Goal: Task Accomplishment & Management: Use online tool/utility

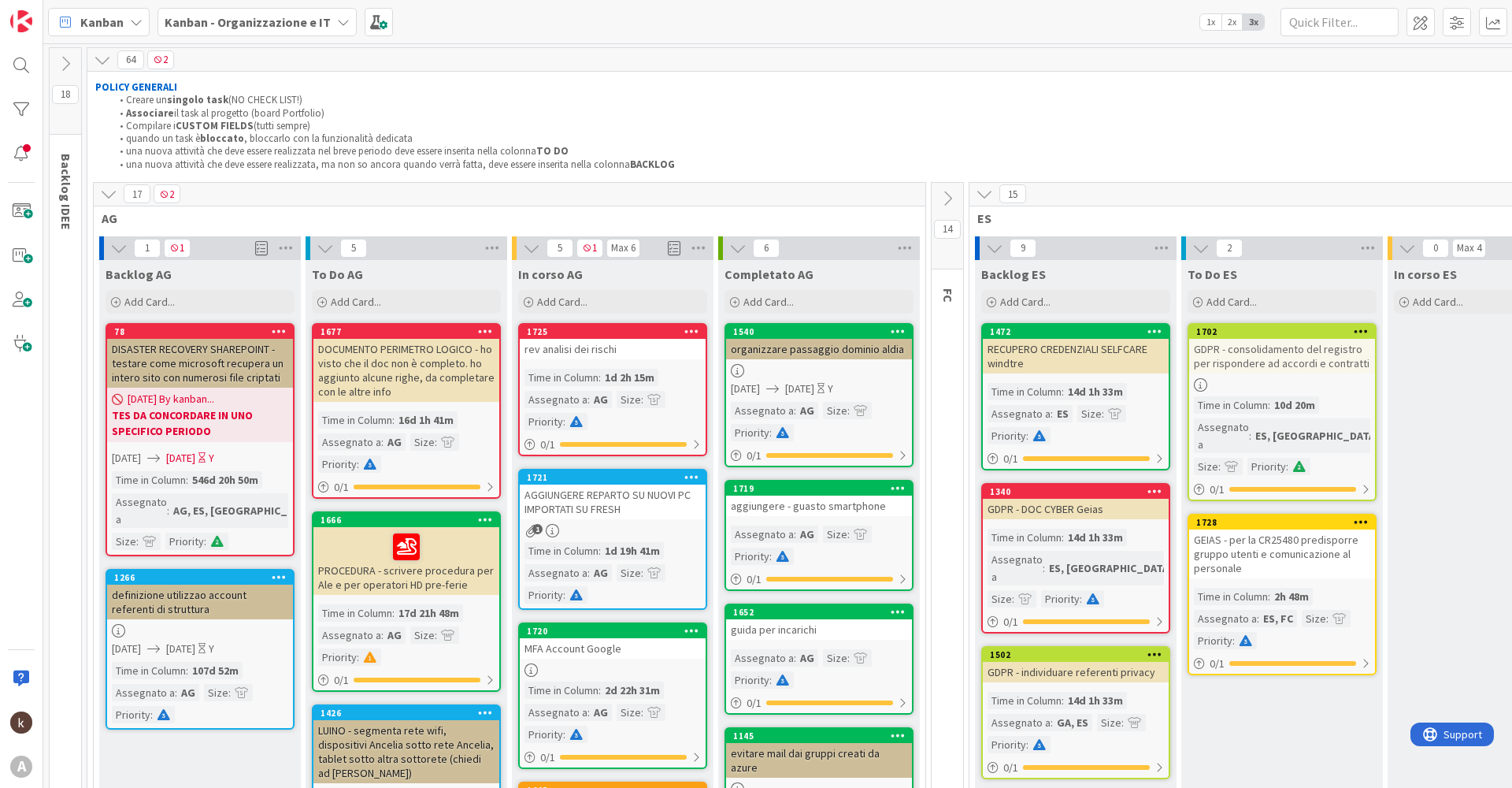
click at [108, 192] on icon at bounding box center [108, 194] width 17 height 17
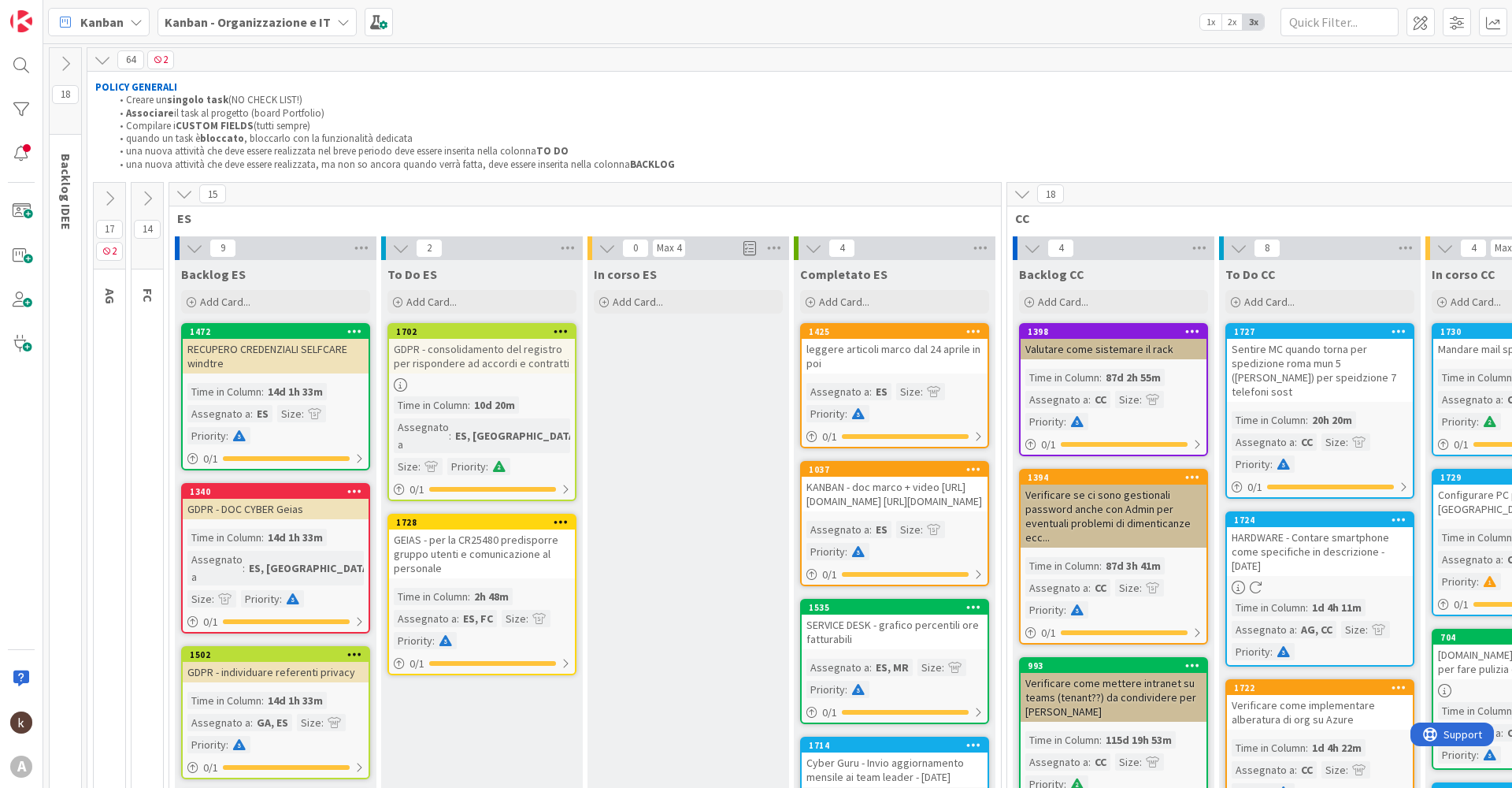
click at [179, 197] on icon at bounding box center [184, 194] width 17 height 17
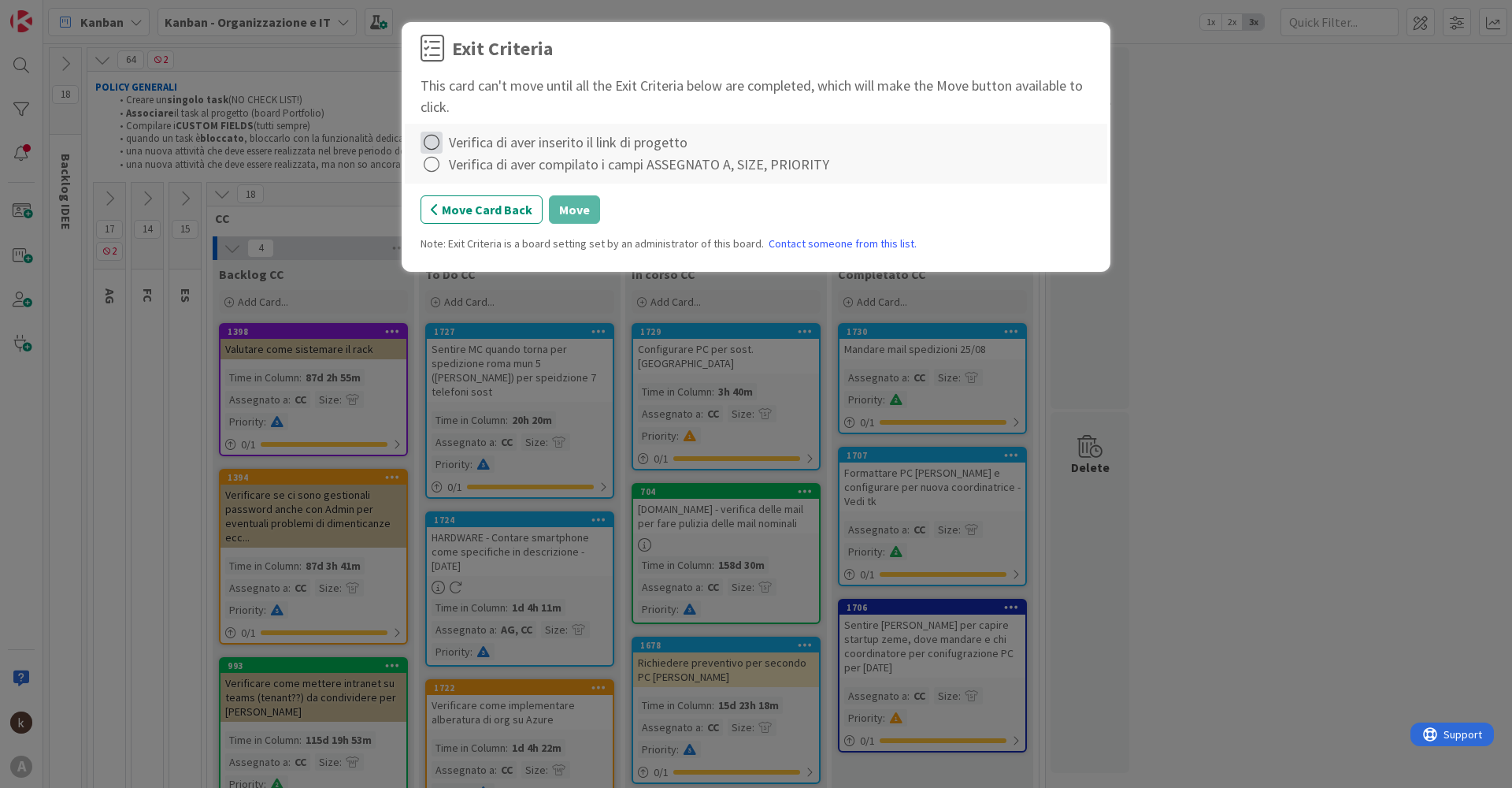
click at [433, 135] on icon at bounding box center [432, 142] width 22 height 22
click at [452, 176] on link "Complete" at bounding box center [519, 174] width 197 height 22
click at [439, 167] on icon at bounding box center [432, 165] width 22 height 22
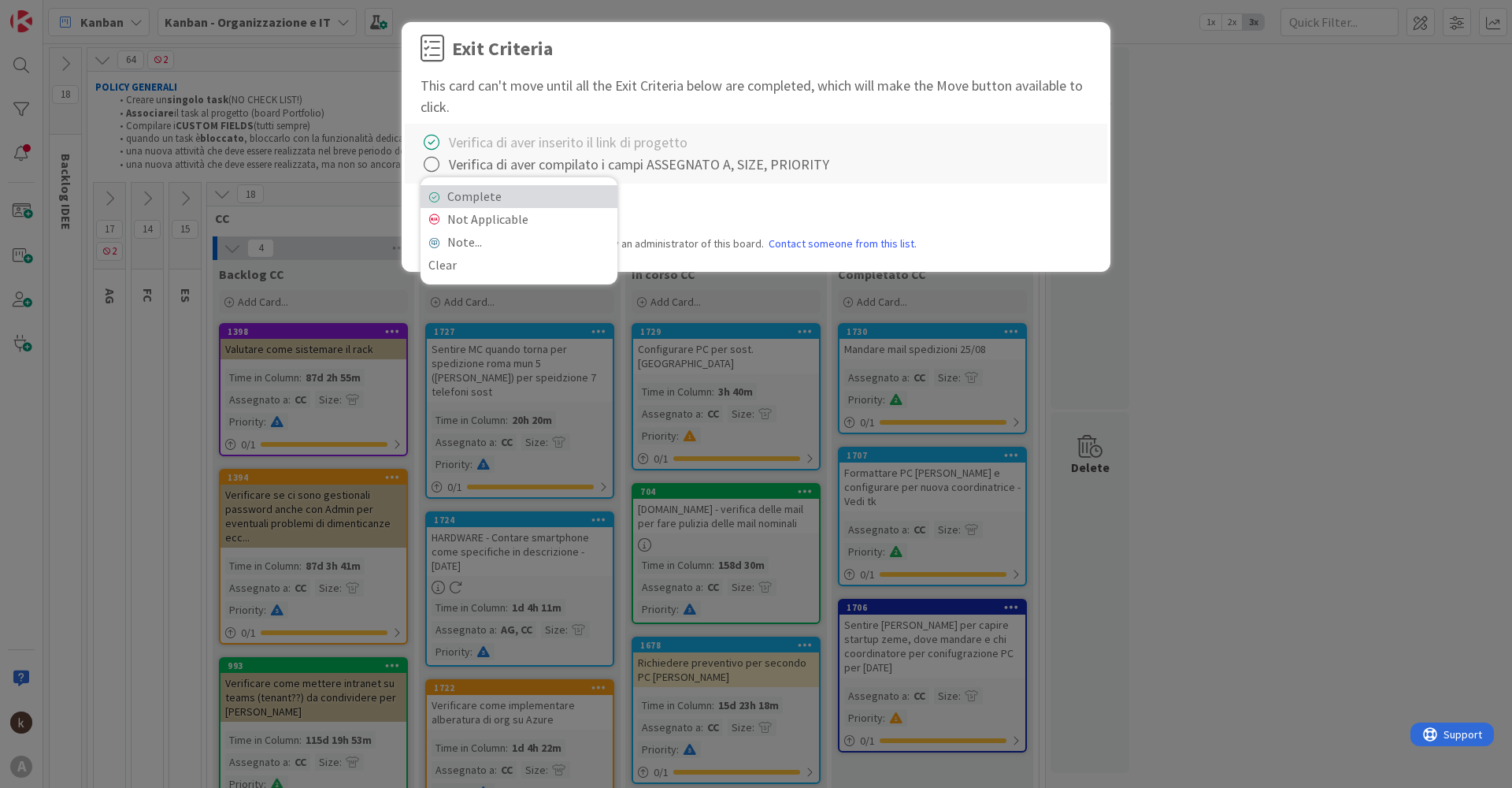
click at [465, 199] on link "Complete" at bounding box center [519, 196] width 197 height 22
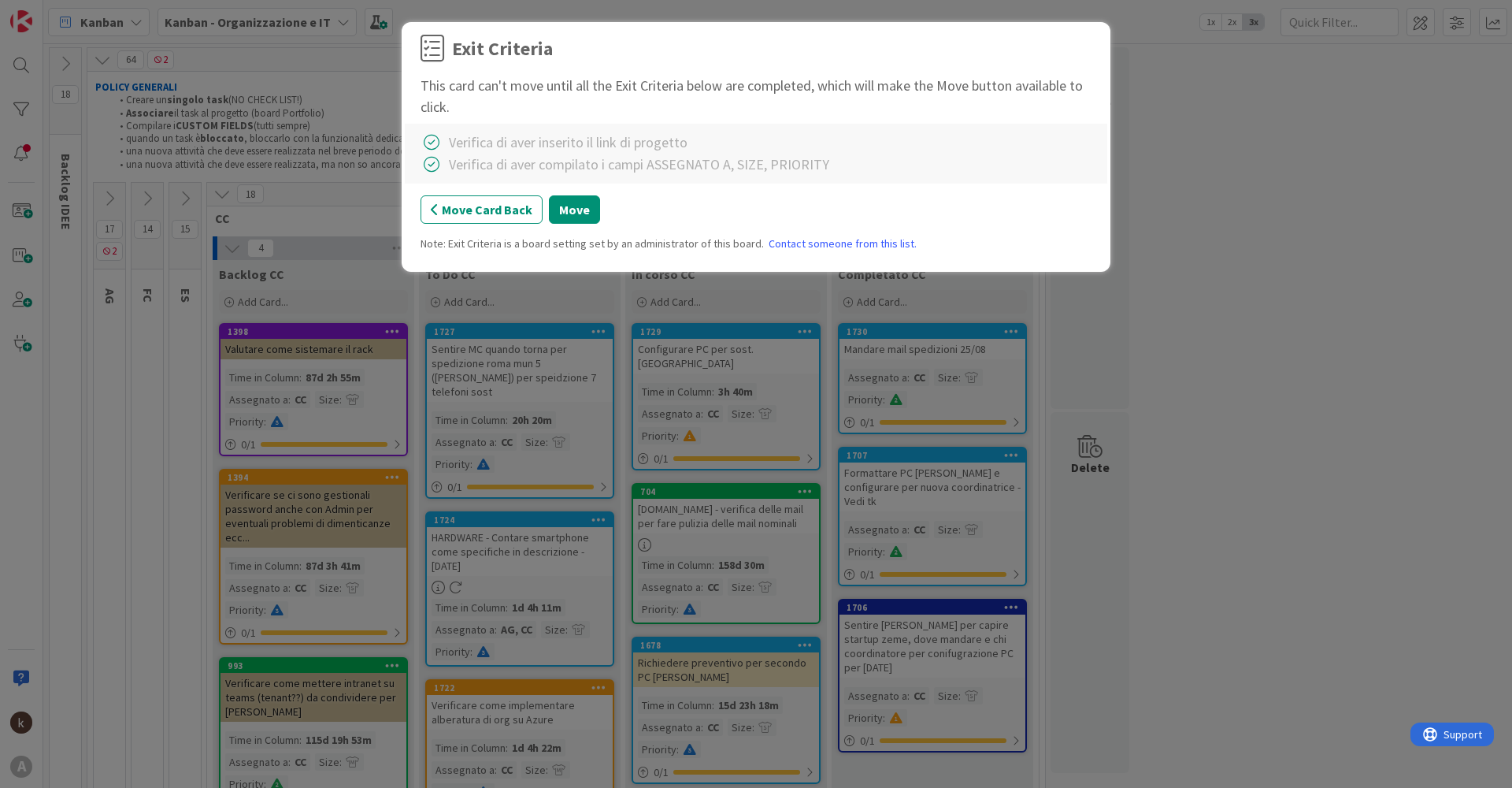
click at [465, 199] on button "Move Card Back" at bounding box center [482, 210] width 122 height 28
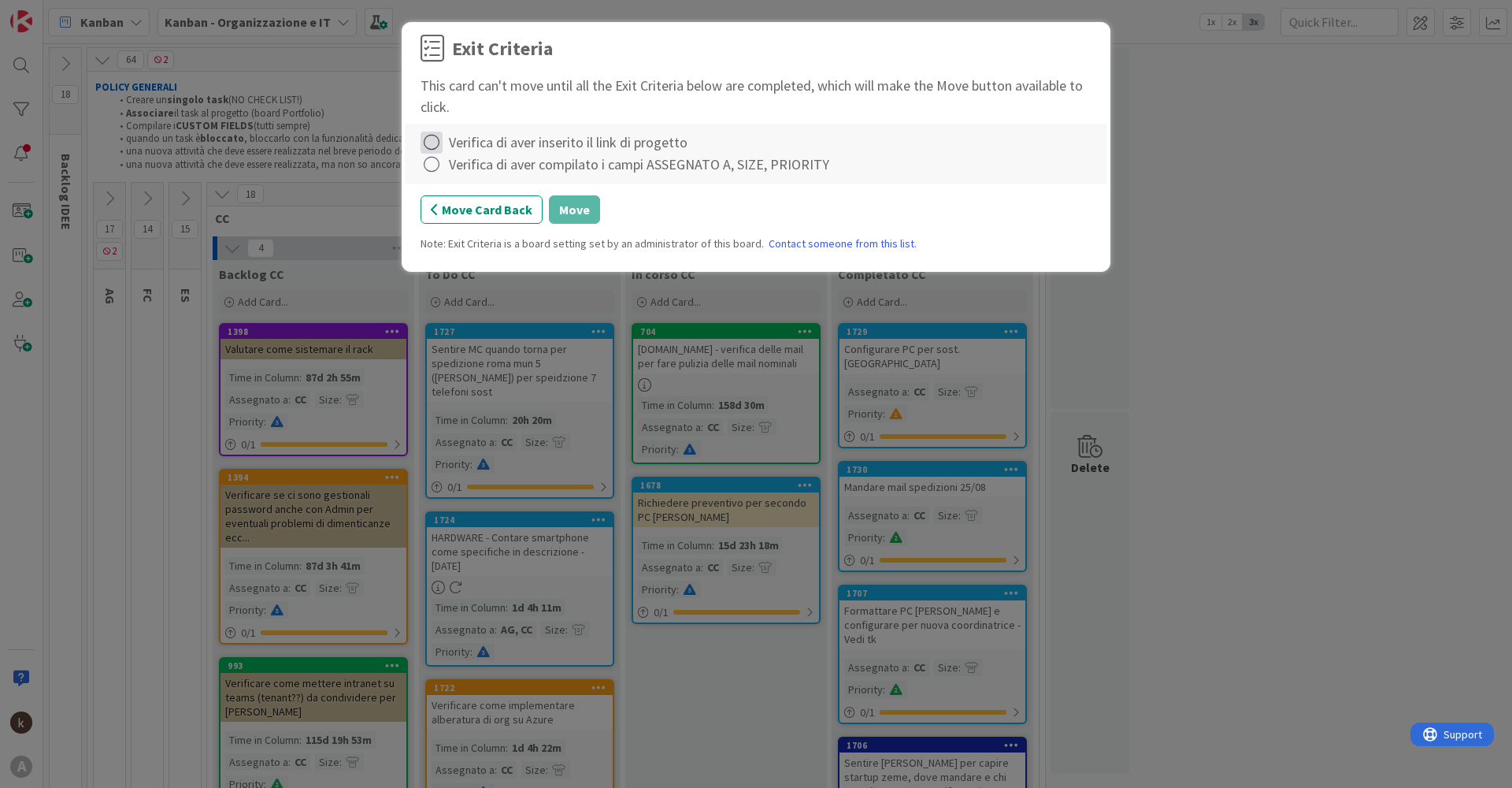
click at [433, 140] on icon at bounding box center [432, 142] width 22 height 22
click at [449, 171] on link "Complete" at bounding box center [519, 174] width 197 height 22
click at [434, 161] on icon at bounding box center [432, 165] width 22 height 22
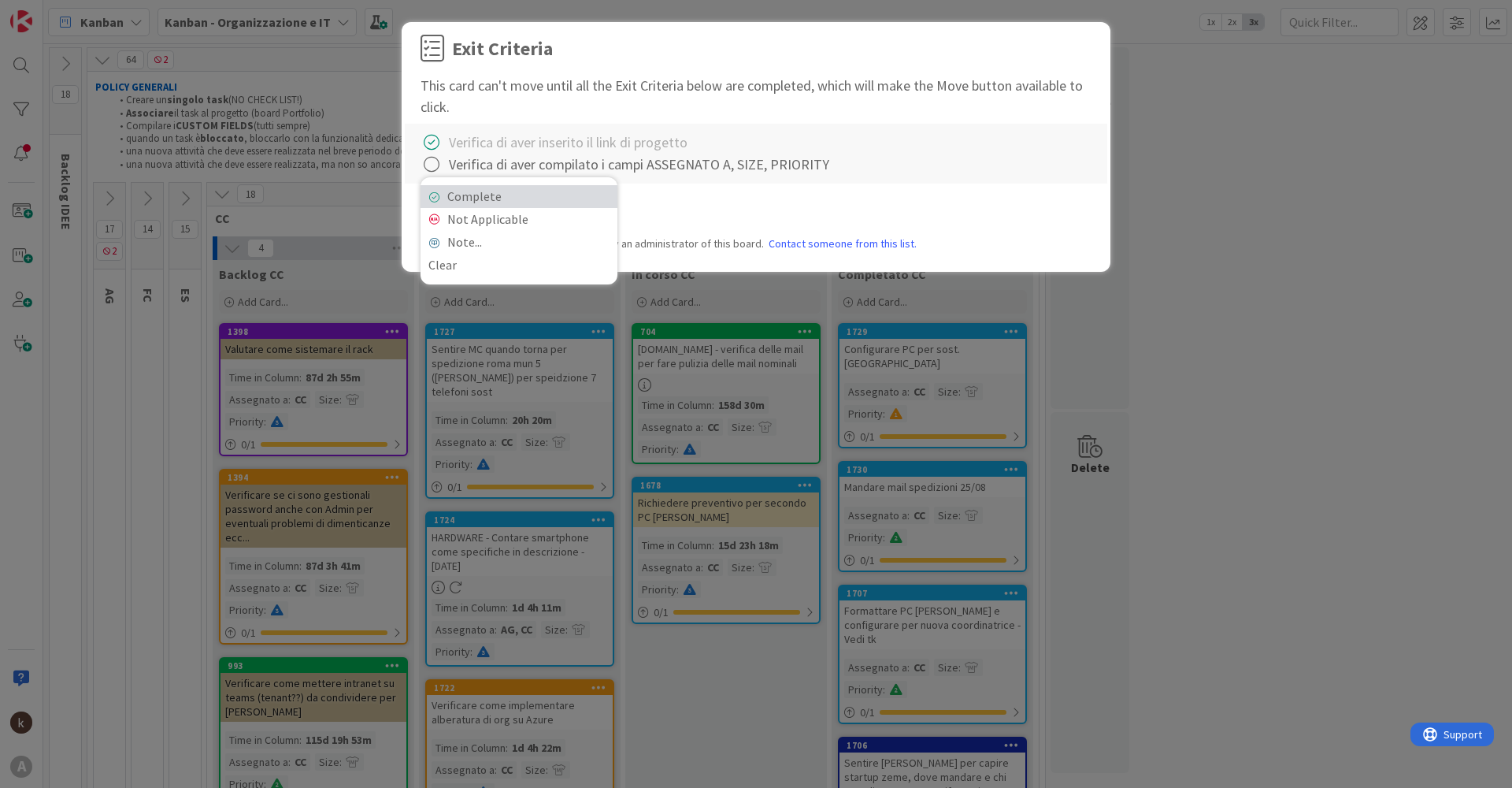
click at [456, 187] on link "Complete" at bounding box center [519, 196] width 197 height 22
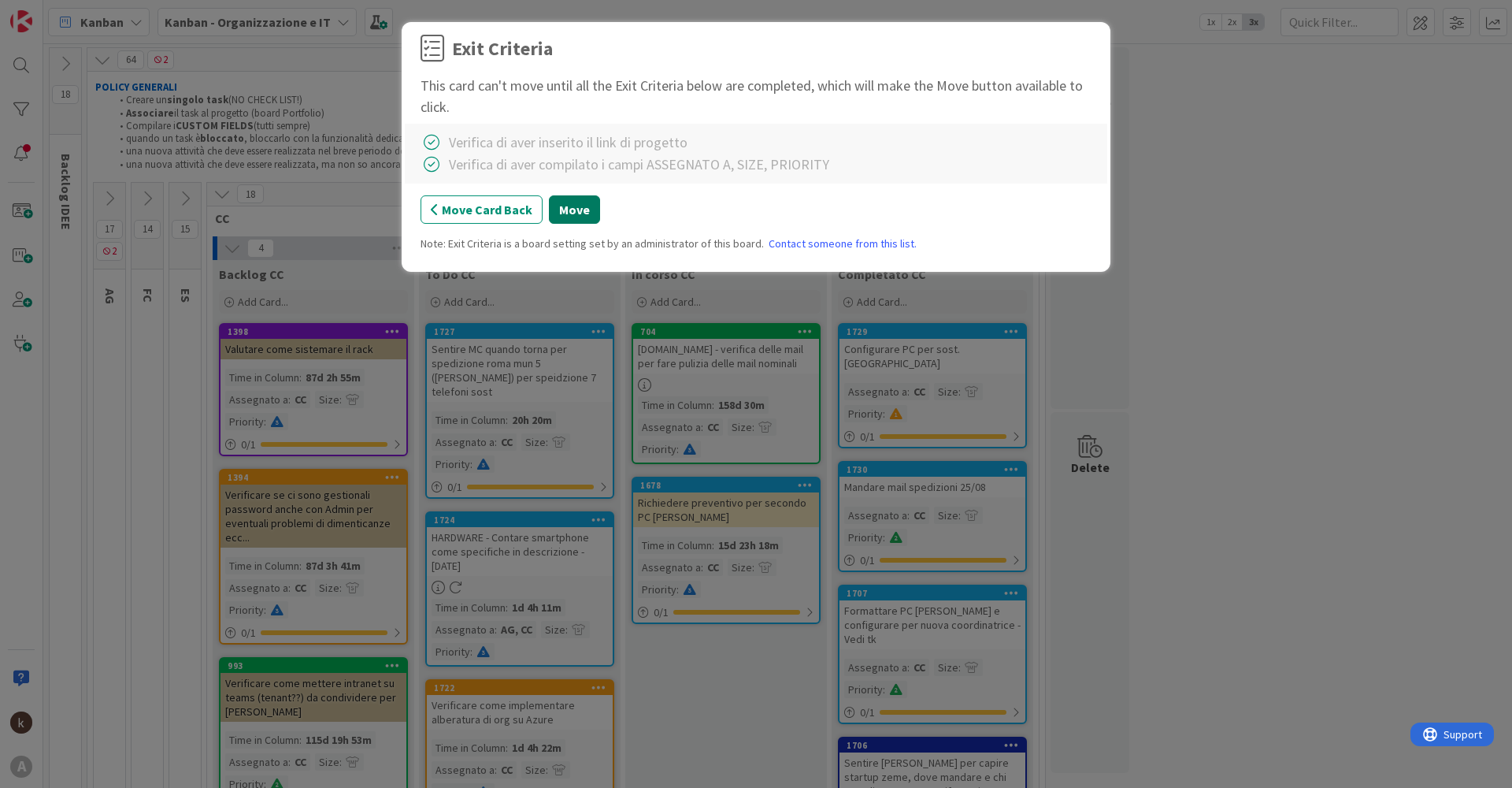
click at [572, 214] on button "Move" at bounding box center [575, 210] width 52 height 28
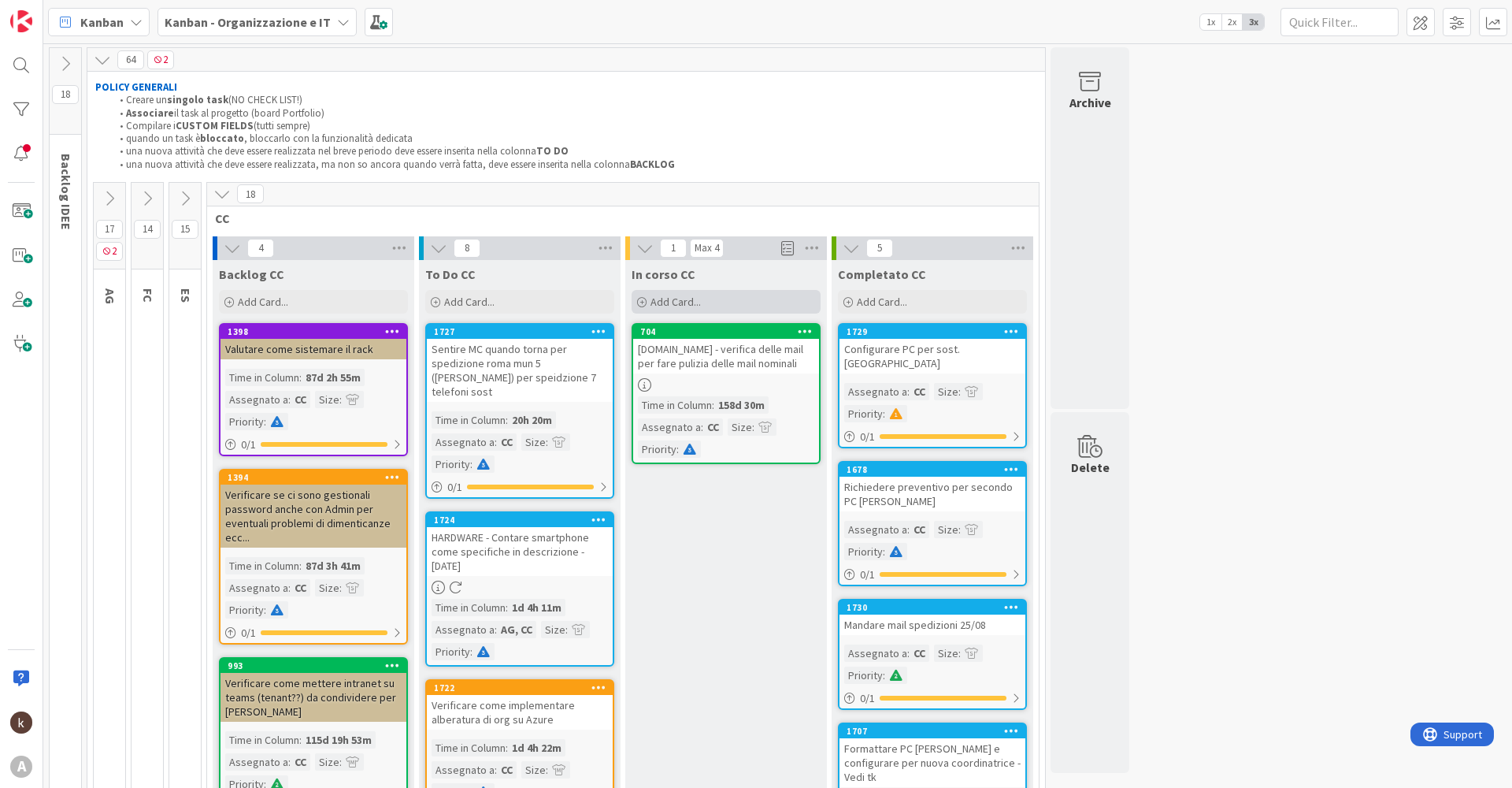
click at [699, 297] on span "Add Card..." at bounding box center [675, 301] width 51 height 14
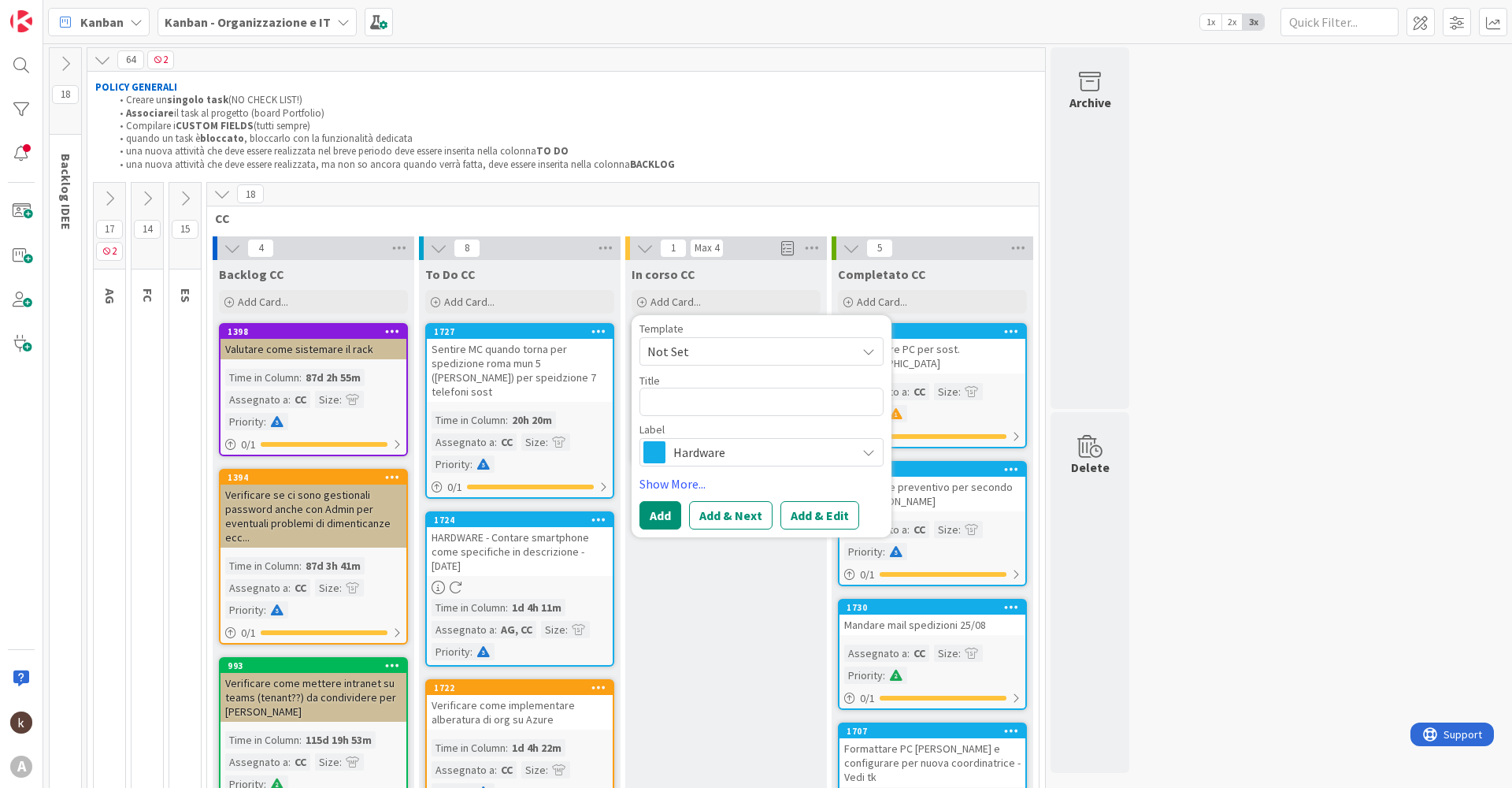
type textarea "x"
type textarea "I"
type textarea "x"
type textarea "In"
type textarea "x"
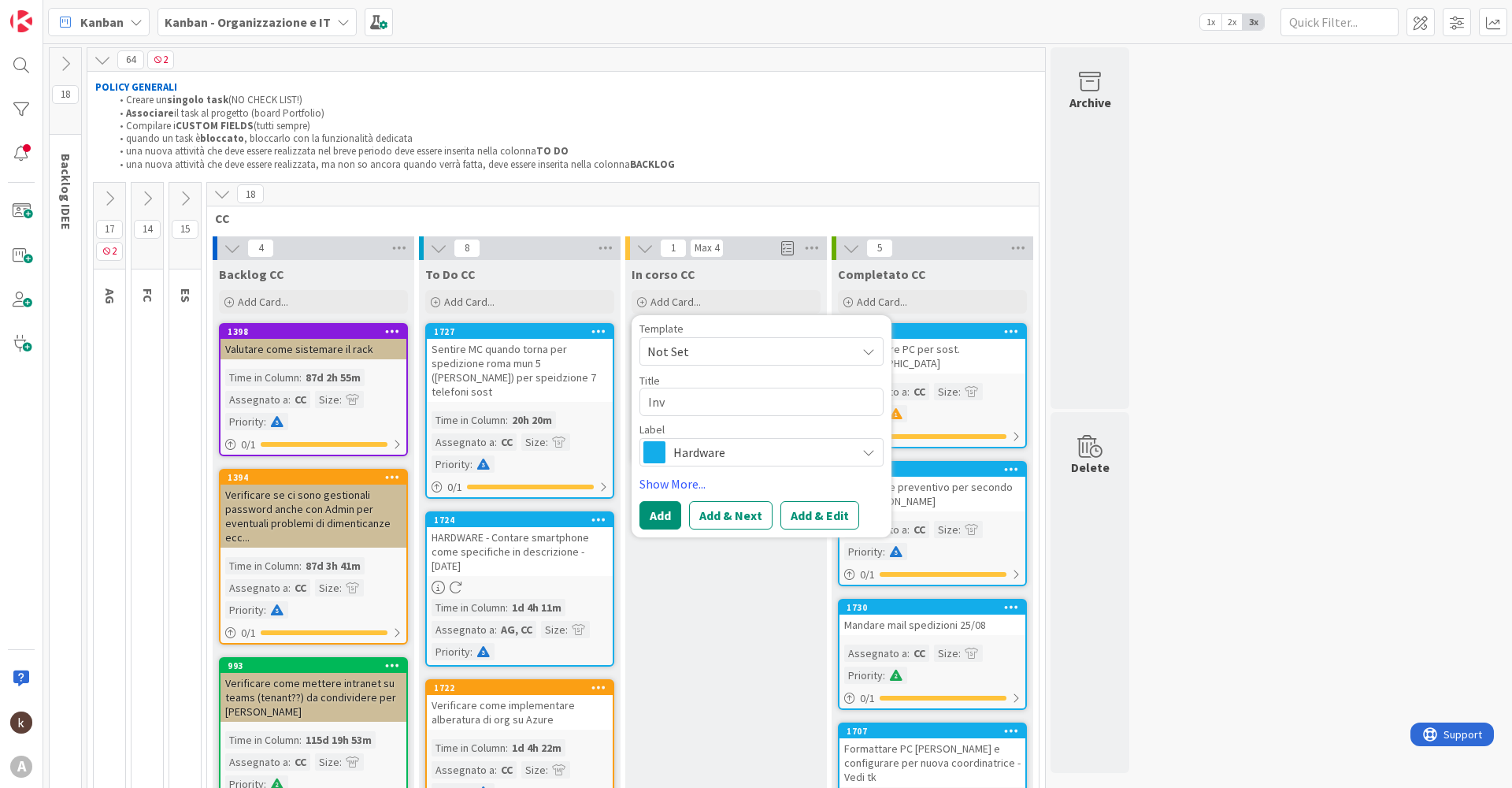
type textarea "Invi"
type textarea "x"
type textarea "Invia"
type textarea "x"
type textarea "Inviar"
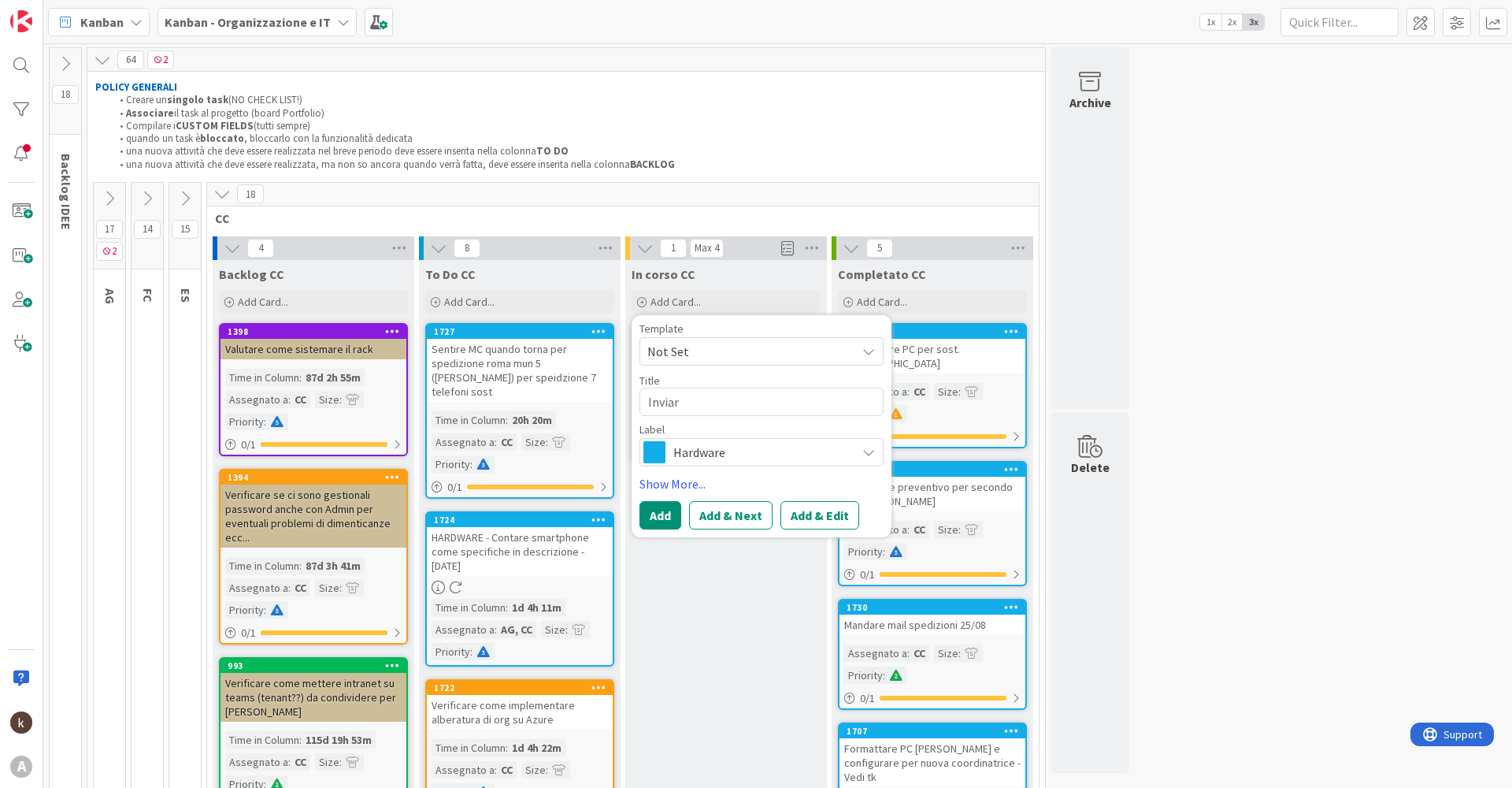
type textarea "x"
type textarea "Inviare"
type textarea "x"
type textarea "Inviare"
type textarea "x"
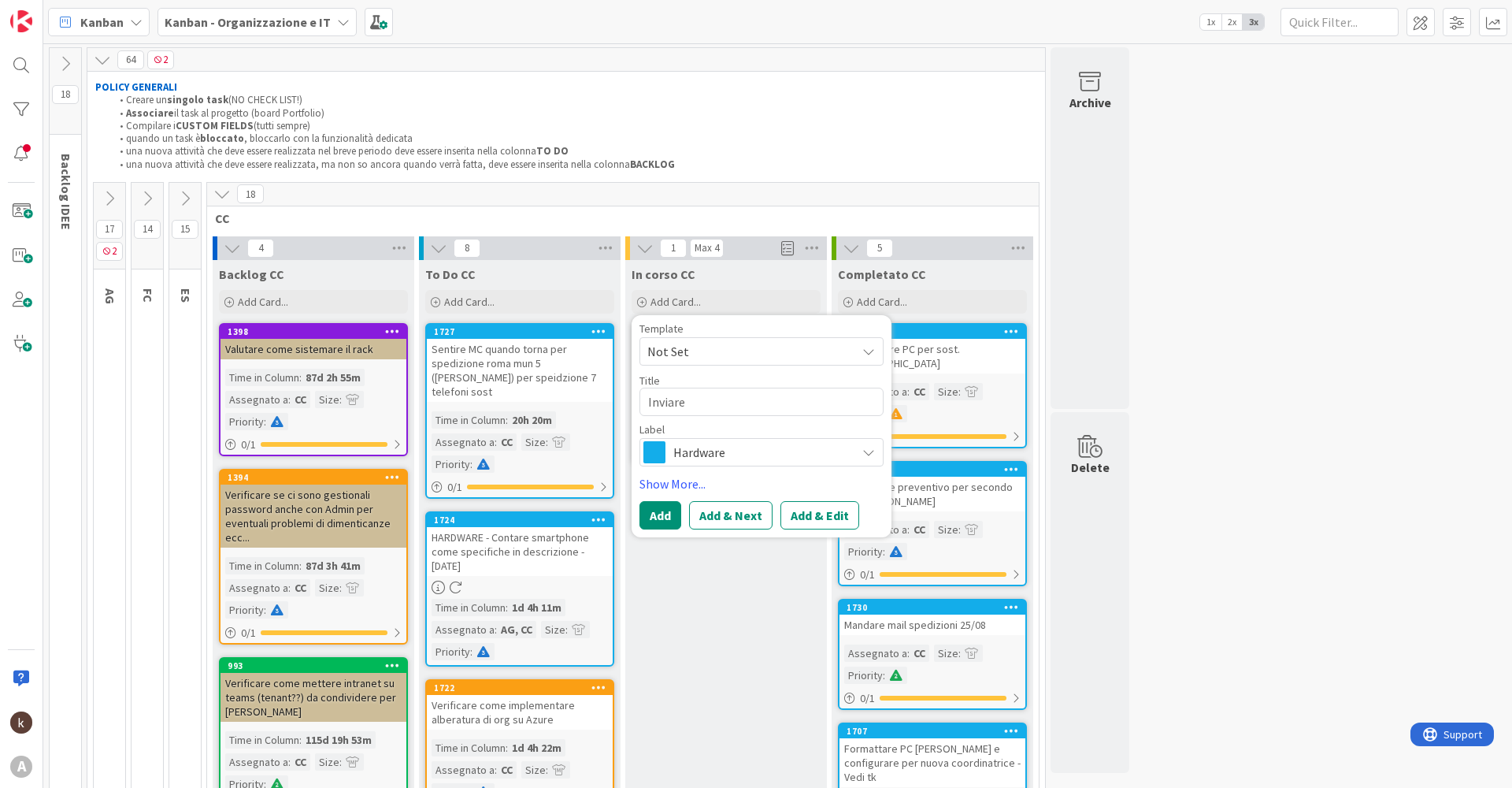
type textarea "Inviare m"
type textarea "x"
type textarea "Inviare ma"
type textarea "x"
type textarea "Inviare mai"
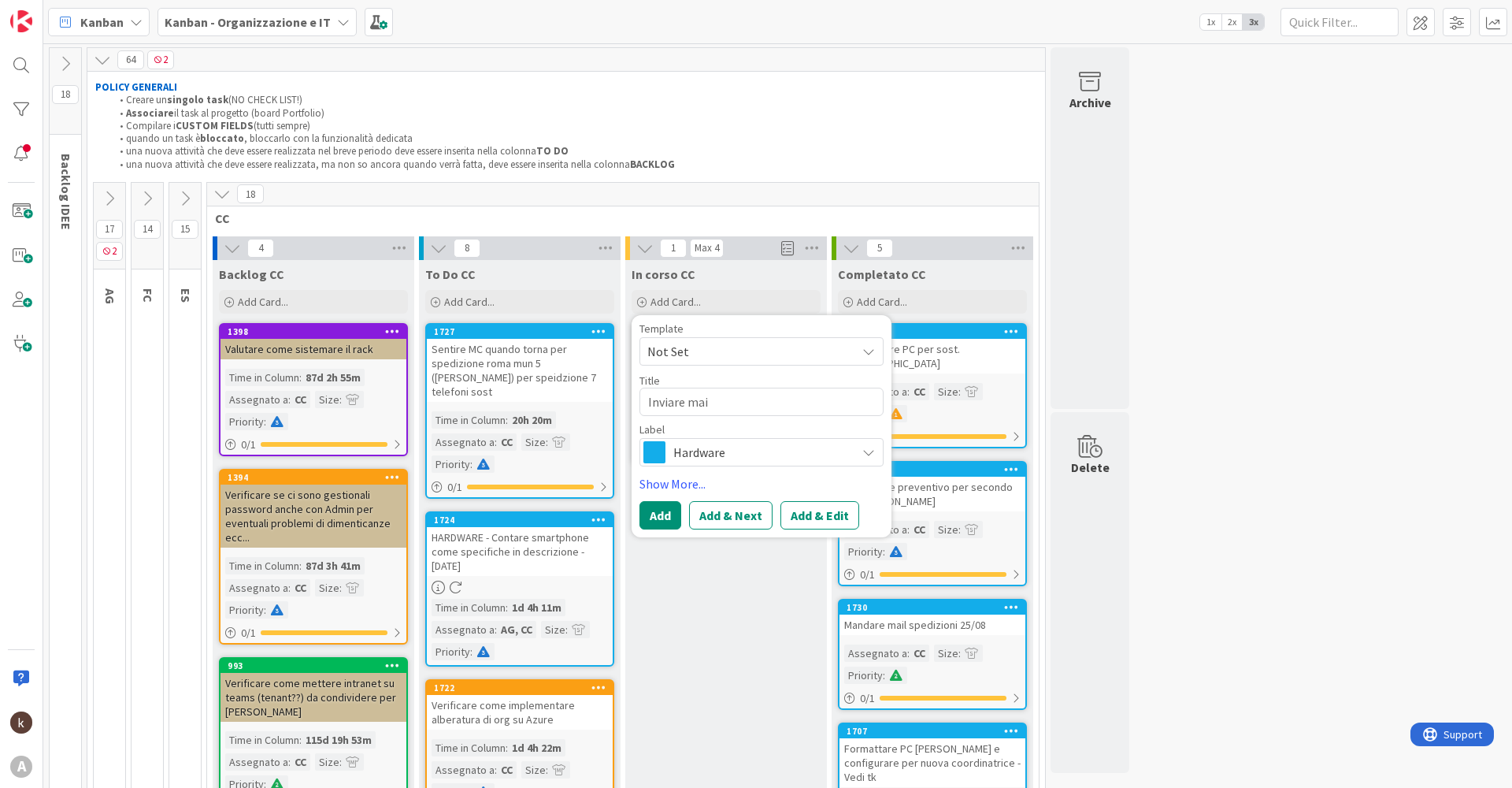
type textarea "x"
type textarea "Inviare mail"
type textarea "x"
type textarea "Inviare mail"
type textarea "x"
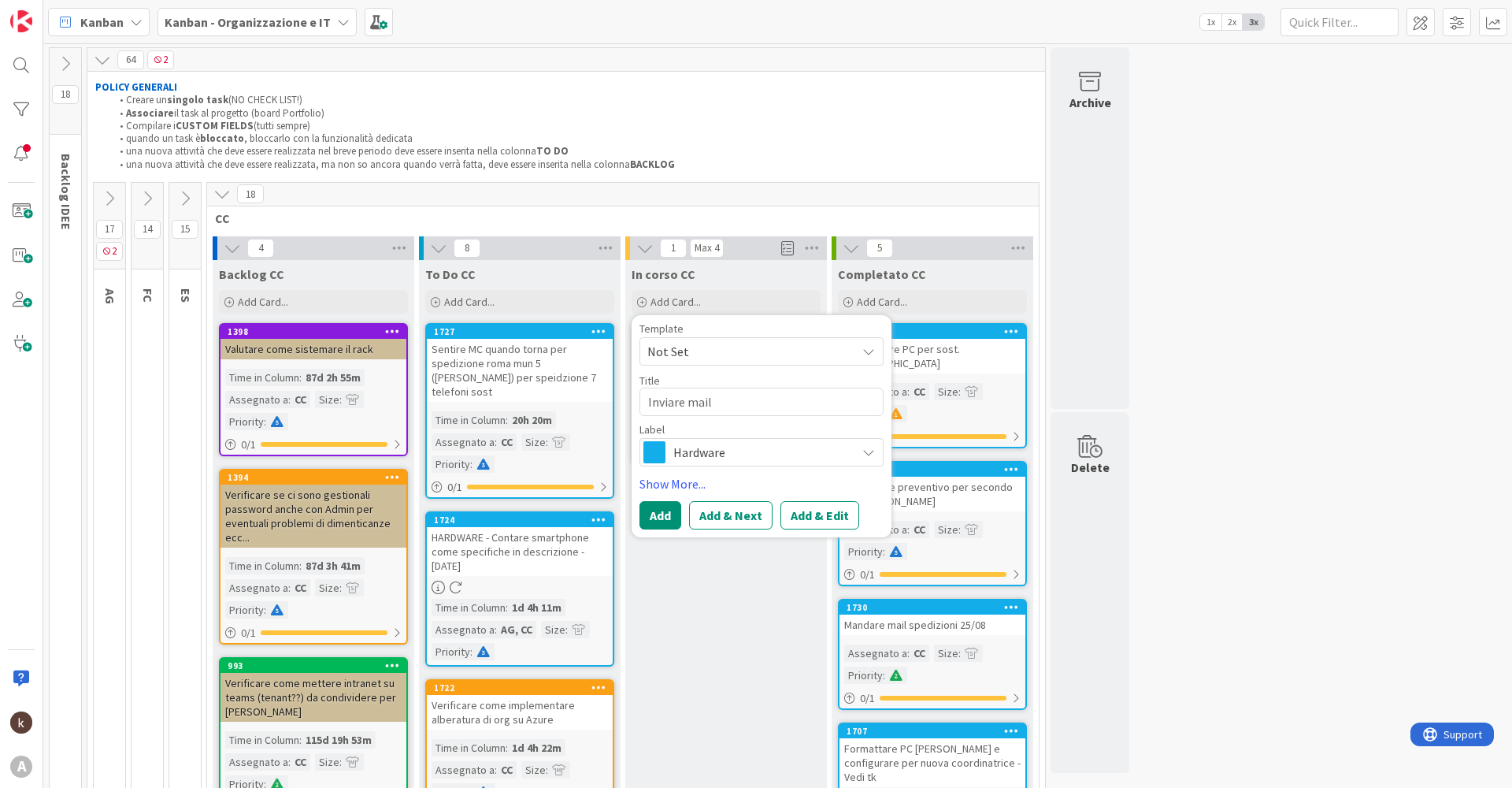
type textarea "Inviare mail O"
type textarea "x"
type textarea "Inviare mail Og"
type textarea "x"
type textarea "Inviare mail Ogn"
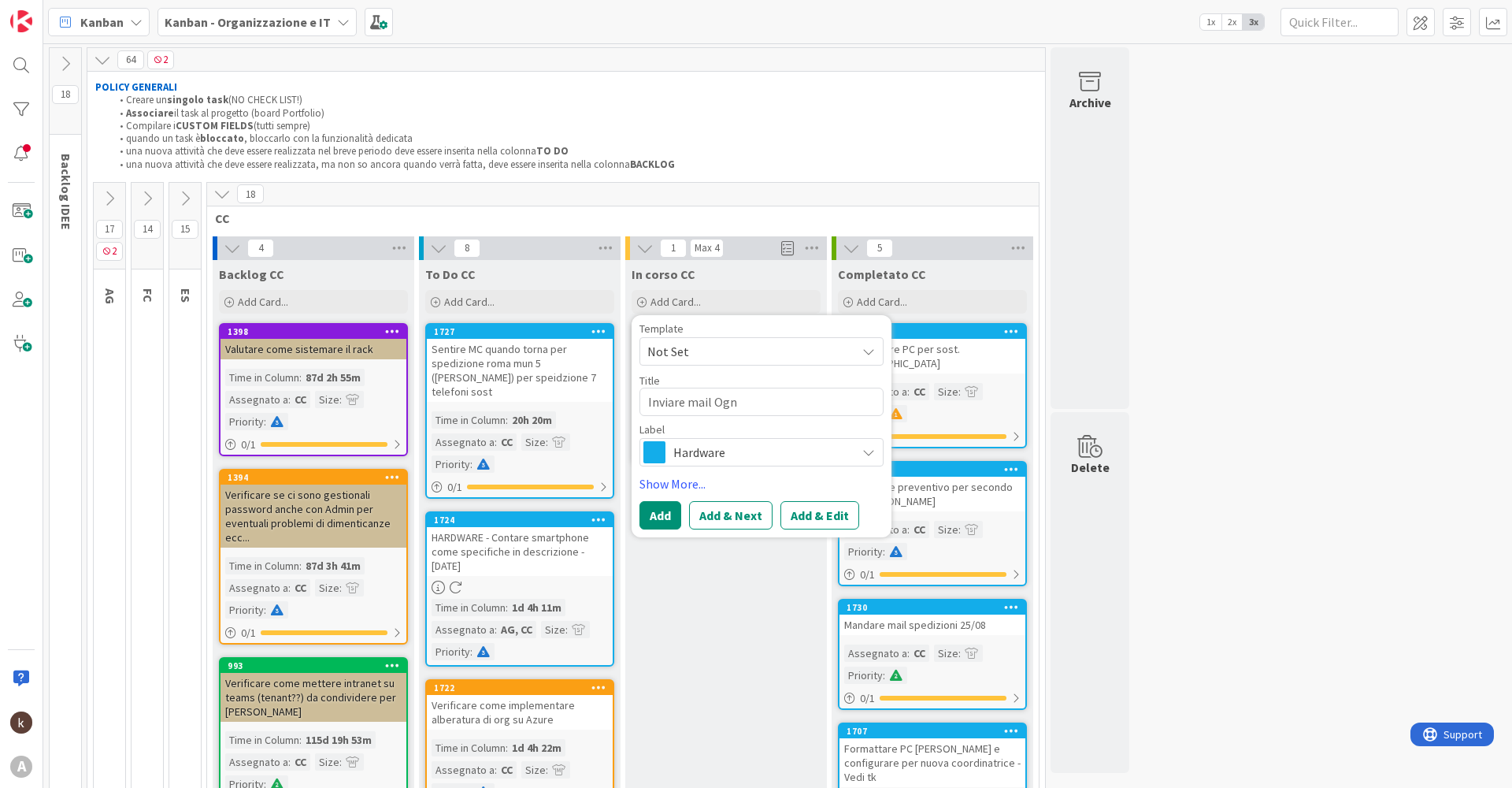
type textarea "x"
type textarea "Inviare mail Ogni"
type textarea "x"
type textarea "Inviare mail OgniB"
type textarea "x"
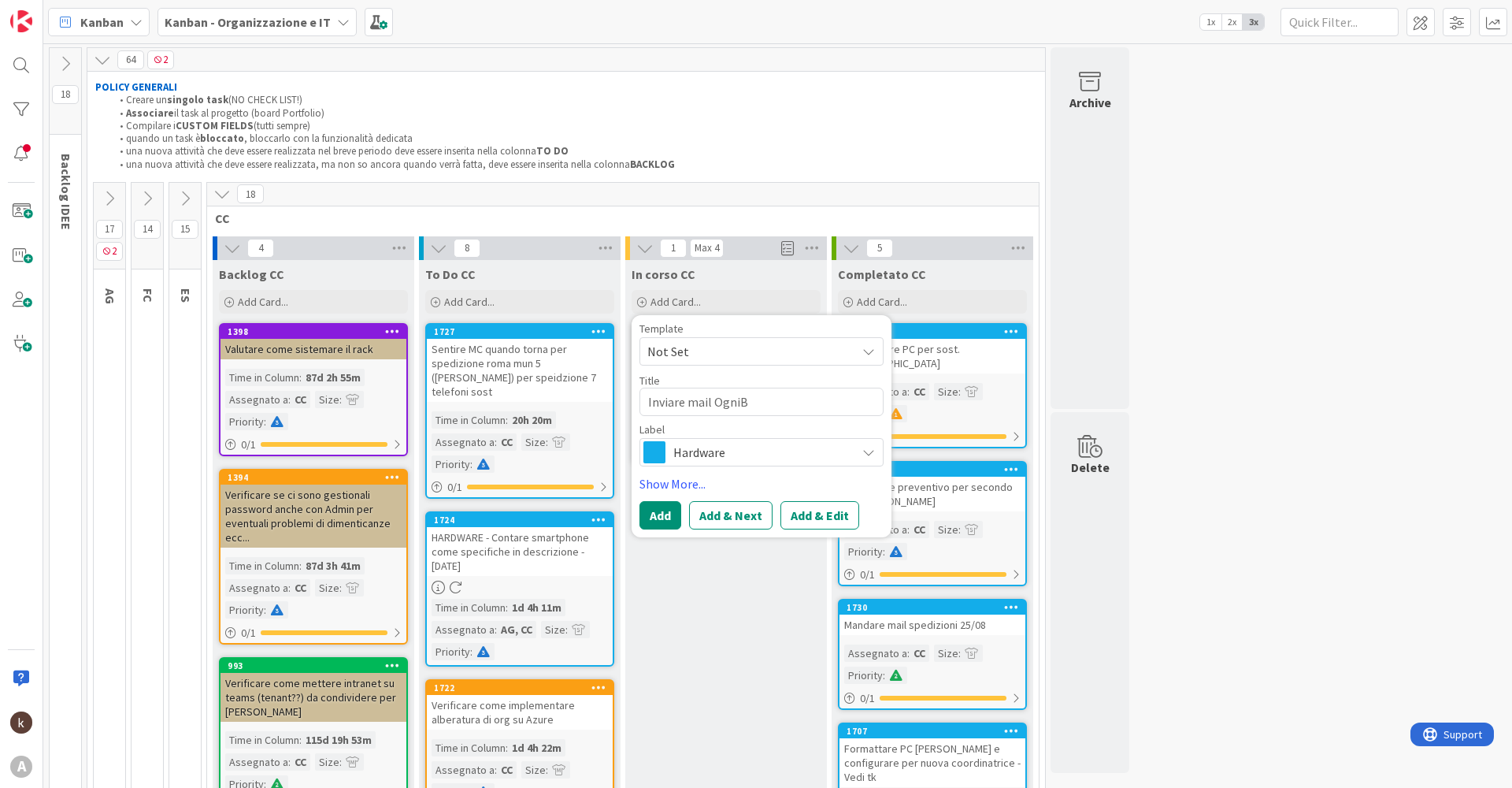
type textarea "Inviare mail OgniBe"
type textarea "x"
type textarea "Inviare mail OgniBen"
type textarea "x"
type textarea "Inviare mail [PERSON_NAME]"
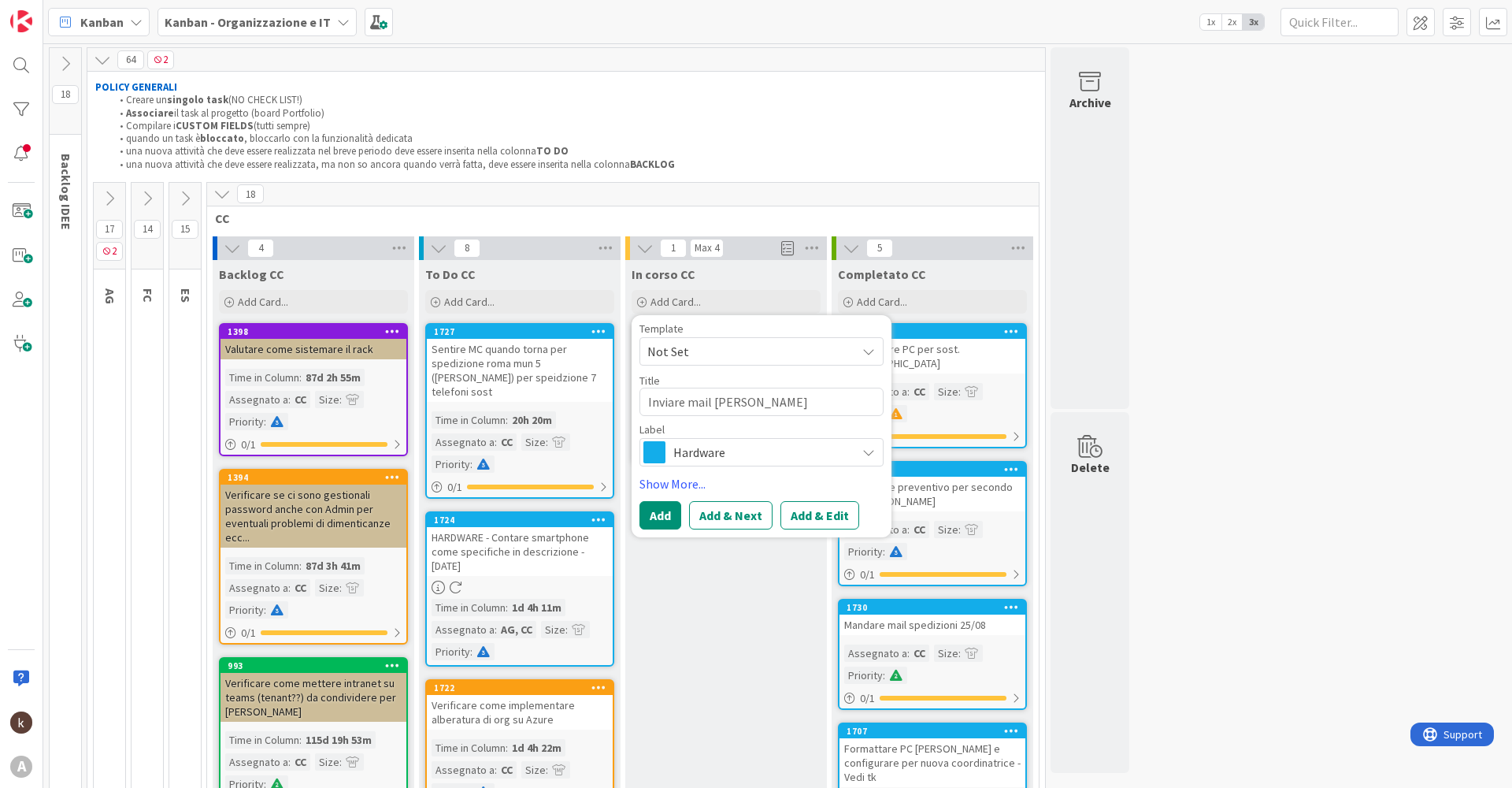
type textarea "x"
type textarea "Inviare mail [PERSON_NAME]"
type textarea "x"
type textarea "Inviare mail [PERSON_NAME]"
type textarea "x"
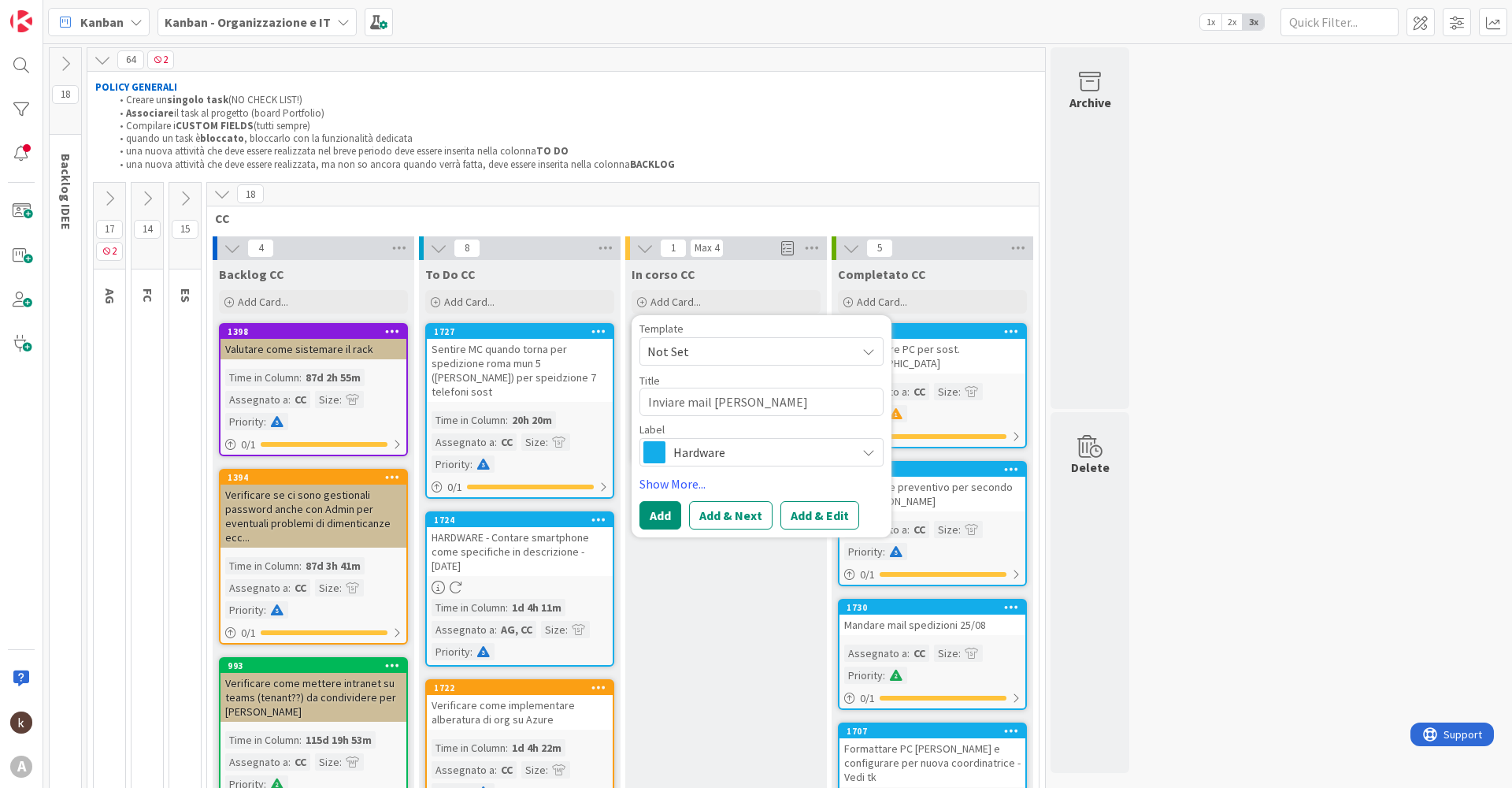
type textarea "Inviare mail OgniBen"
type textarea "x"
type textarea "Inviare mail OgniBe"
type textarea "x"
type textarea "Inviare mail OgniB"
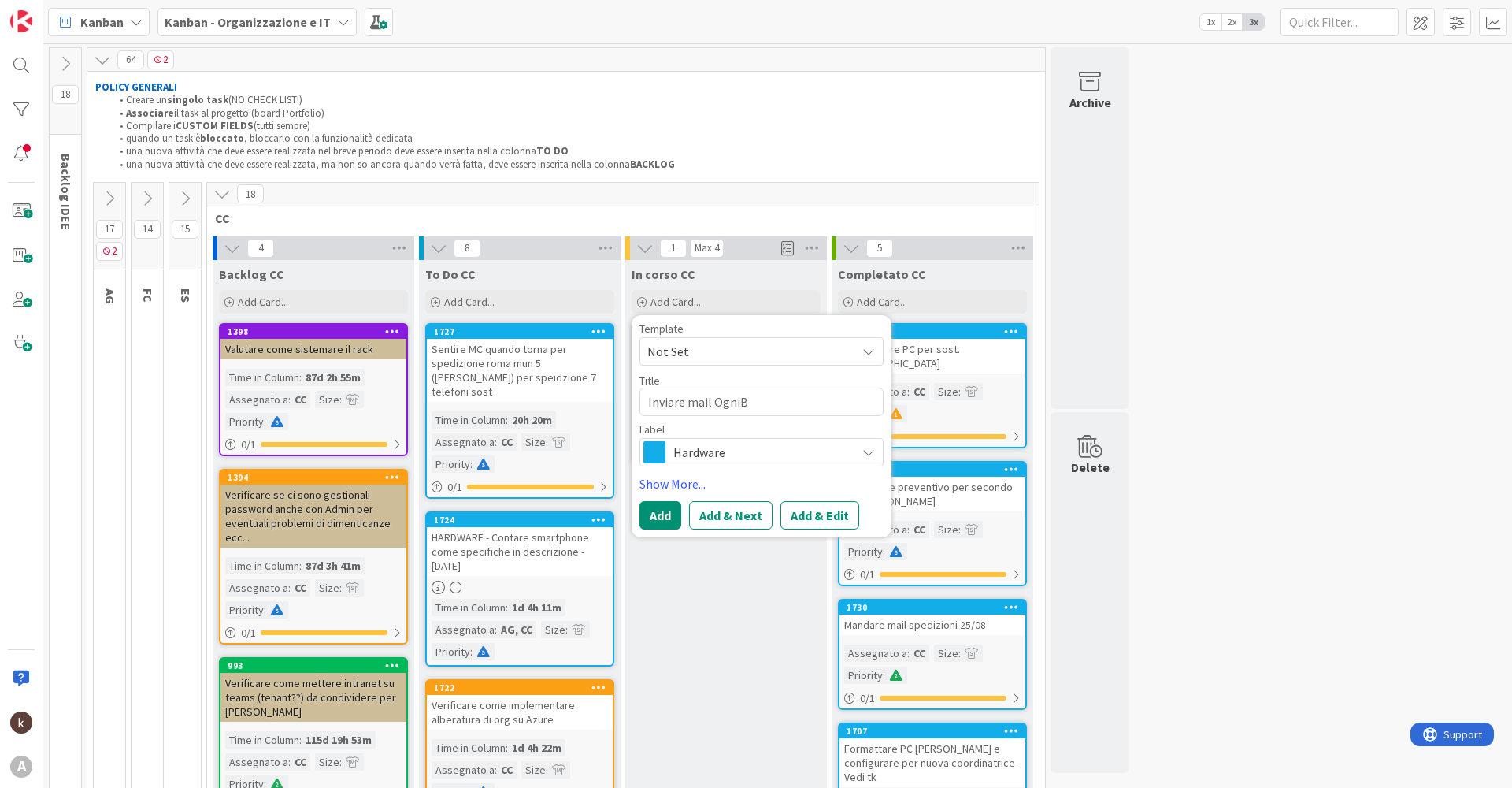
type textarea "x"
type textarea "Inviare mail Ogni"
type textarea "x"
type textarea "Inviare mail Ognib"
type textarea "x"
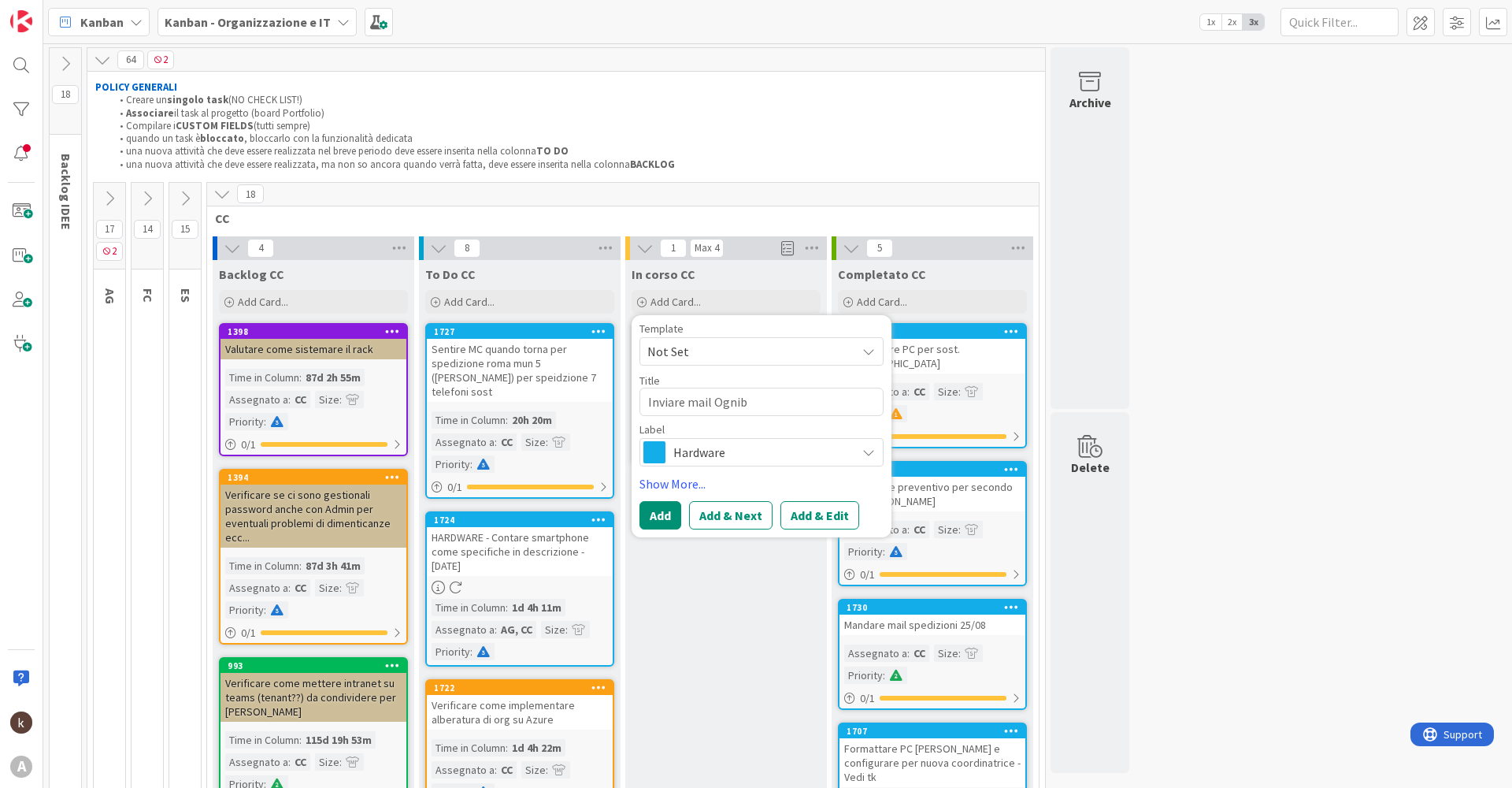
type textarea "Inviare mail Ognibe"
type textarea "x"
type textarea "Inviare mail Ogniben"
type textarea "x"
type textarea "Inviare mail [PERSON_NAME]"
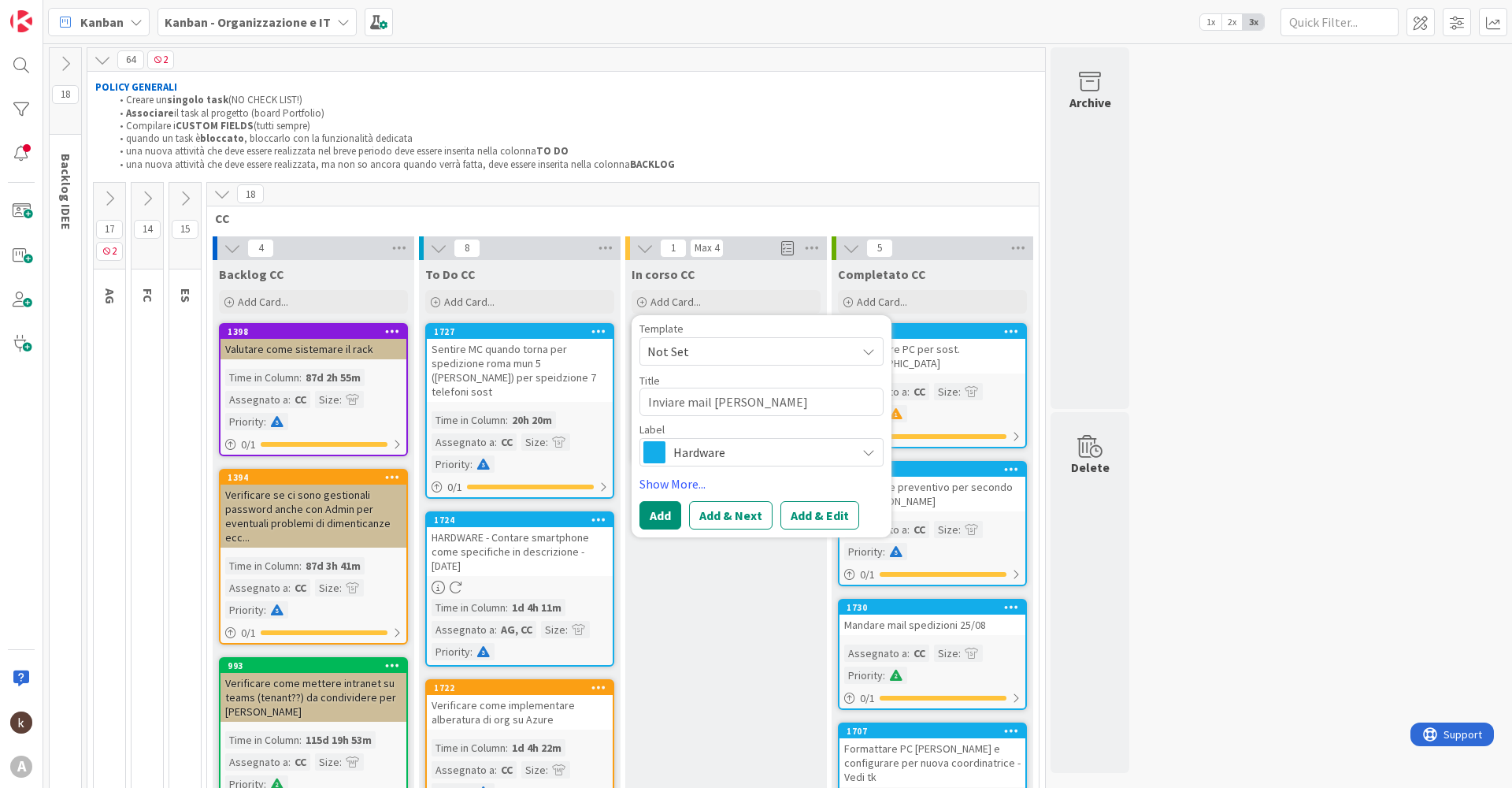
type textarea "x"
type textarea "Inviare mail [PERSON_NAME]"
type textarea "x"
type textarea "Inviare mail [PERSON_NAME] p"
type textarea "x"
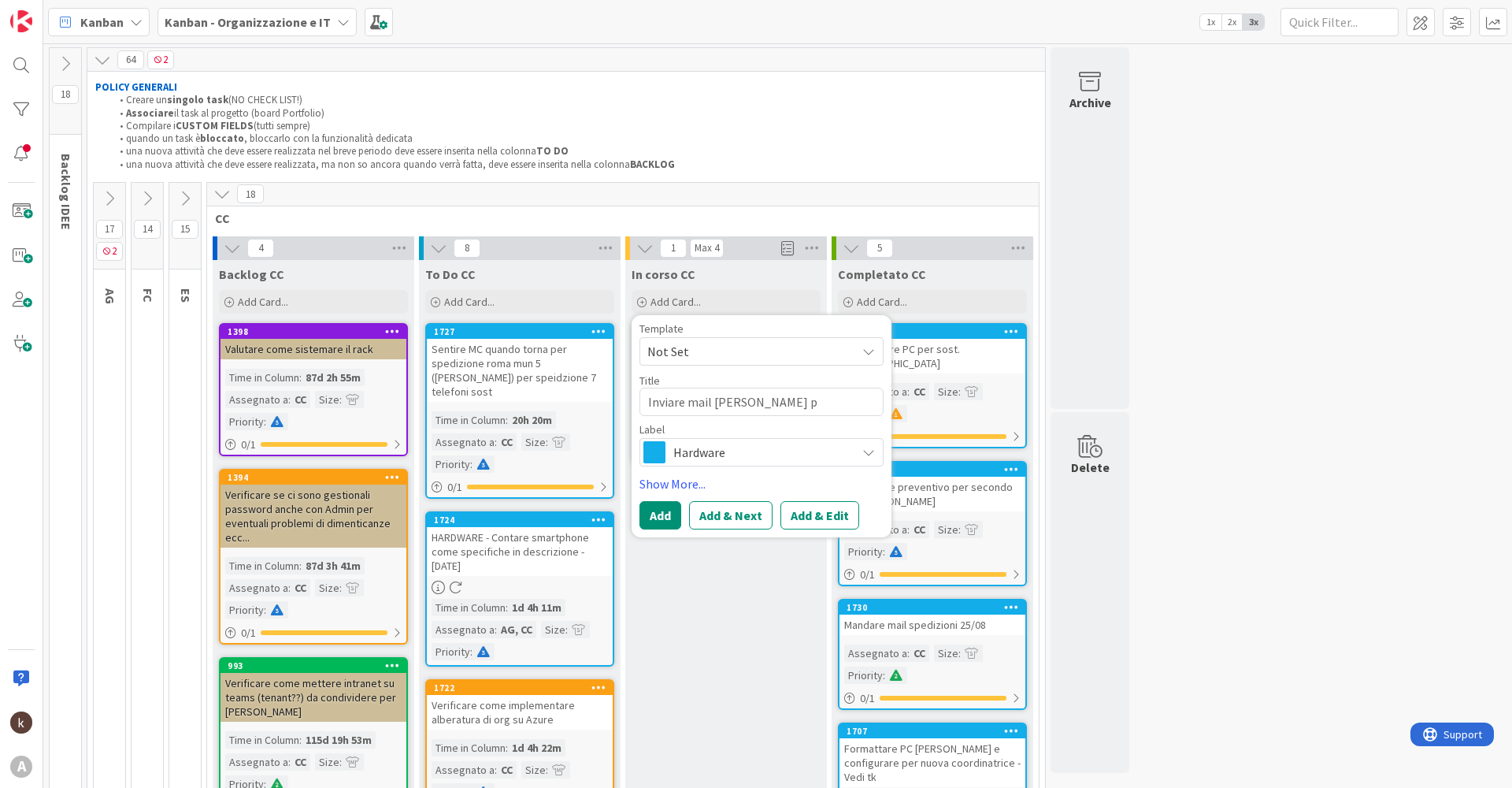
type textarea "Inviare mail [PERSON_NAME] pe"
type textarea "x"
type textarea "Inviare mail [PERSON_NAME] per"
type textarea "x"
type textarea "Inviare mail [PERSON_NAME] per"
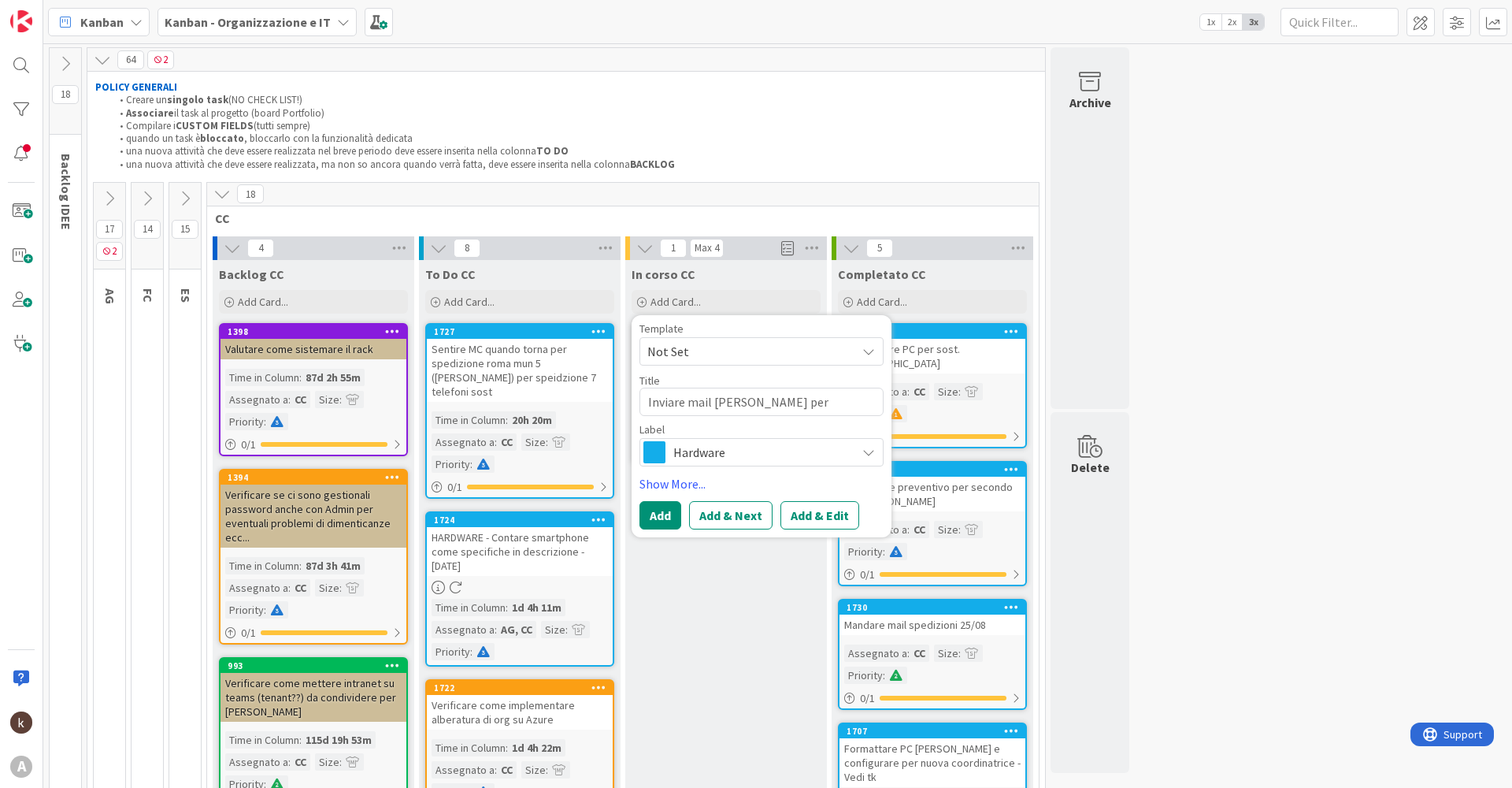
type textarea "x"
type textarea "Inviare mail [PERSON_NAME] per p"
type textarea "x"
type textarea "Inviare mail [PERSON_NAME] per pw"
type textarea "x"
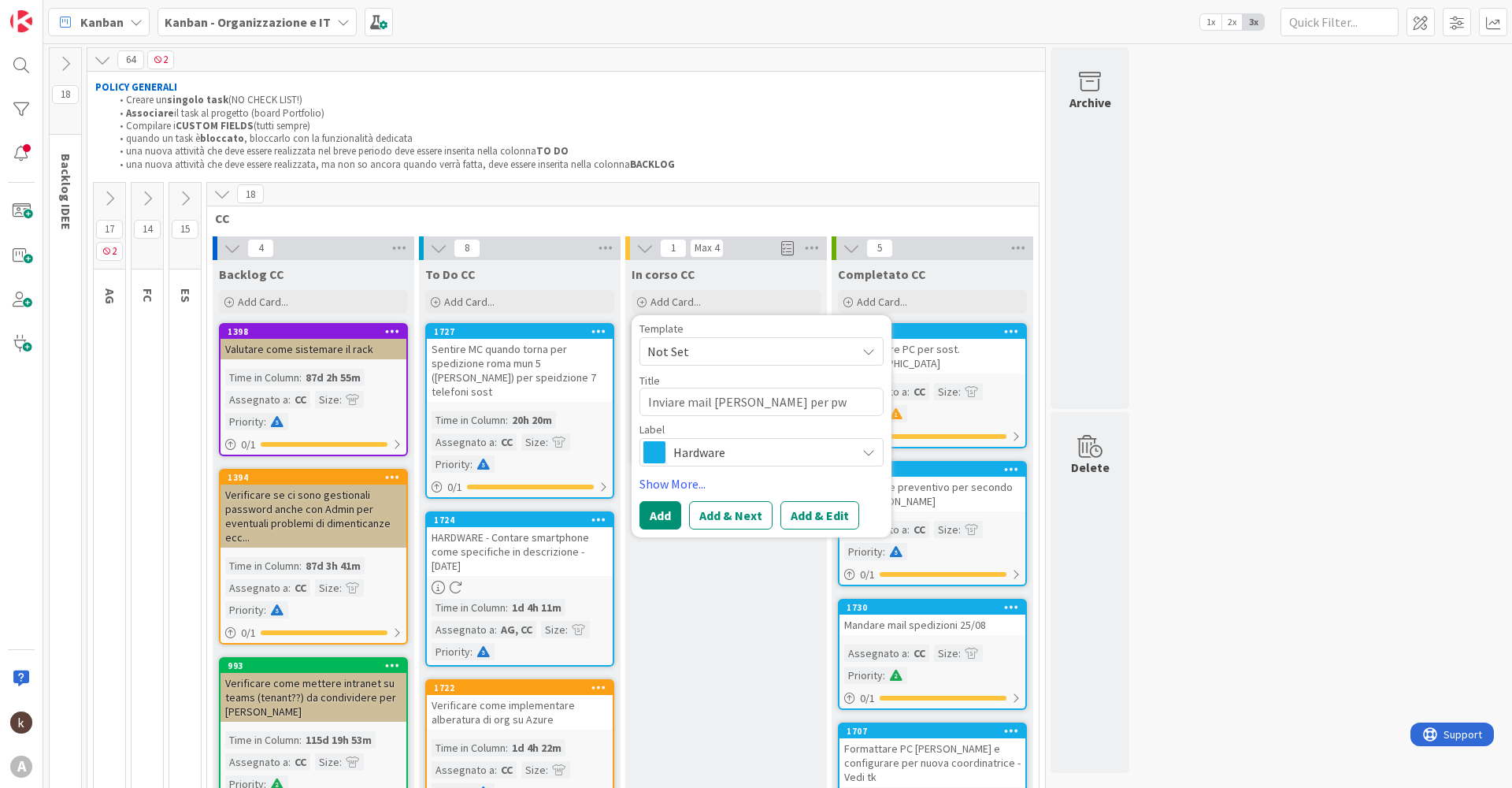
type textarea "Inviare mail [PERSON_NAME] per p"
type textarea "x"
type textarea "Inviare mail [PERSON_NAME] per ps"
type textarea "x"
type textarea "Inviare mail [PERSON_NAME] per psw"
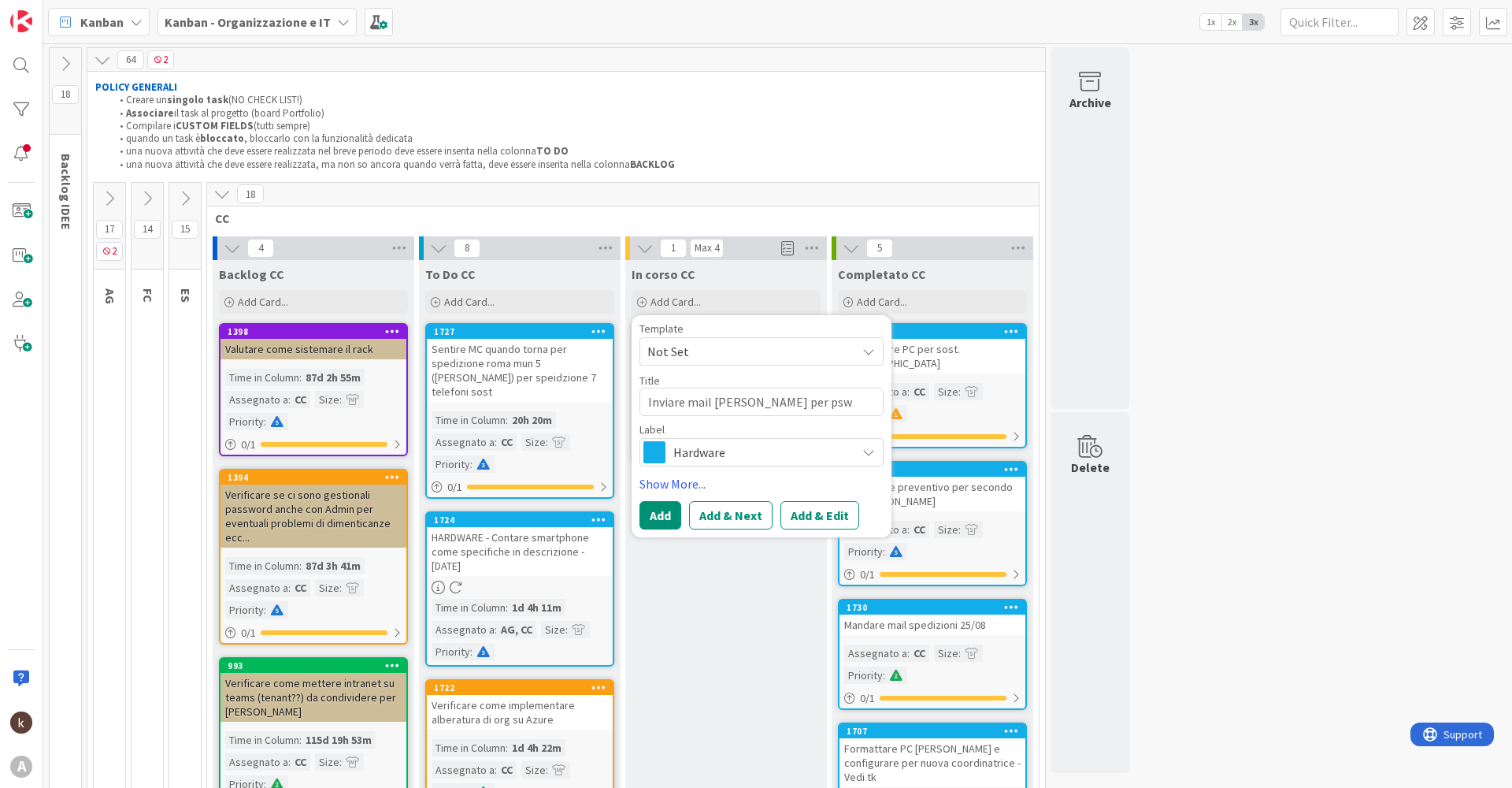
type textarea "x"
type textarea "Inviare mail [PERSON_NAME] per psw"
type textarea "x"
type textarea "Inviare mail [PERSON_NAME] per psw P"
type textarea "x"
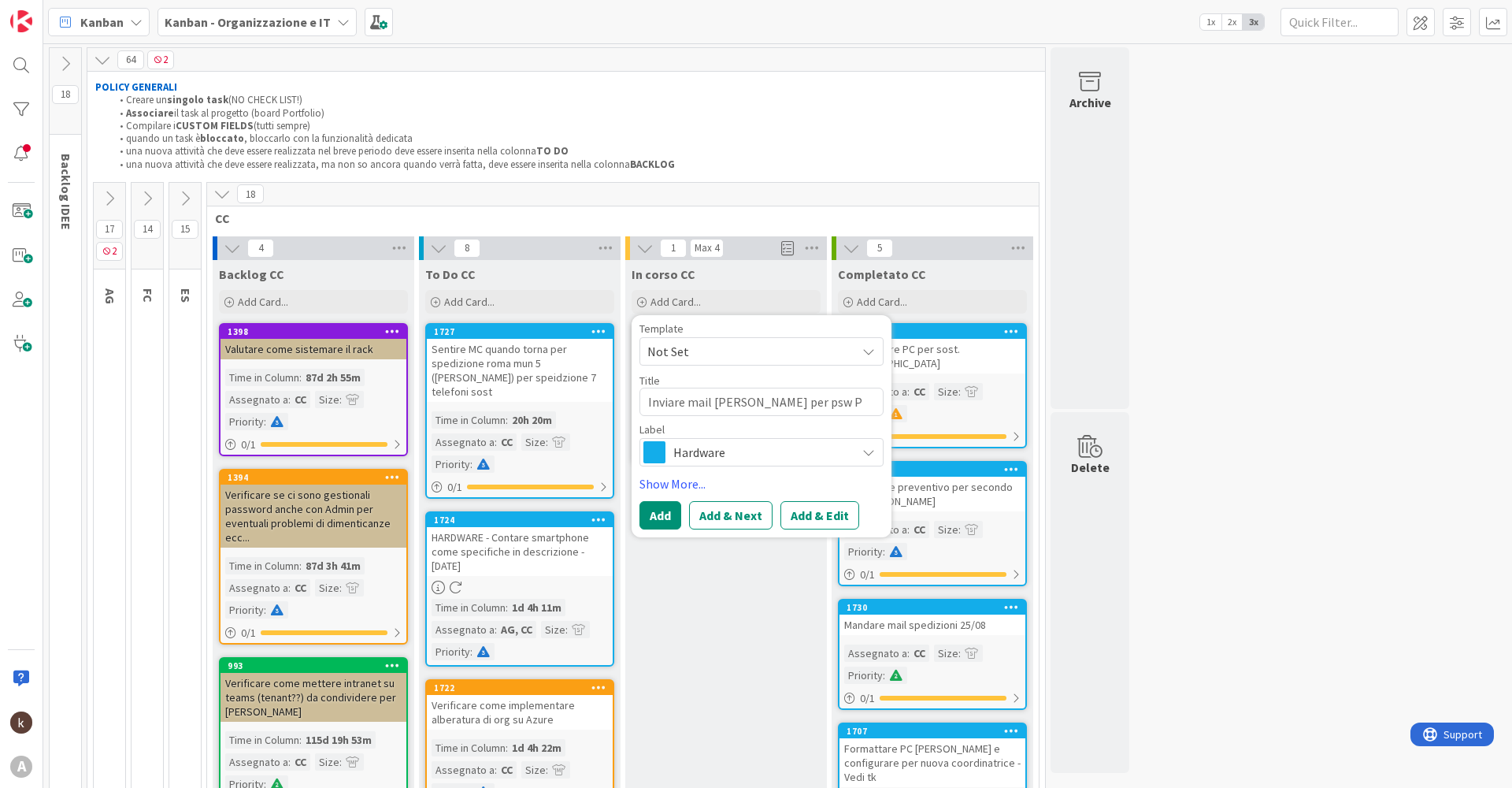
type textarea "Inviare mail [PERSON_NAME] per psw PC"
type textarea "x"
type textarea "Inviare mail [PERSON_NAME] per psw PC"
type textarea "x"
type textarea "Inviare mail [PERSON_NAME] per psw PC e"
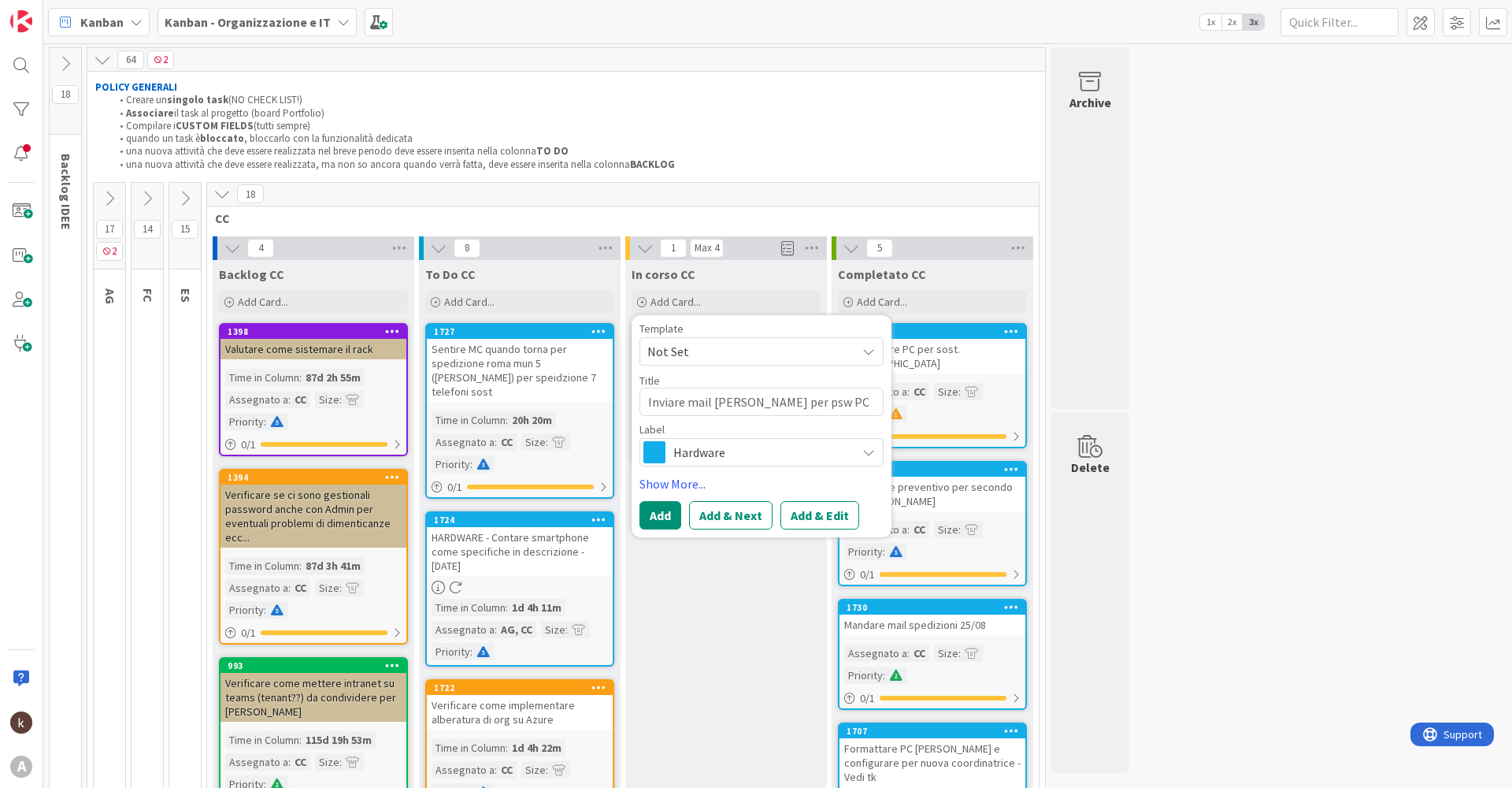
type textarea "x"
type textarea "Inviare mail [PERSON_NAME] per psw PC e"
type textarea "x"
type textarea "Inviare mail [PERSON_NAME] per psw PC e m"
type textarea "x"
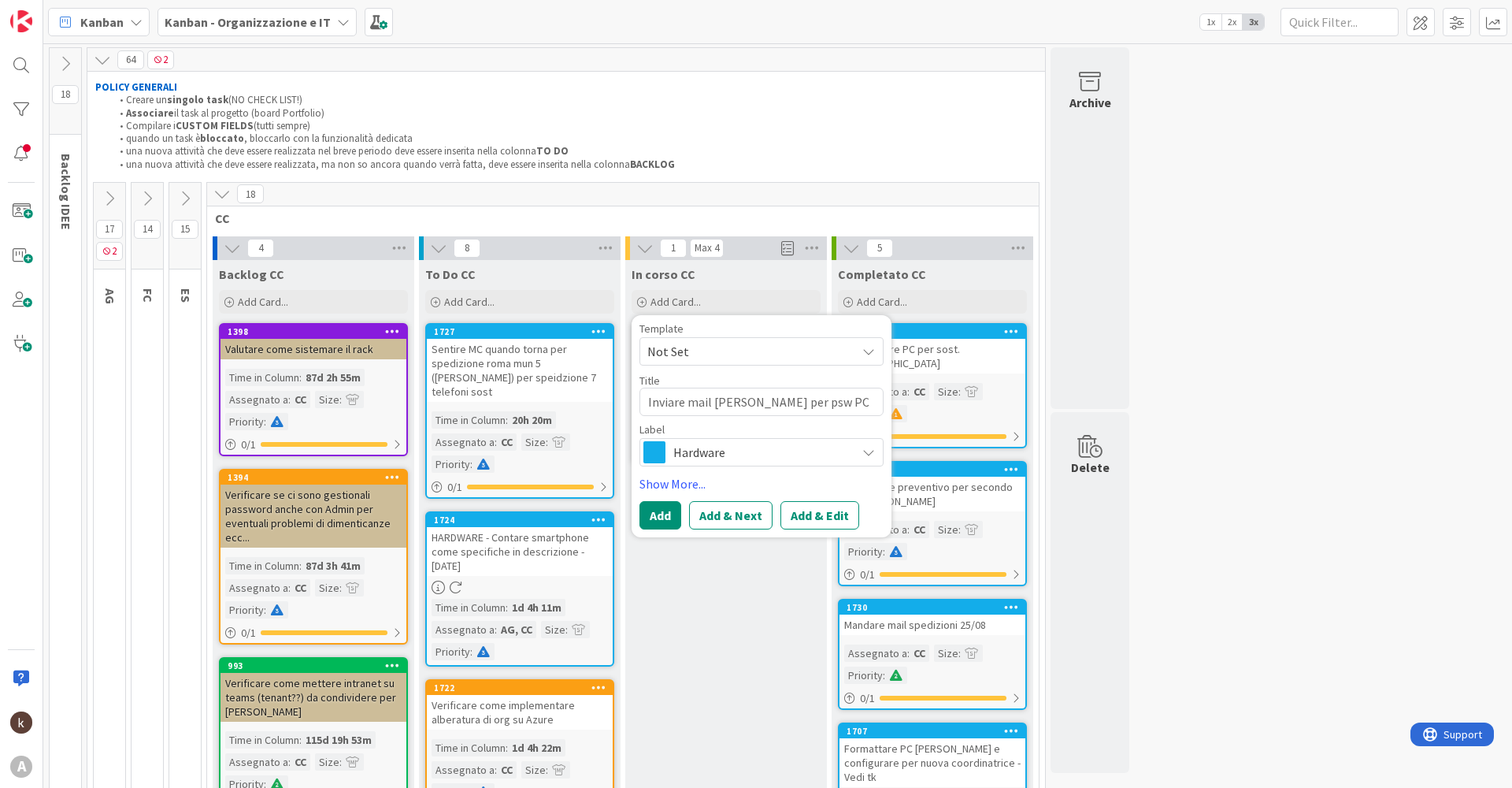
type textarea "Inviare mail [PERSON_NAME] per psw PC e ma"
type textarea "x"
type textarea "Inviare mail [PERSON_NAME] per psw PC e man"
type textarea "x"
type textarea "Inviare mail [PERSON_NAME] per psw PC e mand"
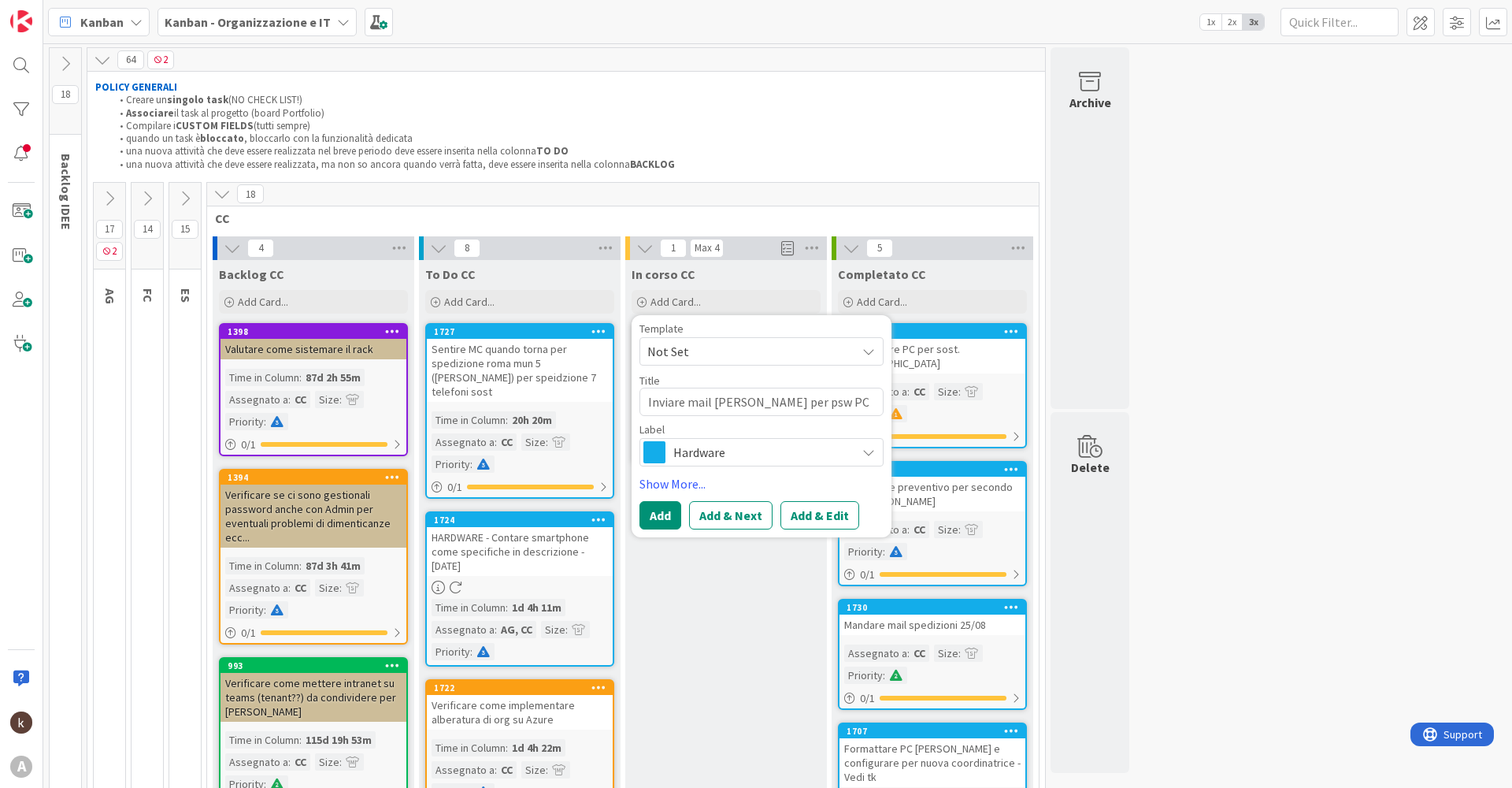
type textarea "x"
type textarea "Inviare mail [PERSON_NAME] per psw PC e manda"
type textarea "x"
type textarea "Inviare mail [PERSON_NAME] per psw PC e mandar"
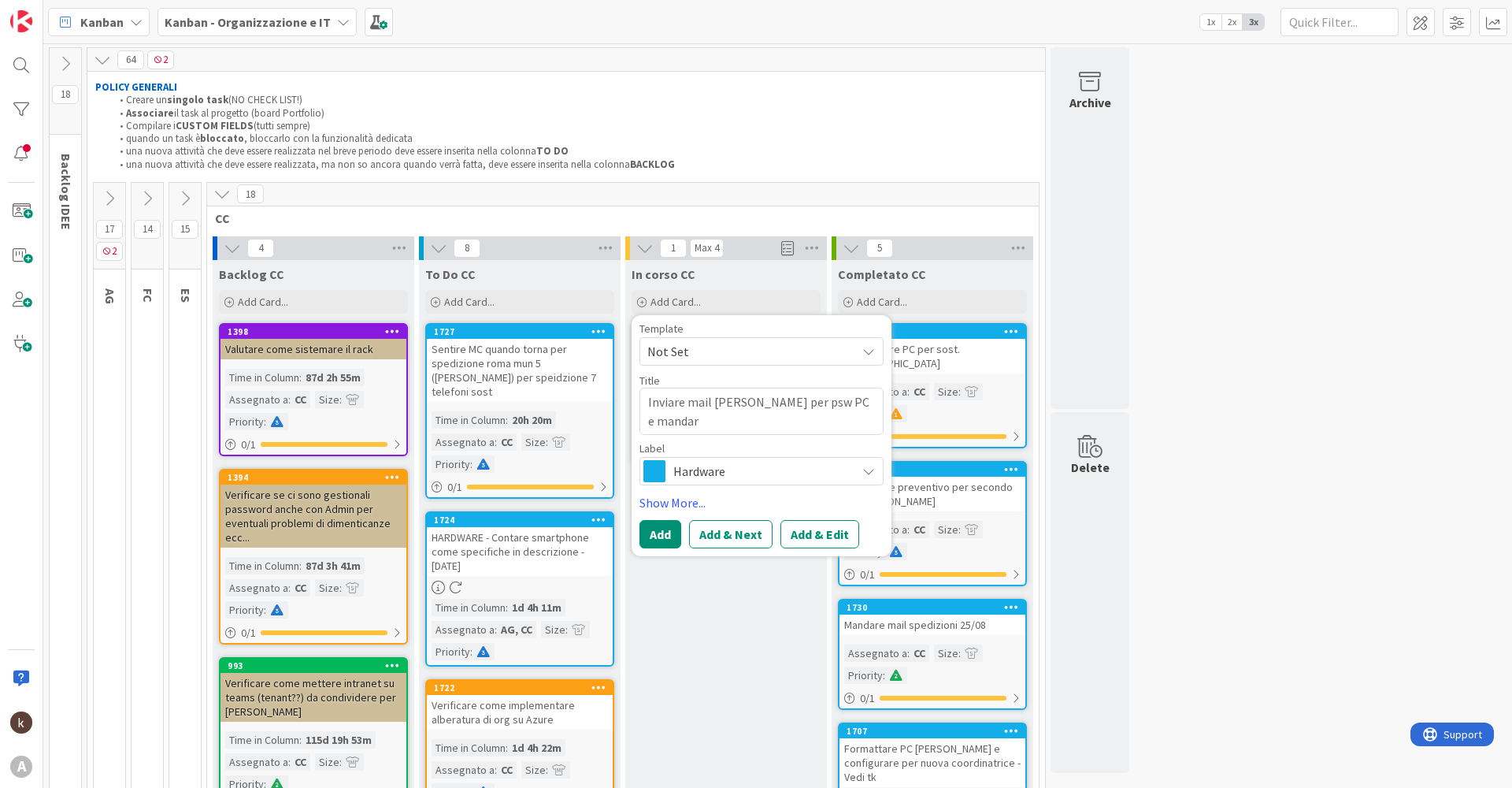
type textarea "x"
type textarea "Inviare mail [PERSON_NAME] per psw PC e mandare"
type textarea "x"
type textarea "Inviare mail [PERSON_NAME] per psw PC e mandare"
type textarea "x"
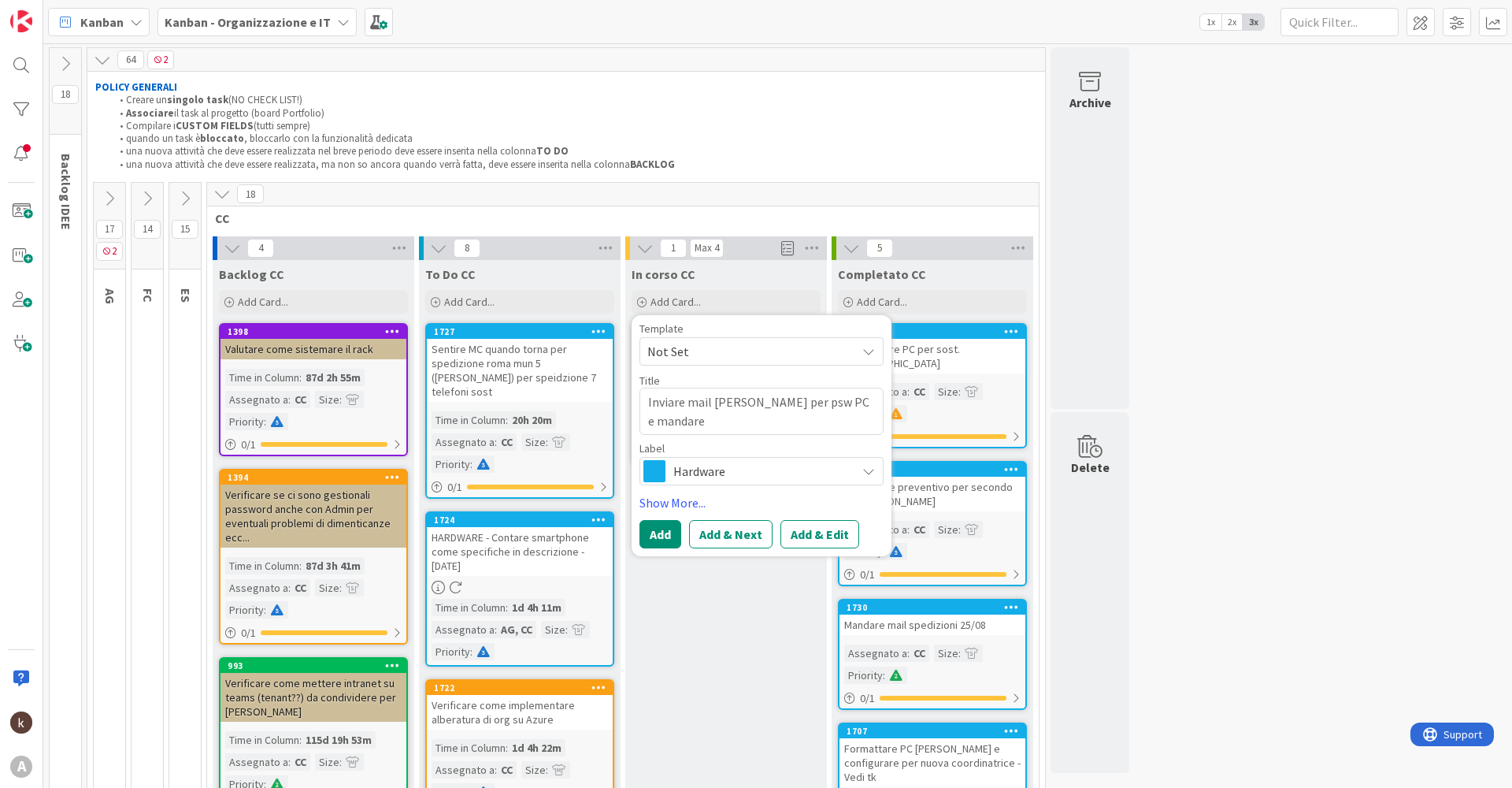
type textarea "Inviare mail [PERSON_NAME] per psw PC e mandare m"
type textarea "x"
type textarea "Inviare mail [PERSON_NAME] per psw PC e mandare ma"
type textarea "x"
type textarea "Inviare mail [PERSON_NAME] per psw PC e mandare mai"
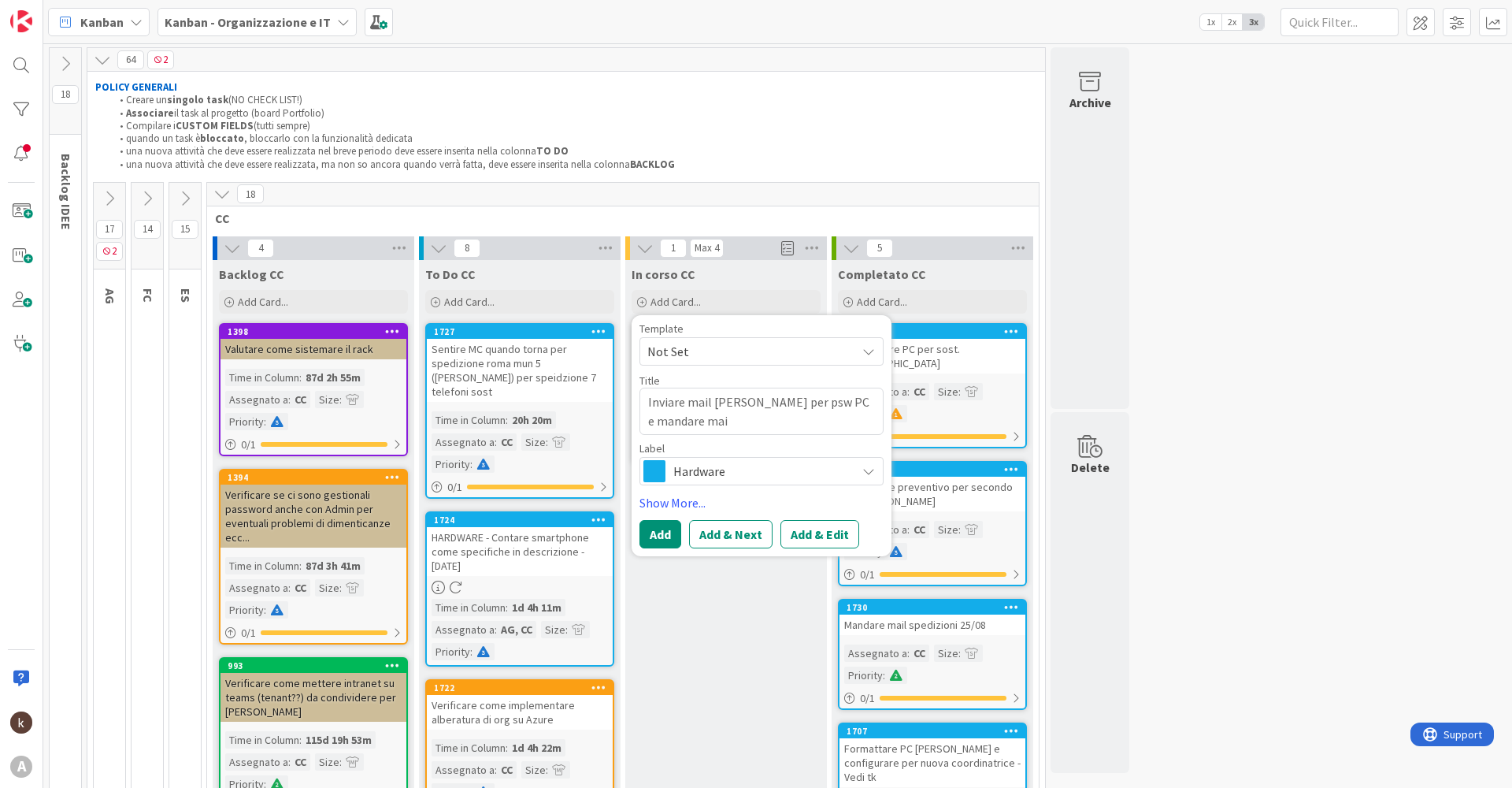
type textarea "x"
type textarea "Inviare mail [PERSON_NAME] per psw PC e mandare mail"
type textarea "x"
type textarea "Inviare mail [PERSON_NAME] per psw PC e mandare mail"
type textarea "x"
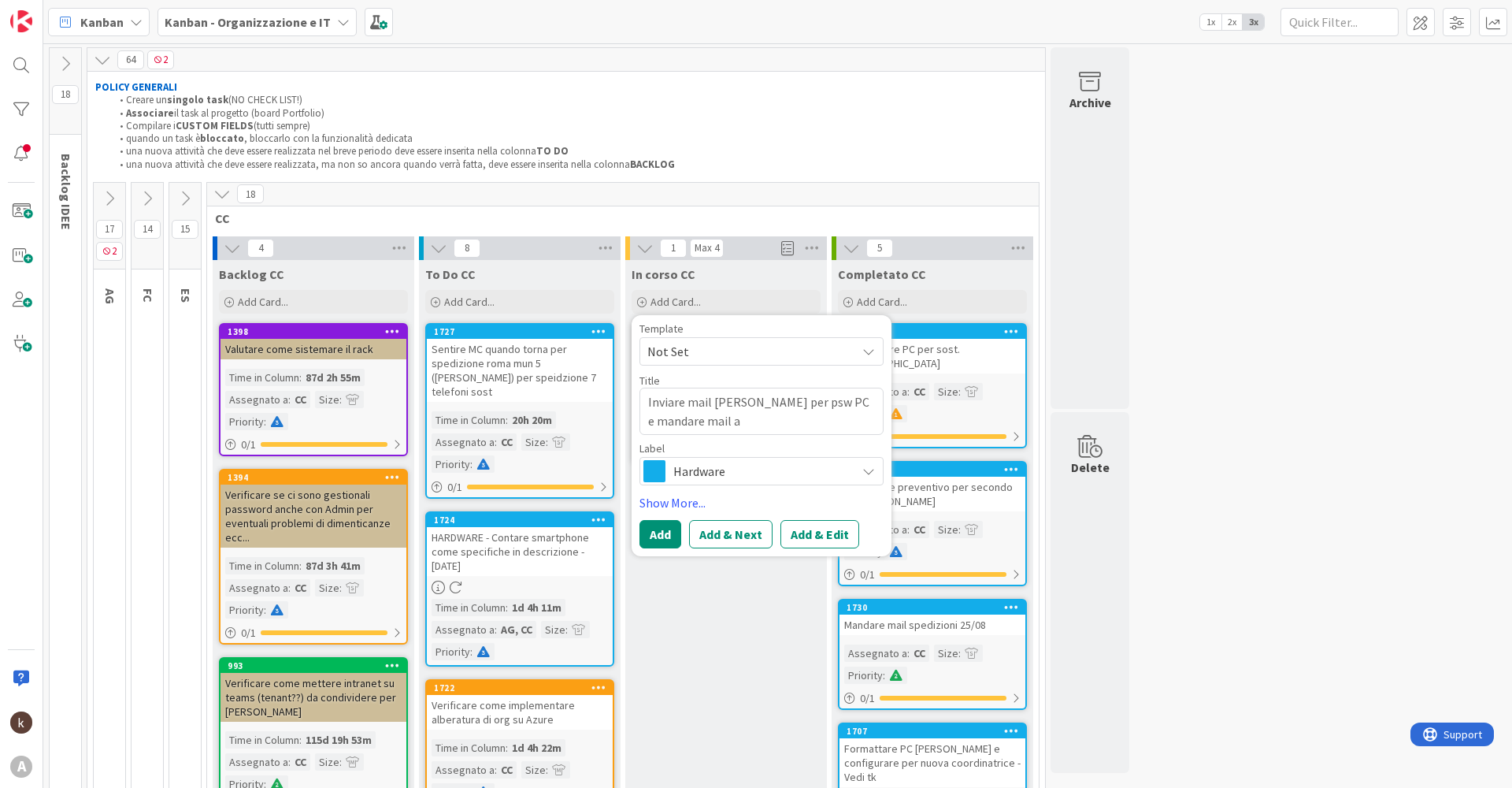
type textarea "Inviare mail [PERSON_NAME] per psw PC e mandare mail a"
type textarea "x"
type textarea "Inviare mail [PERSON_NAME] per psw PC e mandare mail a W"
type textarea "x"
type textarea "Inviare mail [PERSON_NAME] per psw PC e mandare mail a Wi"
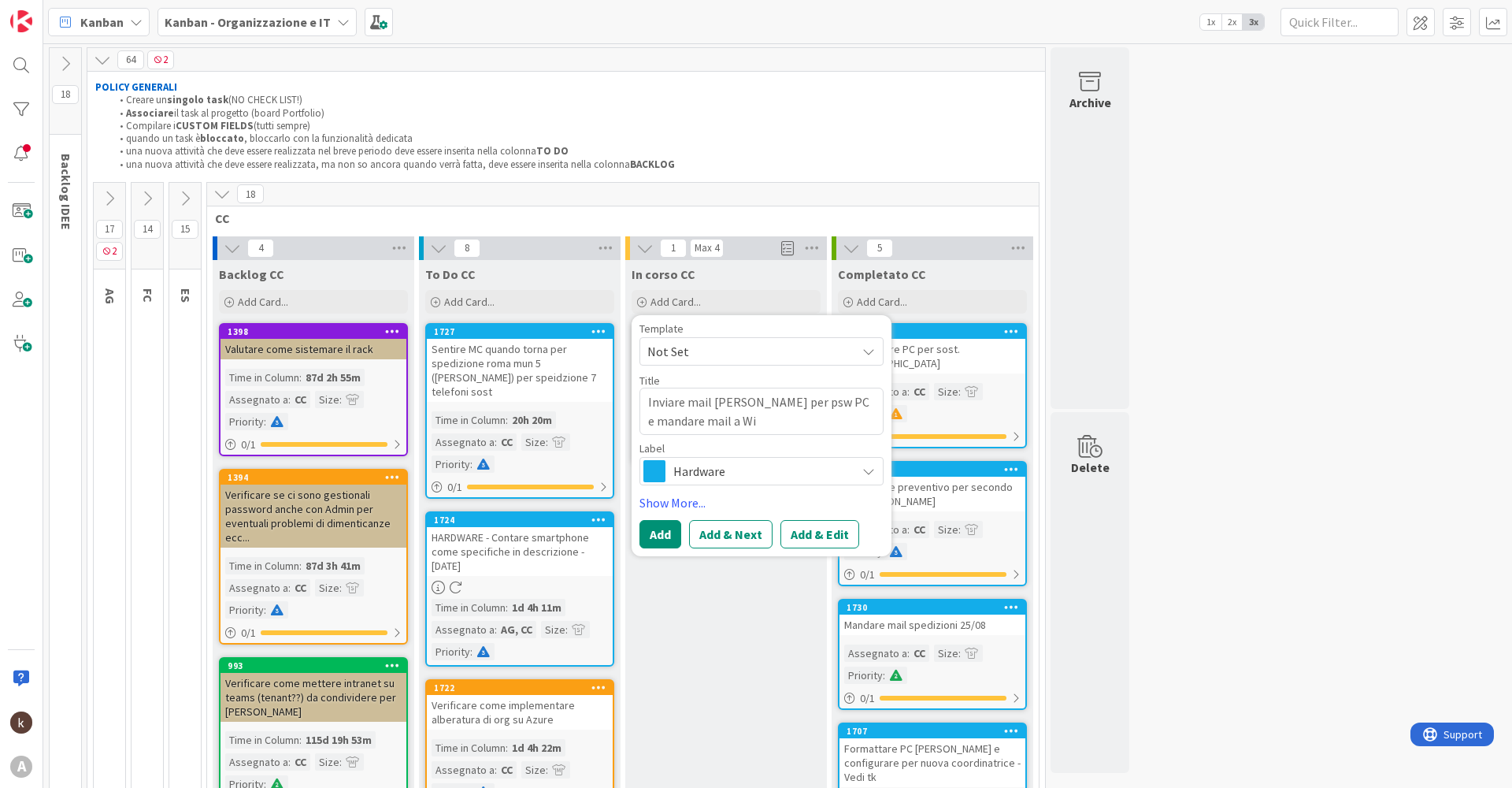
type textarea "x"
type textarea "Inviare mail [PERSON_NAME] per psw PC e mandare mail a Win"
type textarea "x"
type textarea "Inviare mail [PERSON_NAME] per psw PC e mandare mail a Wind"
type textarea "x"
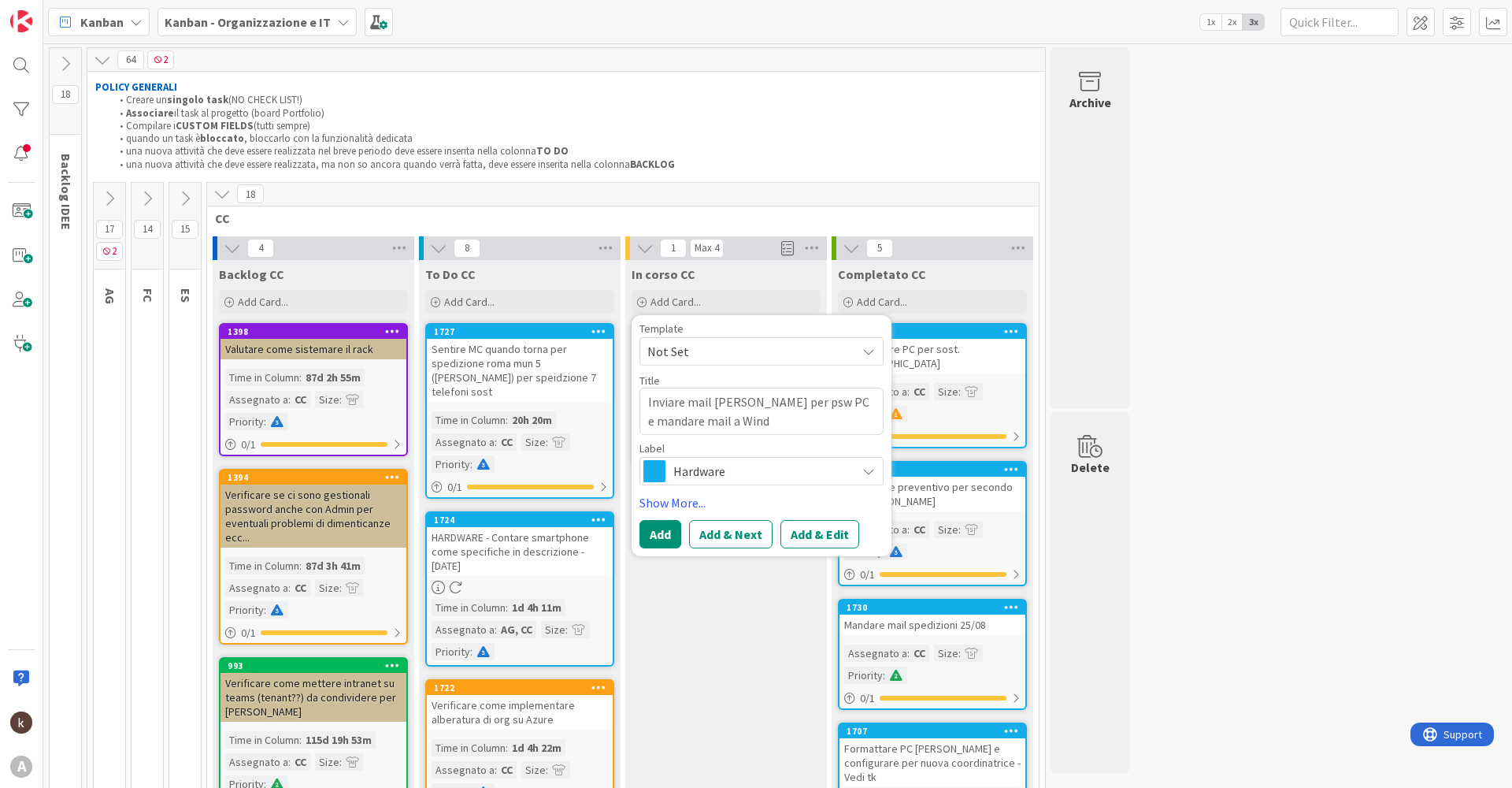
type textarea "Inviare mail [PERSON_NAME] per psw PC e mandare mail a Wind"
type textarea "x"
type textarea "Inviare mail [PERSON_NAME] per psw PC e mandare mail a Wind pe"
type textarea "x"
type textarea "Inviare mail [PERSON_NAME] per psw PC e mandare mail a Wind per"
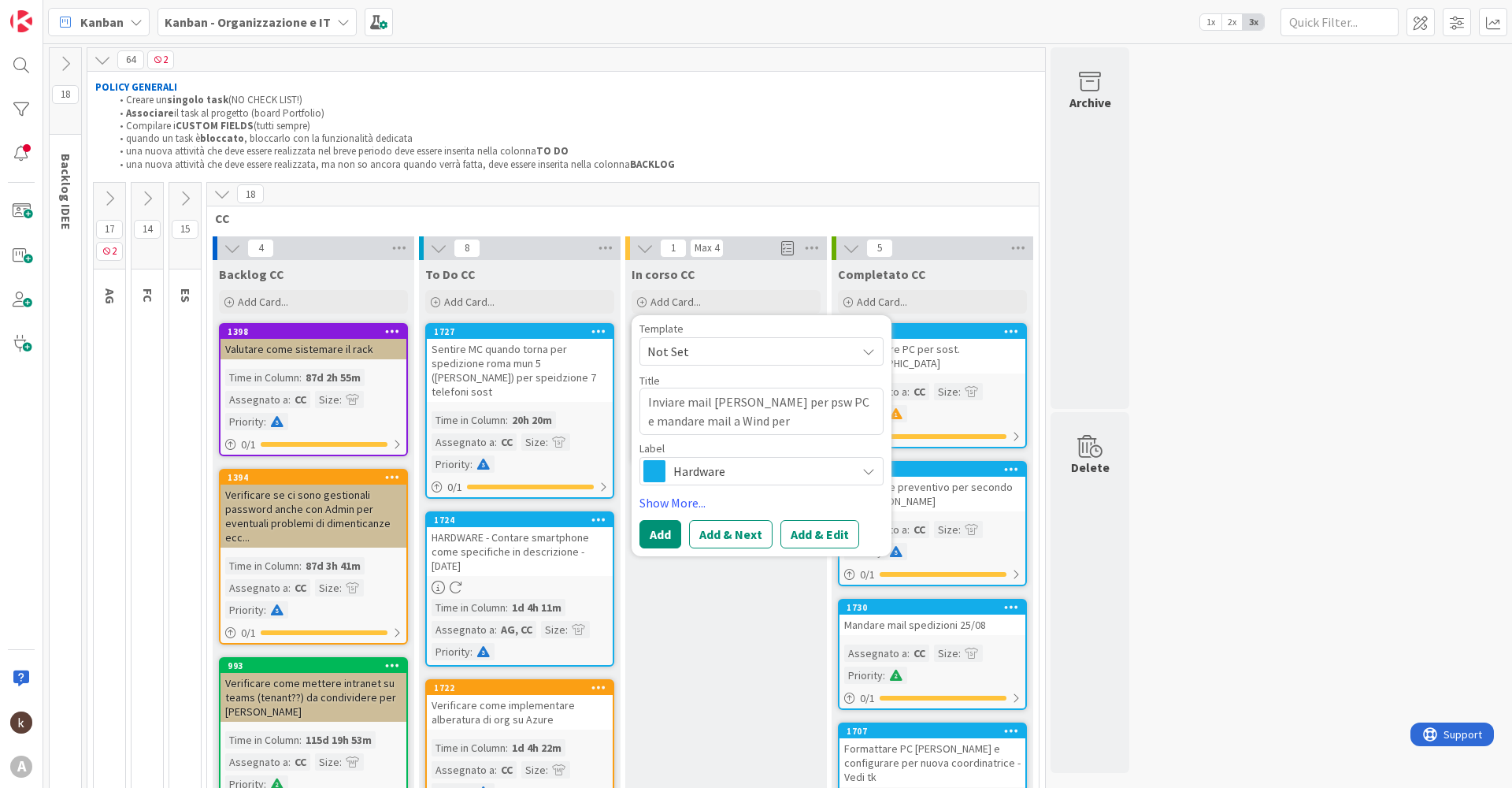
type textarea "x"
type textarea "Inviare mail [PERSON_NAME] per psw PC e mandare mail a Wind per"
type textarea "x"
type textarea "Inviare mail [PERSON_NAME] per psw PC e mandare mail a Wind per a"
type textarea "x"
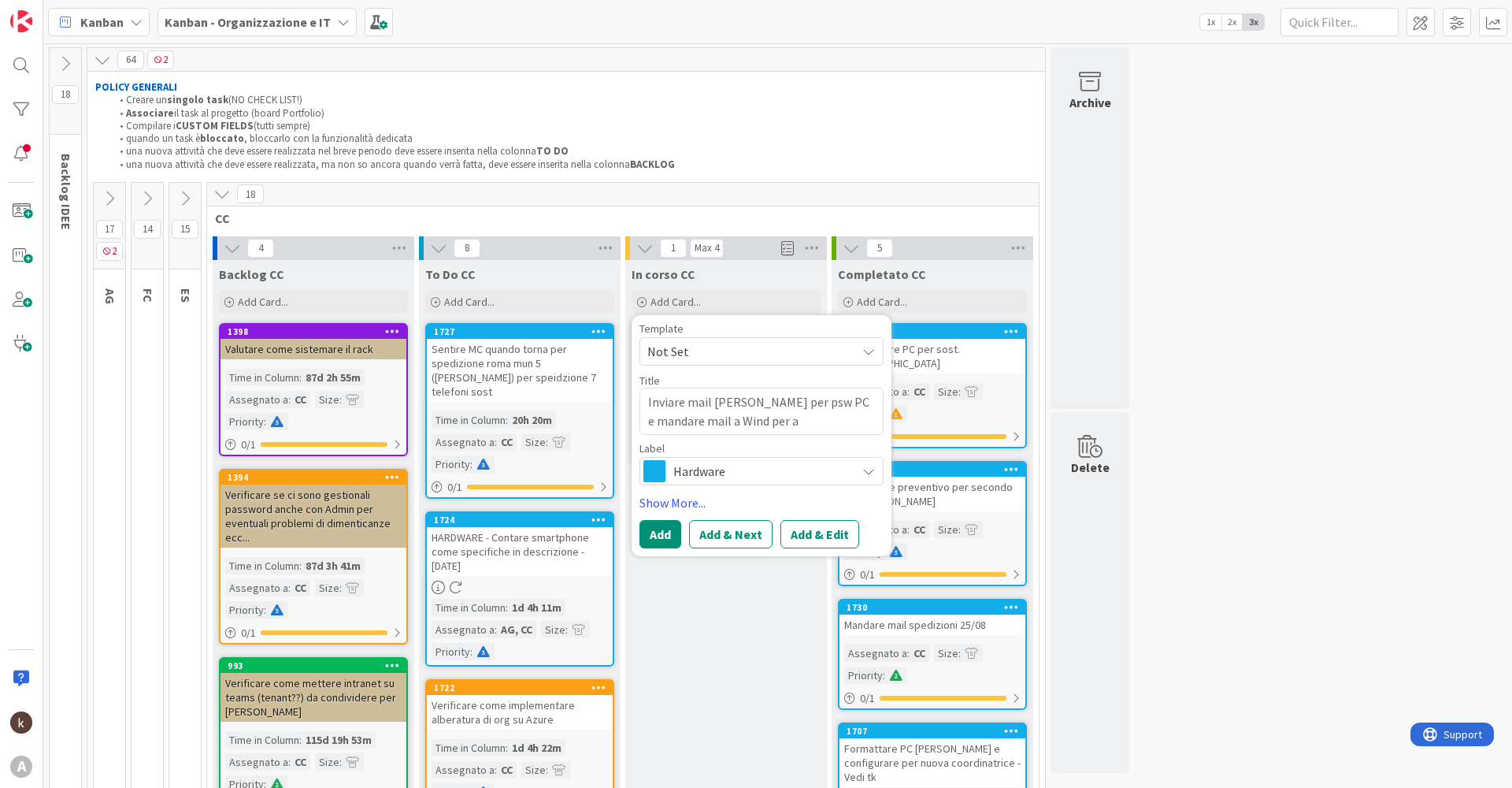
type textarea "Inviare mail [PERSON_NAME] per psw PC e mandare mail a Wind per at"
type textarea "x"
type textarea "Inviare mail [PERSON_NAME] per psw PC e mandare mail a Wind per att"
type textarea "x"
type textarea "Inviare mail [PERSON_NAME] per psw PC e mandare mail a Wind per atti"
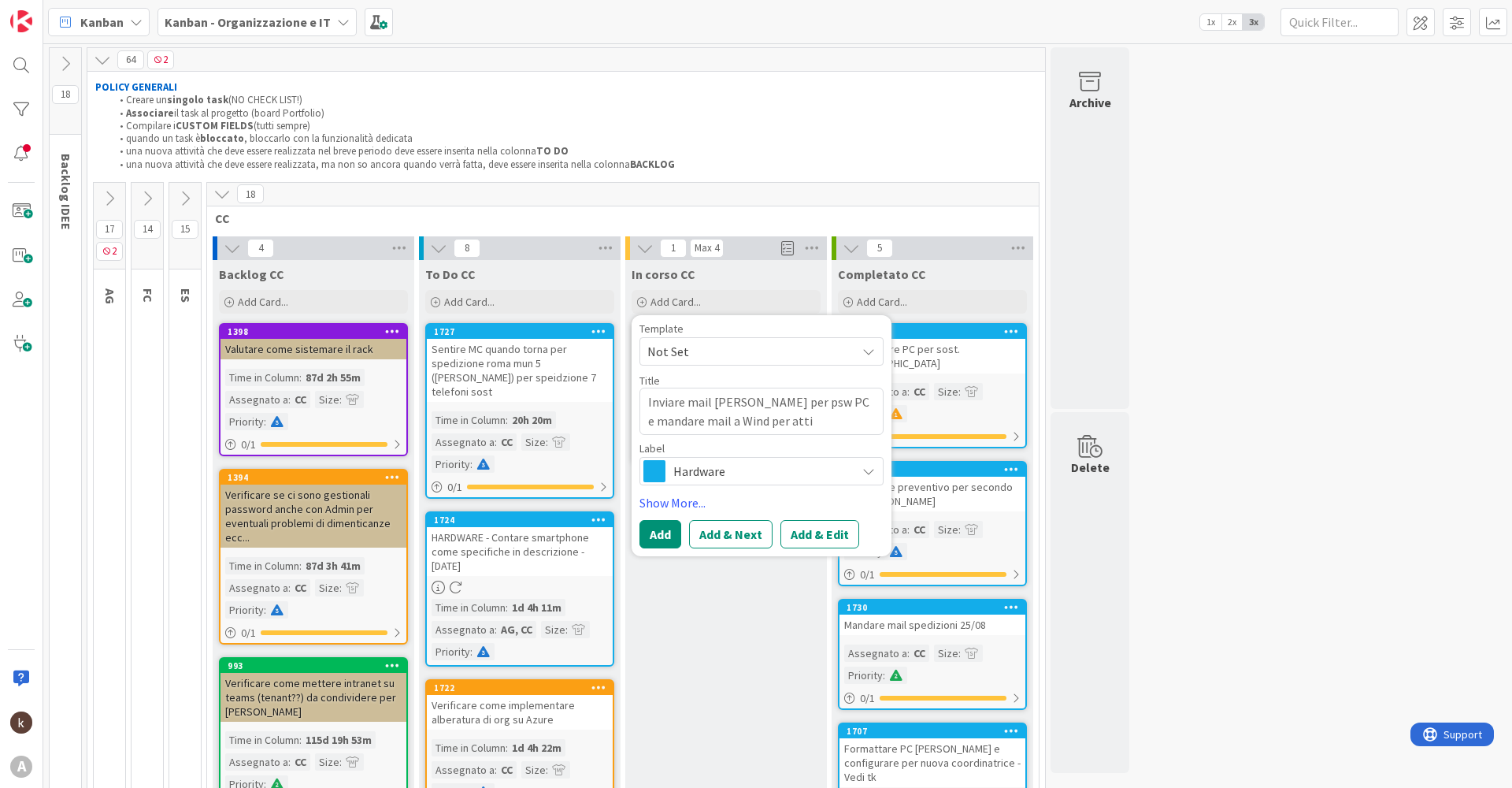
type textarea "x"
type textarea "Inviare mail [PERSON_NAME] per psw PC e mandare mail a Wind per attiv"
type textarea "x"
type textarea "Inviare mail [PERSON_NAME] per psw PC e mandare mail a Wind per attiva"
type textarea "x"
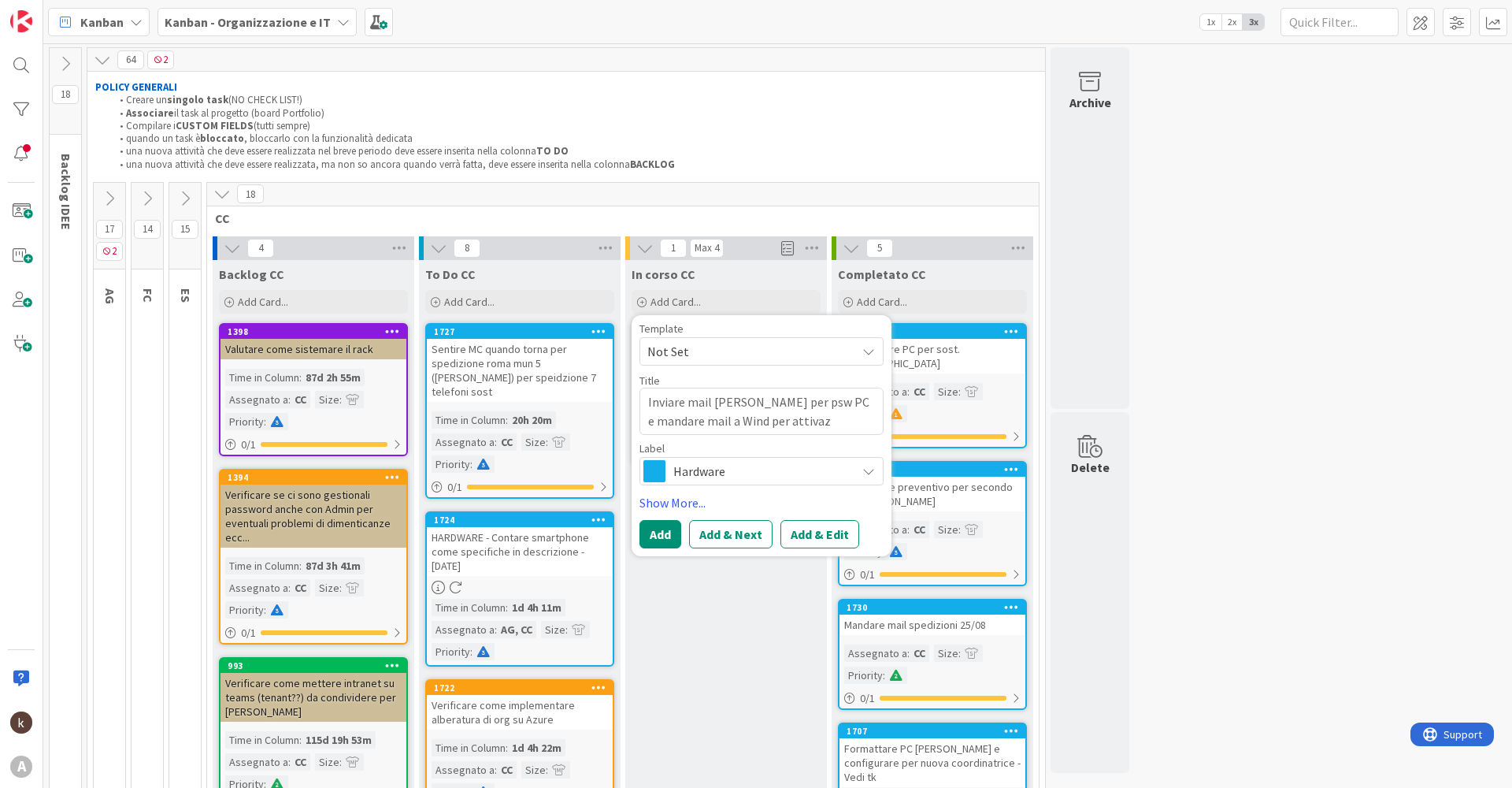
type textarea "Inviare mail [PERSON_NAME] per psw PC e mandare mail a Wind per attivazi"
type textarea "x"
type textarea "Inviare mail [PERSON_NAME] per psw PC e mandare mail a Wind per attivazio"
type textarea "x"
type textarea "Inviare mail [PERSON_NAME] per psw PC e mandare mail a Wind per attivazion"
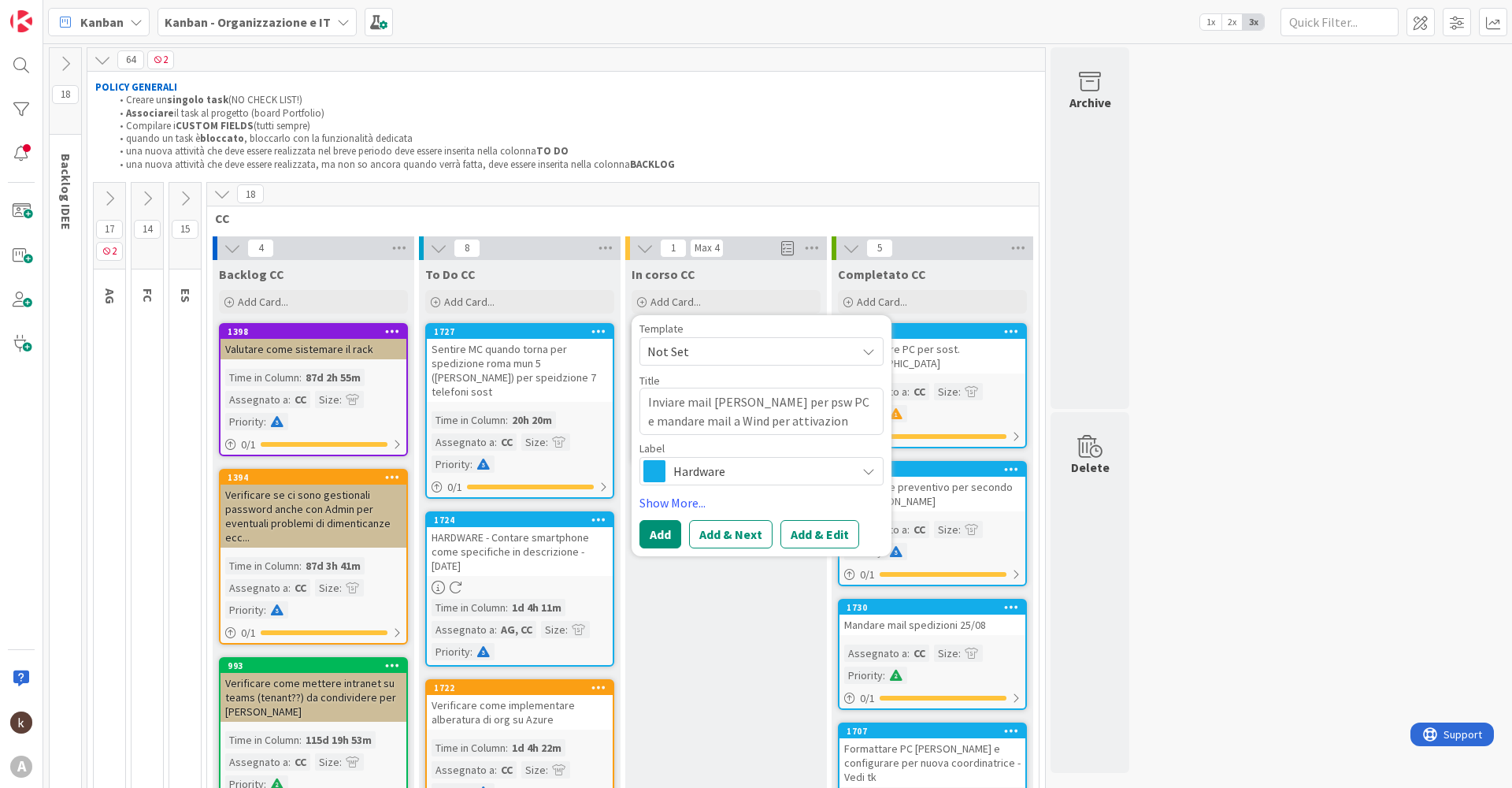
type textarea "x"
type textarea "Inviare mail [PERSON_NAME] per psw PC e mandare mail a Wind per attivazione"
type textarea "x"
type textarea "Inviare mail [PERSON_NAME] per psw PC e mandare mail a Wind per attivazione"
type textarea "x"
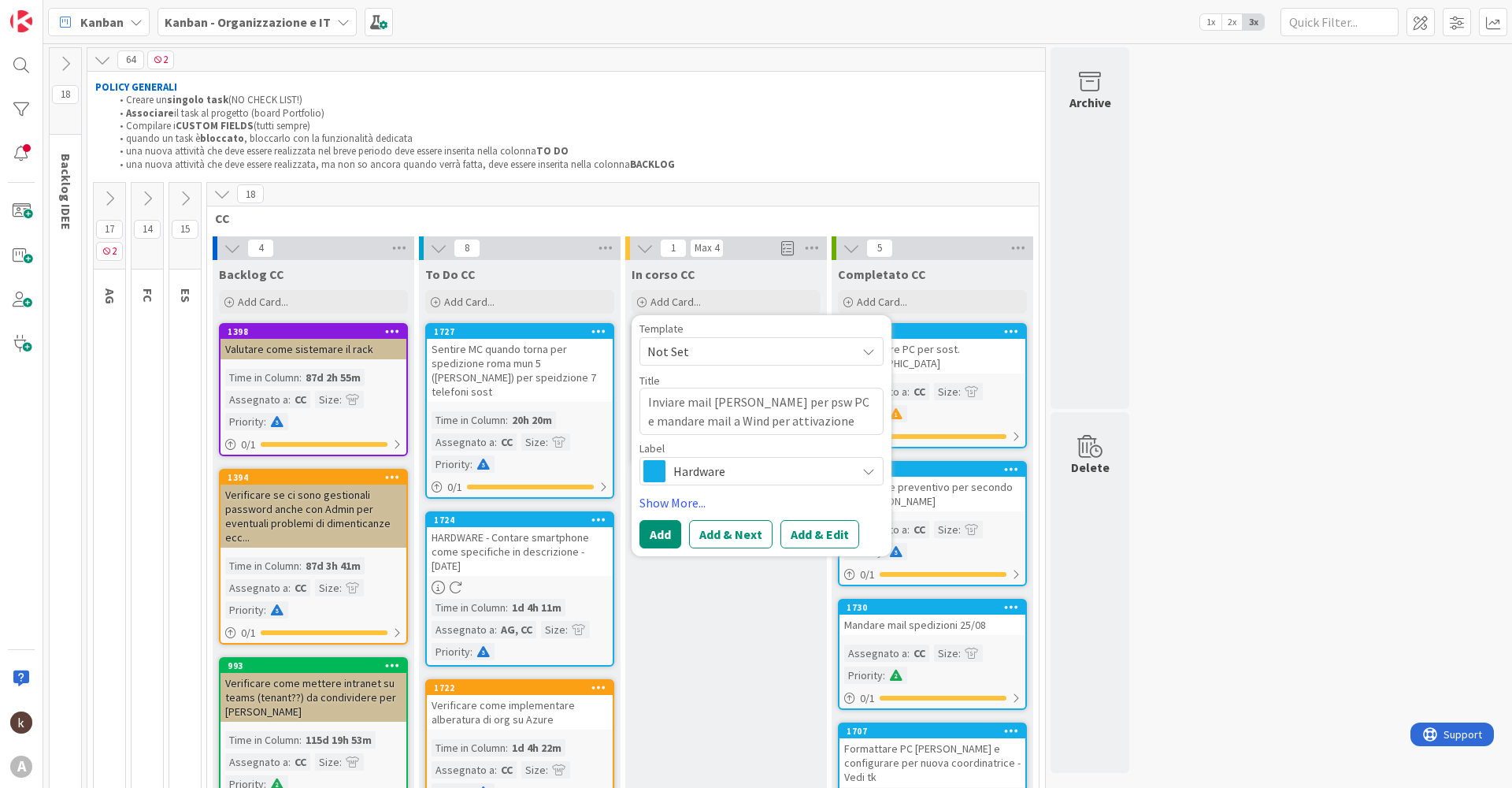
type textarea "Inviare mail [PERSON_NAME] per psw PC e mandare mail a Wind per attivazione S"
type textarea "x"
type textarea "Inviare mail [PERSON_NAME] per psw PC e mandare mail a Wind per attivazione SI"
type textarea "x"
type textarea "Inviare mail [PERSON_NAME] per psw PC e mandare mail a Wind per attivazione SIM"
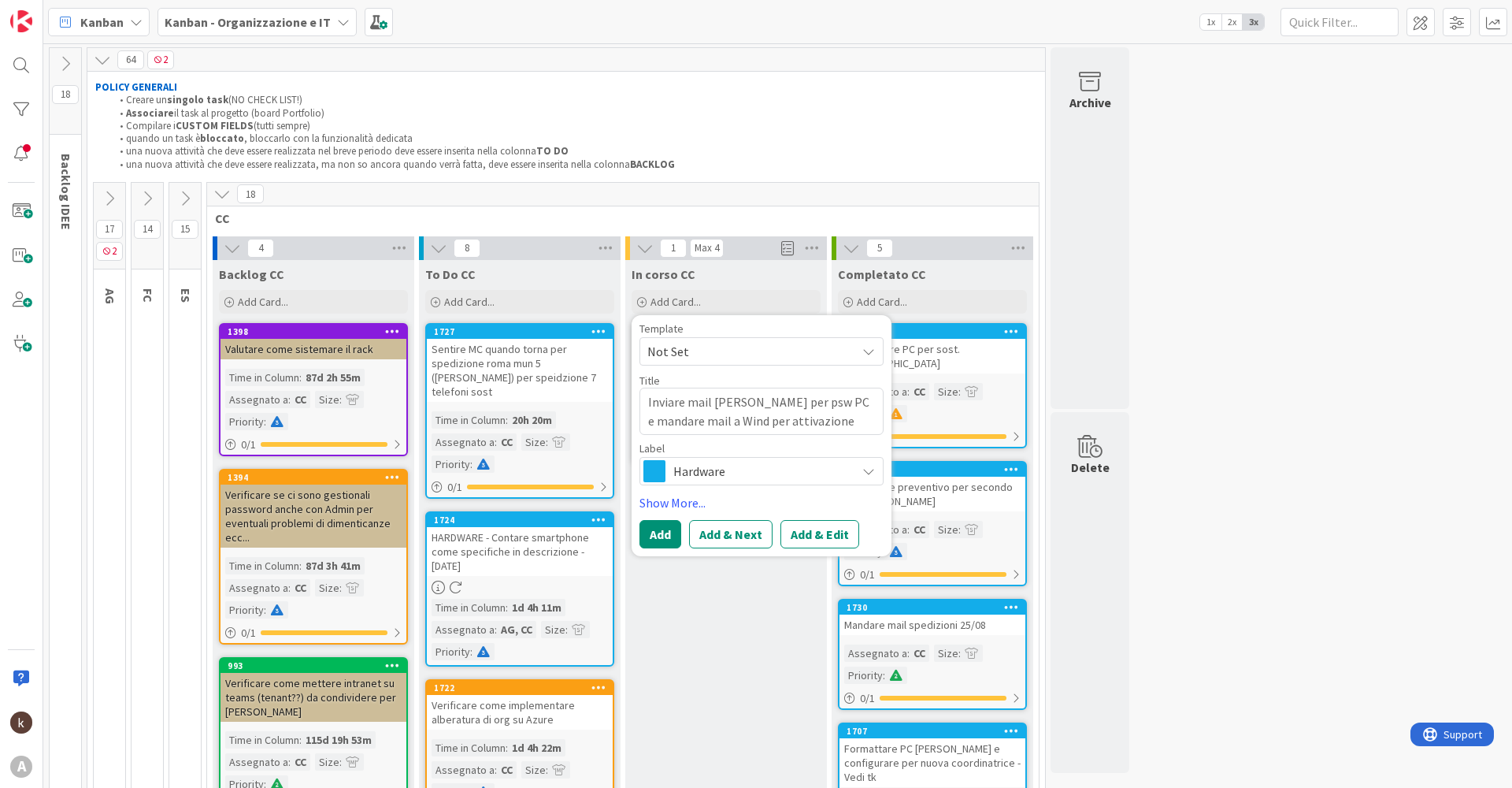
type textarea "x"
type textarea "Inviare mail [PERSON_NAME] per psw PC e mandare mail a Wind per attivazione SIM"
type textarea "x"
type textarea "Inviare mail [PERSON_NAME] per psw PC e mandare mail a Wind per attivazione SIM…"
type textarea "x"
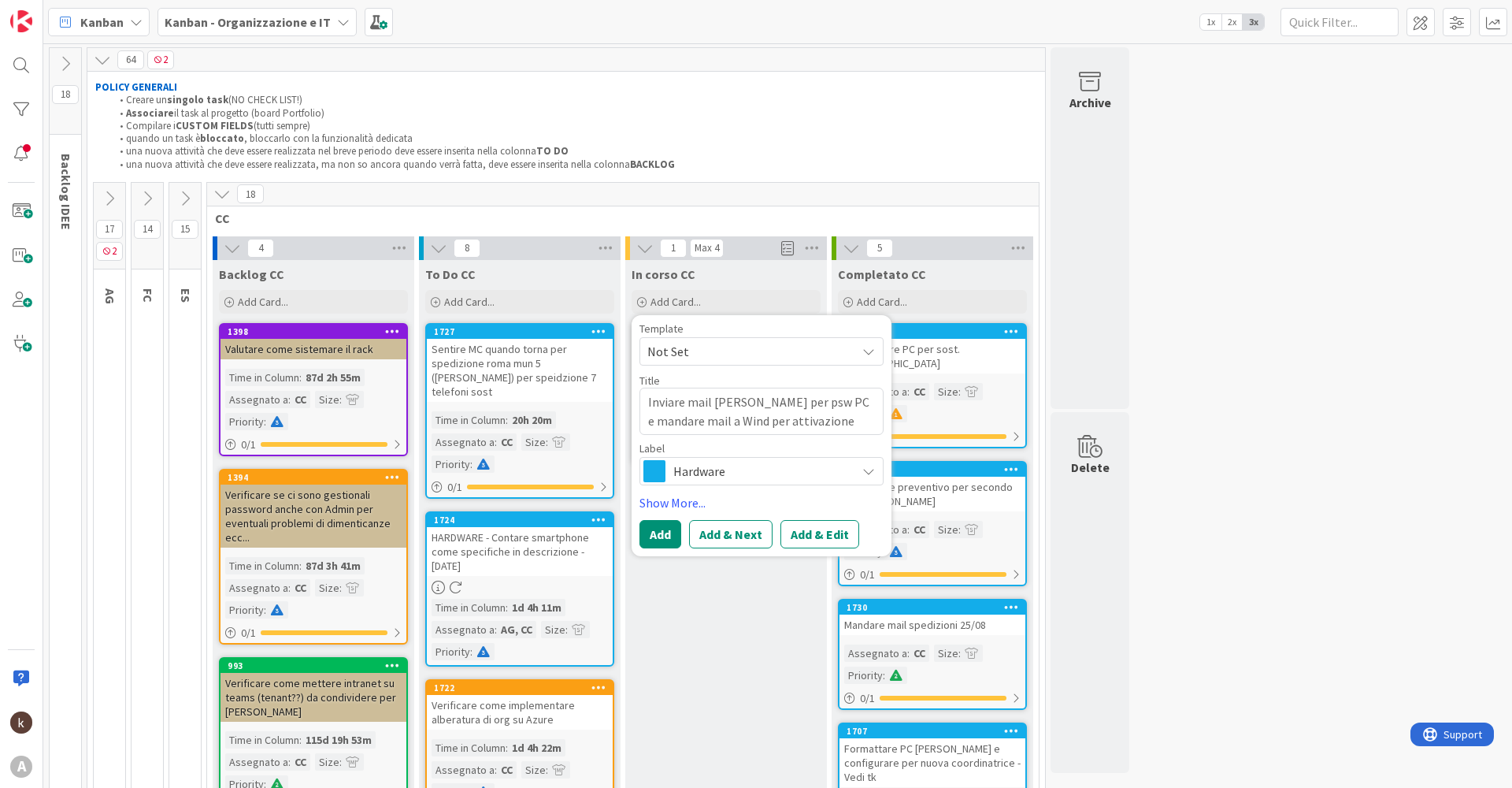
type textarea "Inviare mail [PERSON_NAME] per psw PC e mandare mail a Wind per attivazione SIM…"
type textarea "x"
type textarea "Inviare mail [PERSON_NAME] per psw PC e mandare mail a Wind per attivazione SIM…"
type textarea "x"
type textarea "Inviare mail [PERSON_NAME] per psw PC e mandare mail a Wind per attivazione SIM…"
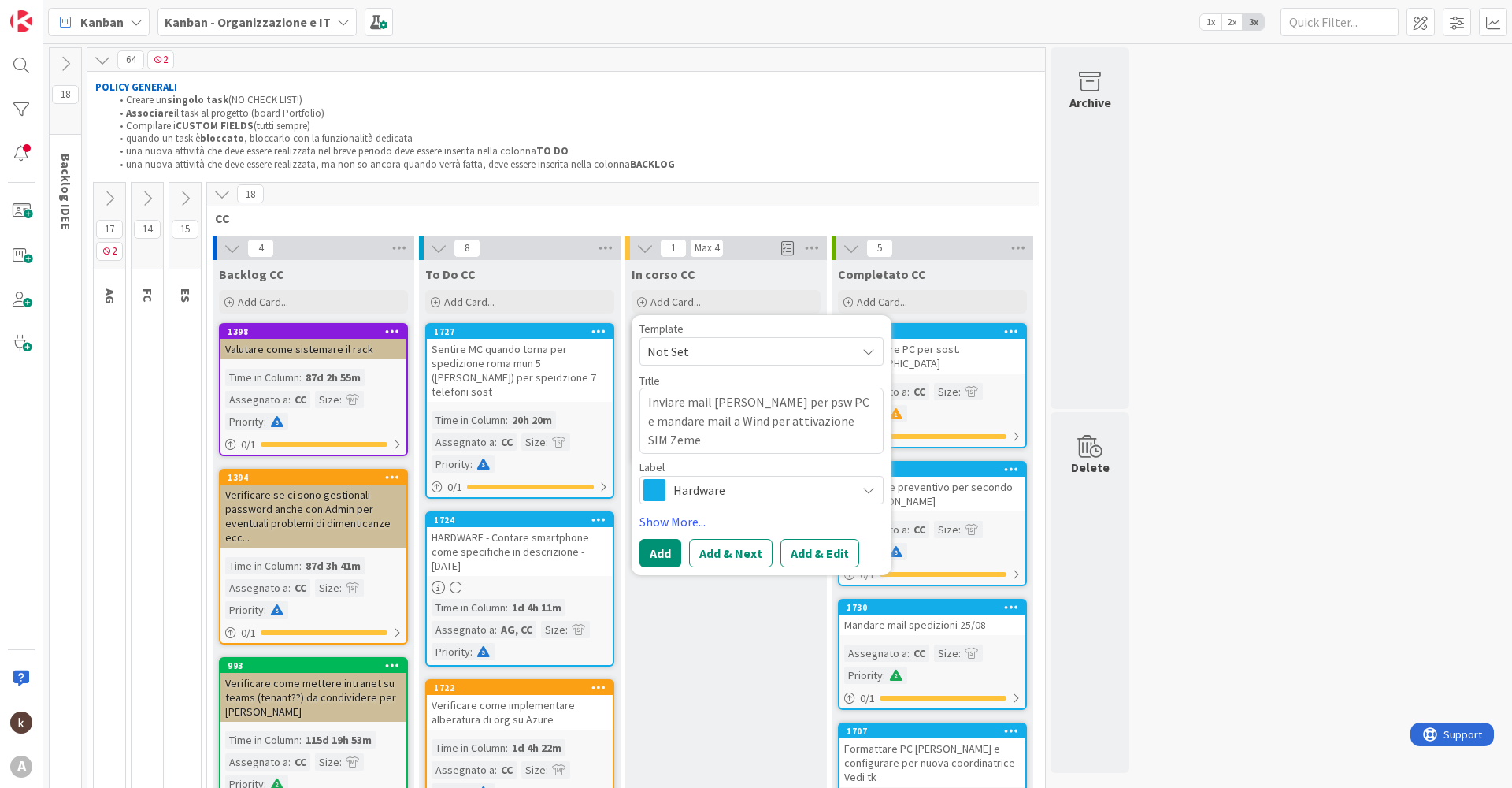
click at [698, 494] on span "Hardware" at bounding box center [761, 490] width 175 height 22
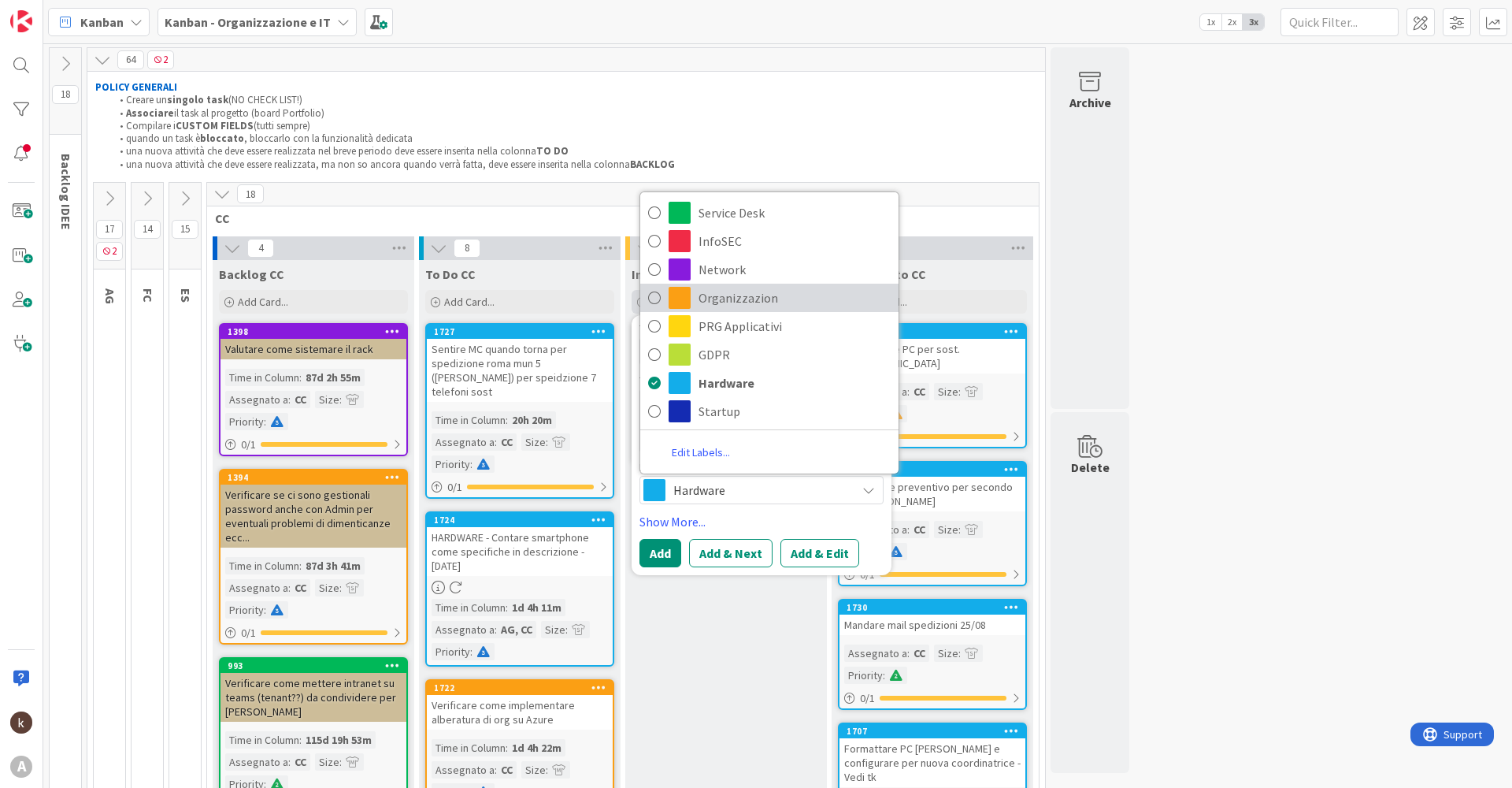
click at [724, 300] on span "Organizzazion" at bounding box center [794, 298] width 192 height 23
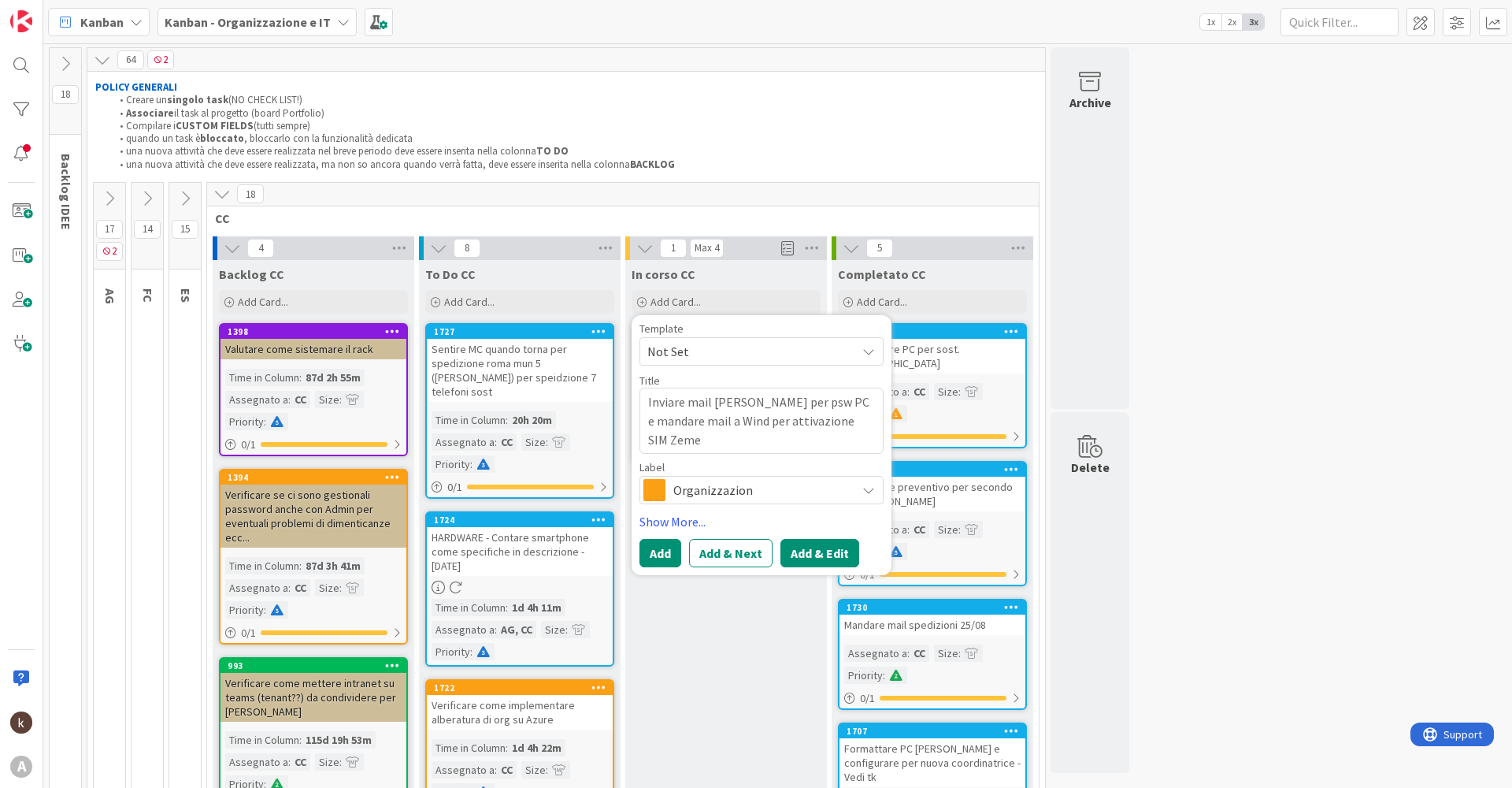
click at [827, 561] on button "Add & Edit" at bounding box center [820, 553] width 79 height 28
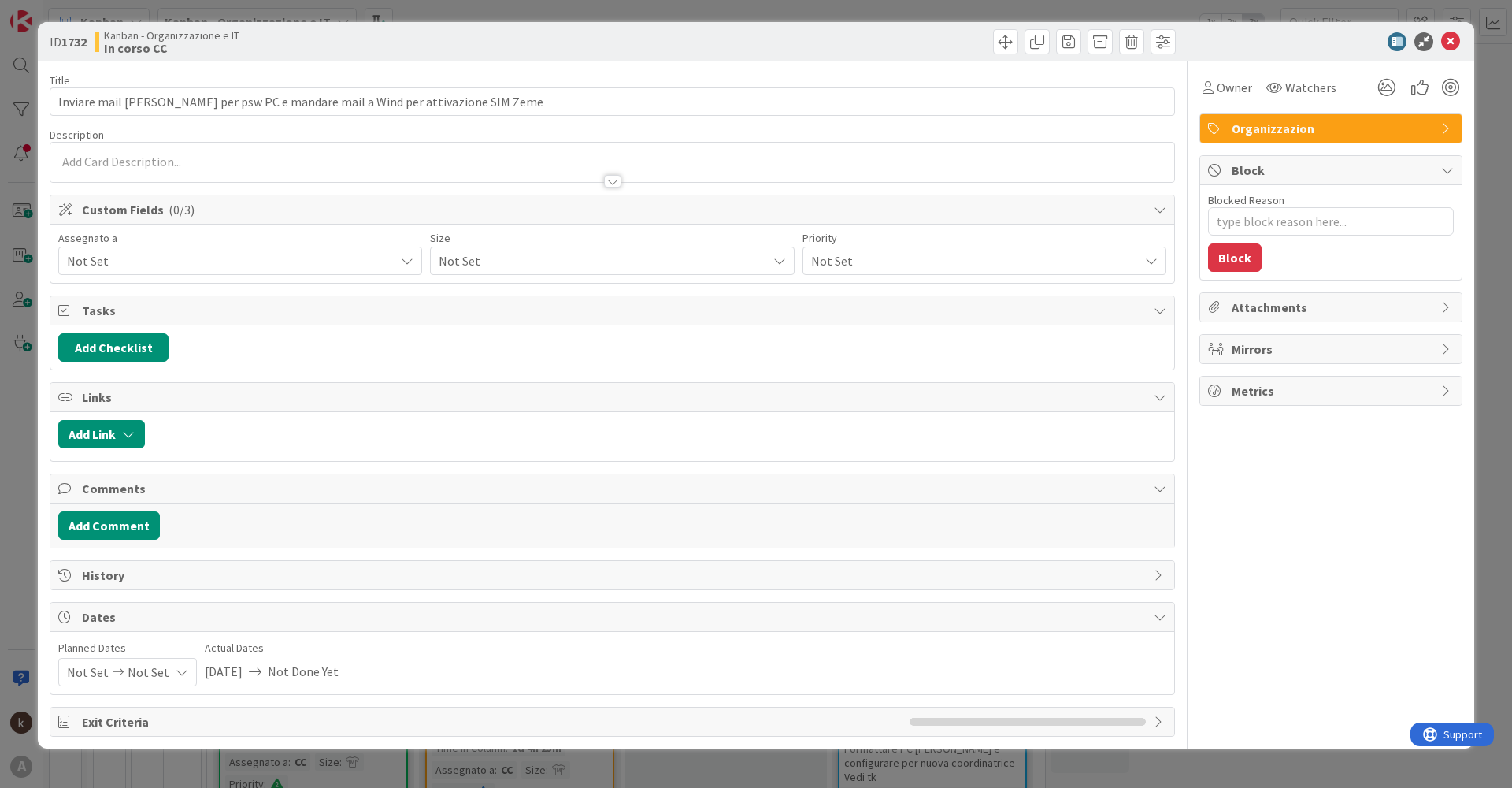
click at [171, 255] on span "Not Set" at bounding box center [230, 260] width 328 height 19
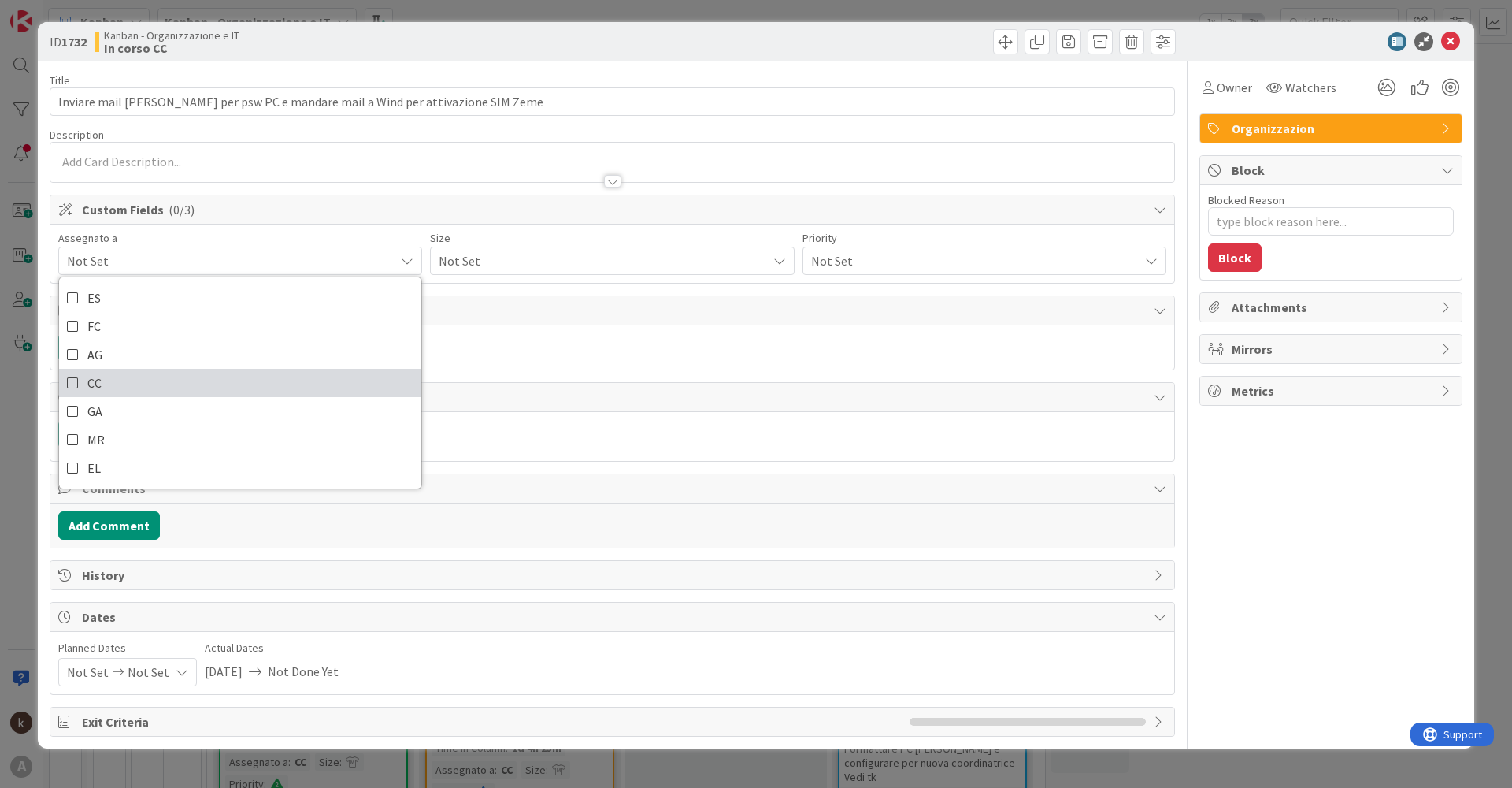
click at [127, 389] on link "CC" at bounding box center [240, 383] width 363 height 28
click at [496, 269] on span "Not Set" at bounding box center [599, 260] width 320 height 22
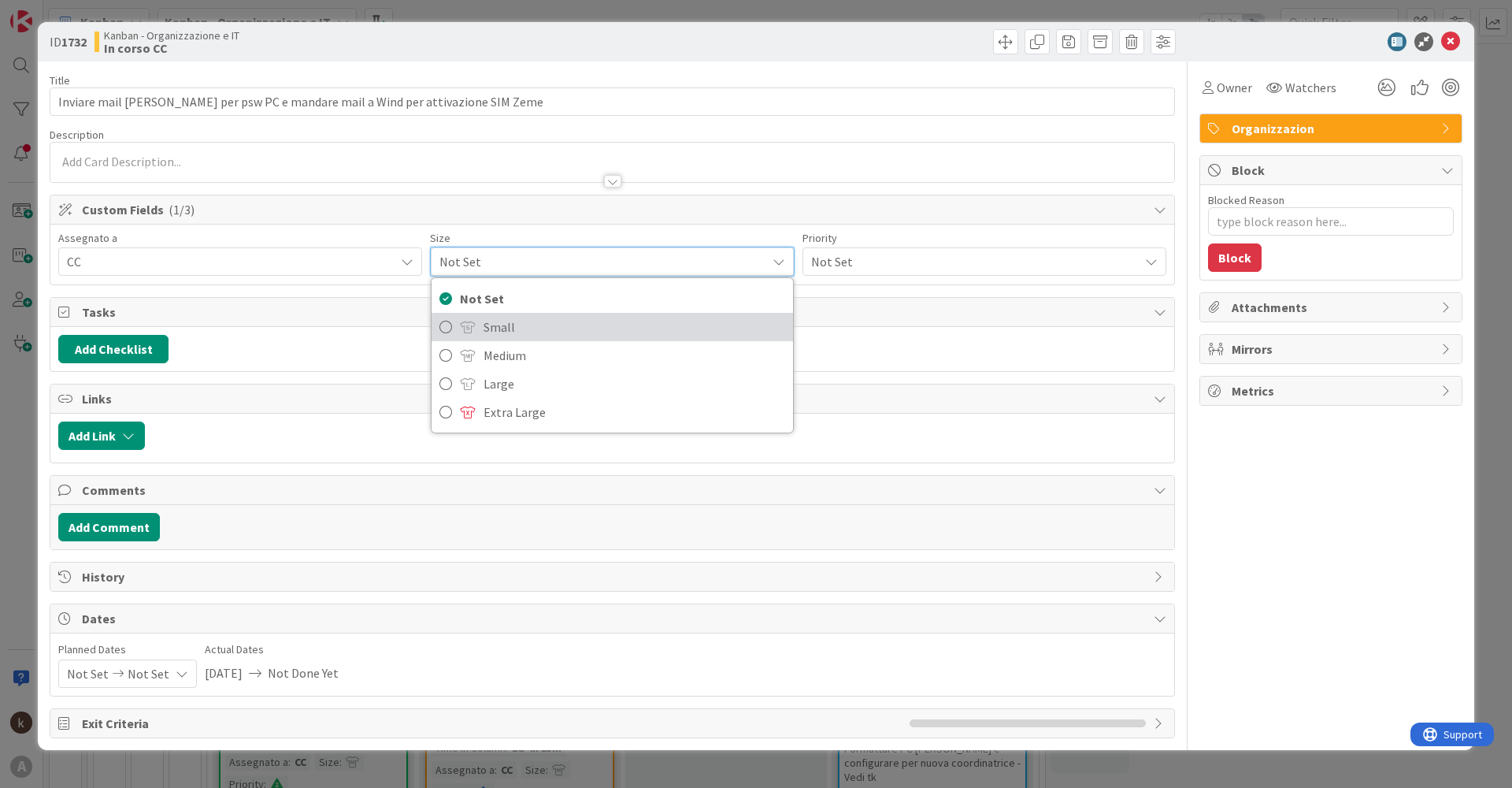
click at [495, 325] on span "Small" at bounding box center [634, 327] width 301 height 23
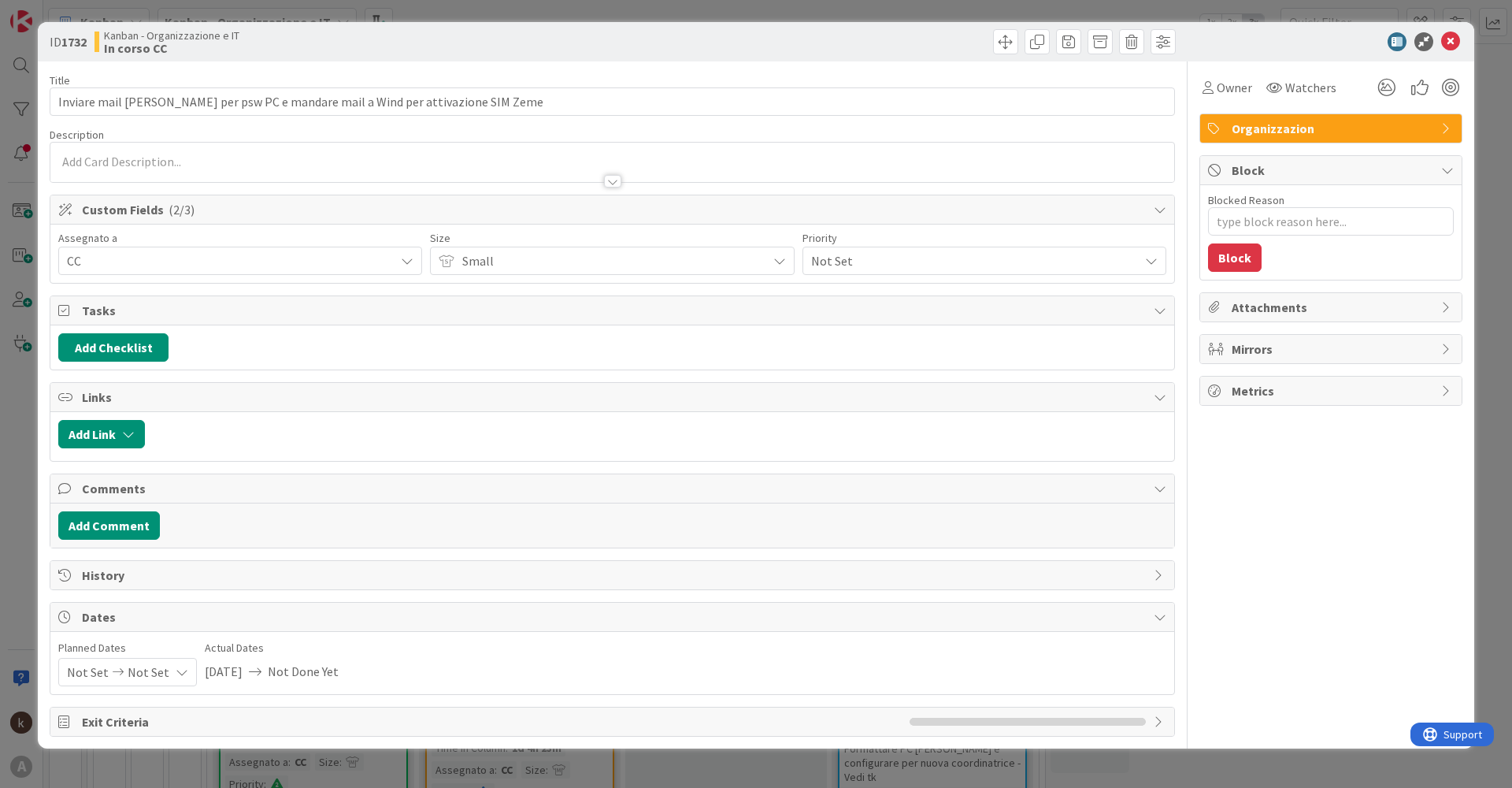
click at [882, 273] on div "Not Set" at bounding box center [985, 260] width 364 height 28
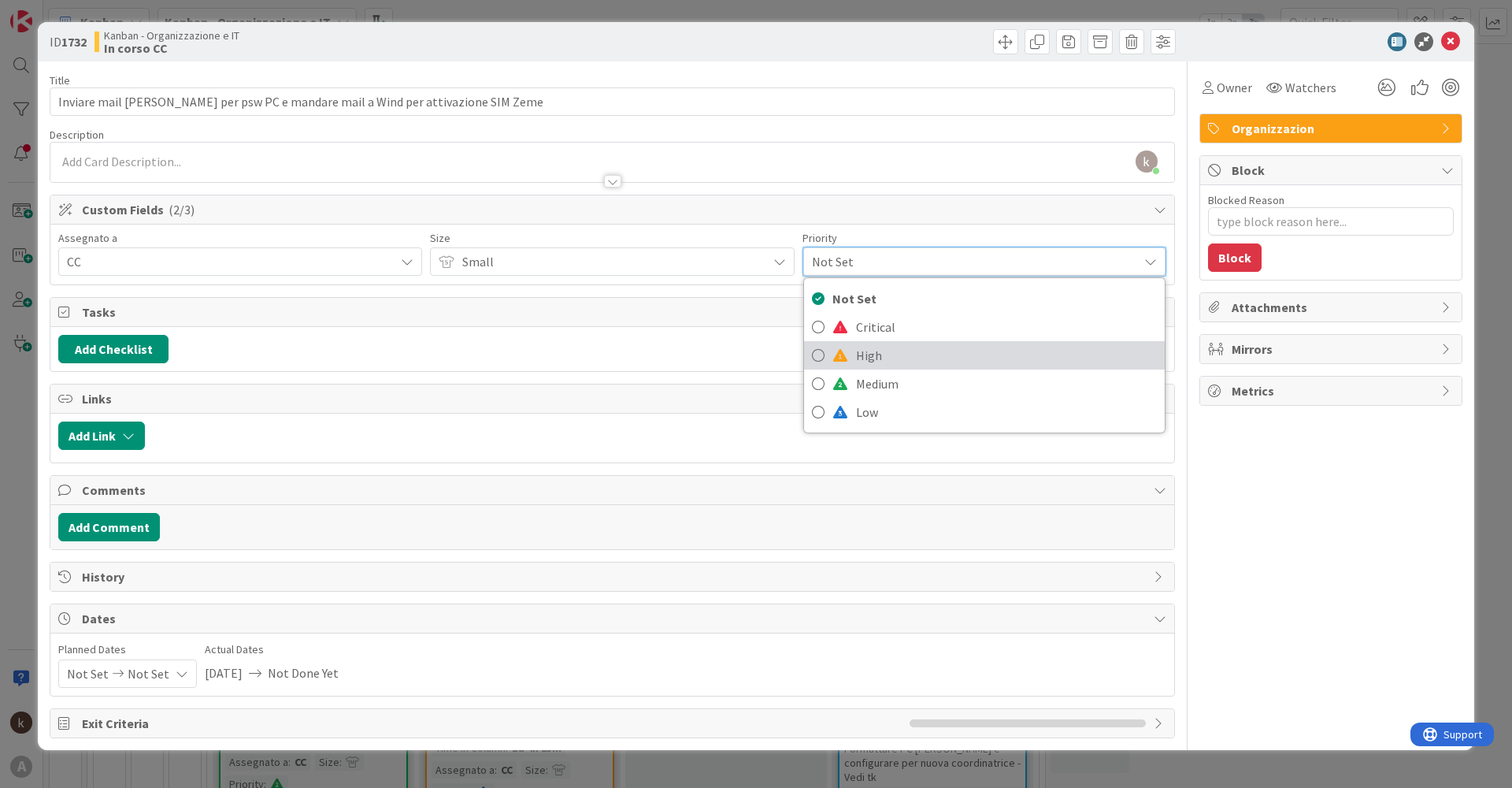
click at [881, 346] on span "High" at bounding box center [1006, 355] width 301 height 23
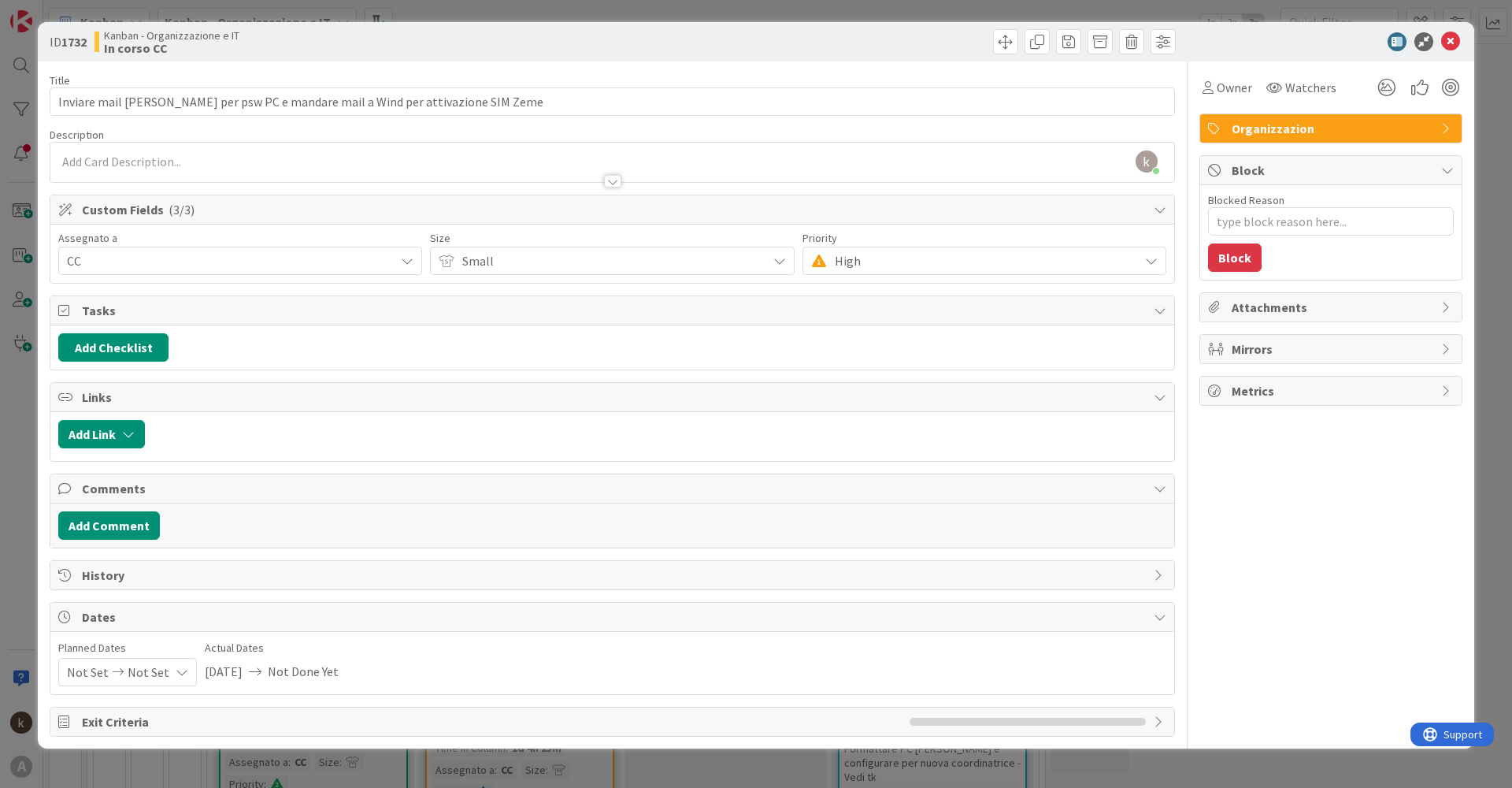
type textarea "x"
click at [110, 437] on button "Add Link" at bounding box center [101, 434] width 86 height 28
click at [169, 538] on span "Current Board" at bounding box center [163, 532] width 176 height 22
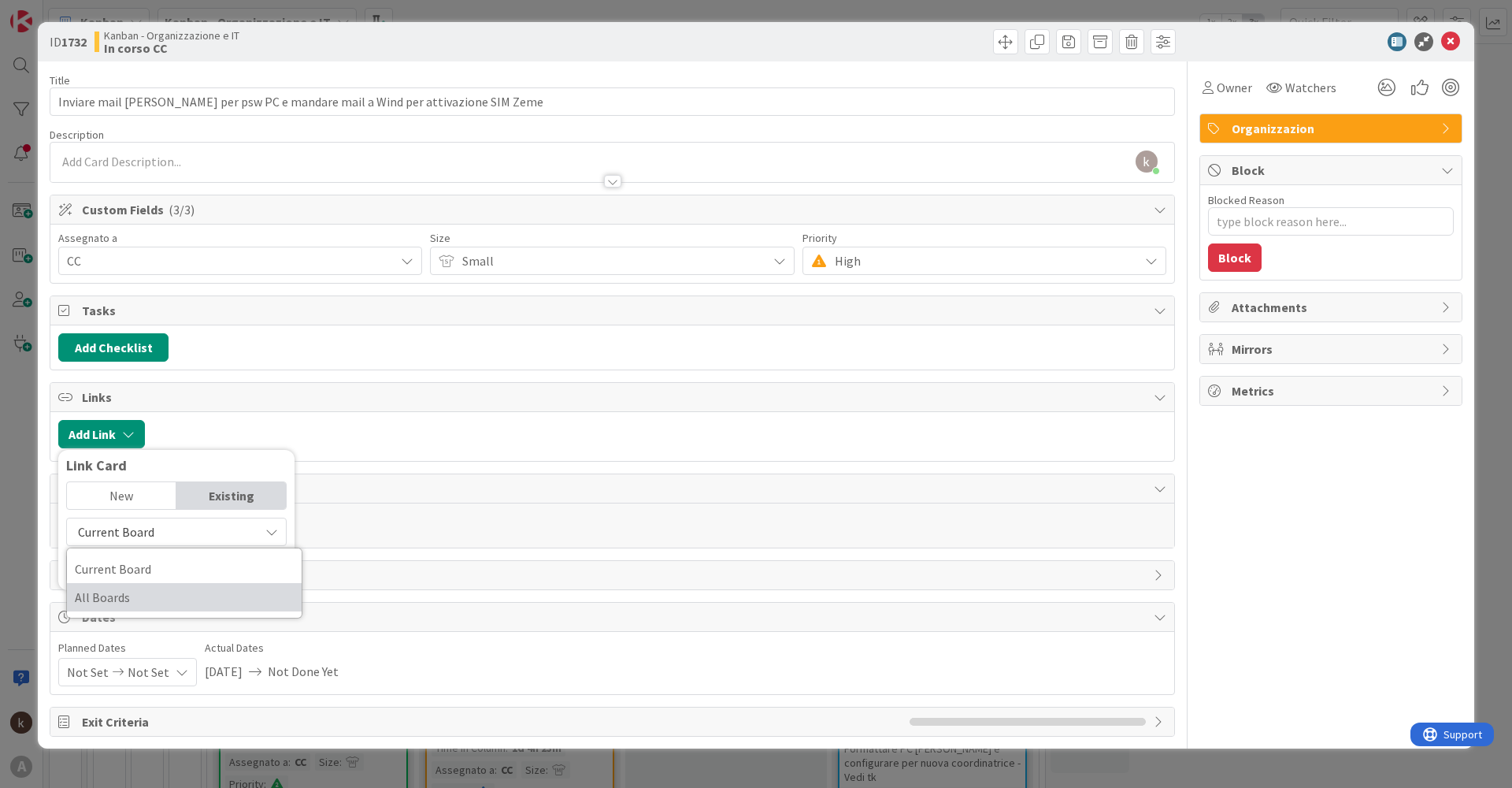
click at [144, 591] on span "All Boards" at bounding box center [184, 597] width 219 height 23
click at [130, 571] on input "text" at bounding box center [176, 568] width 220 height 28
type input "attività"
click at [121, 533] on span "All Boards" at bounding box center [106, 532] width 55 height 16
click at [132, 567] on span "Current Board" at bounding box center [184, 569] width 219 height 23
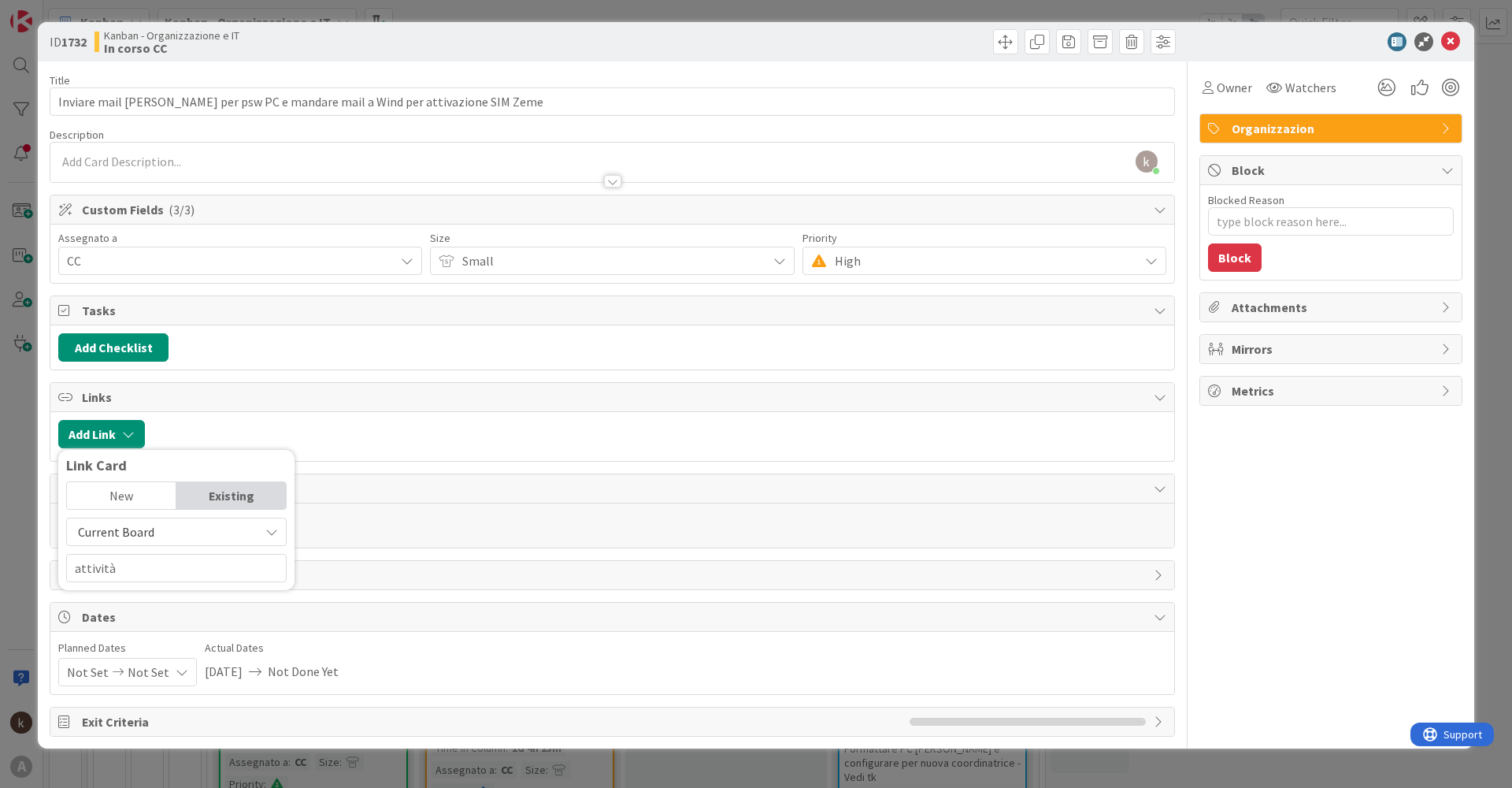
click at [139, 539] on span "Current Board" at bounding box center [116, 532] width 77 height 16
click at [141, 586] on span "All Boards" at bounding box center [184, 597] width 219 height 23
click at [141, 573] on input "attività" at bounding box center [176, 568] width 220 height 28
click at [151, 661] on div "Portfolio_OPIT Attività ricorrenti 298 Attivit à tattiche" at bounding box center [176, 643] width 220 height 43
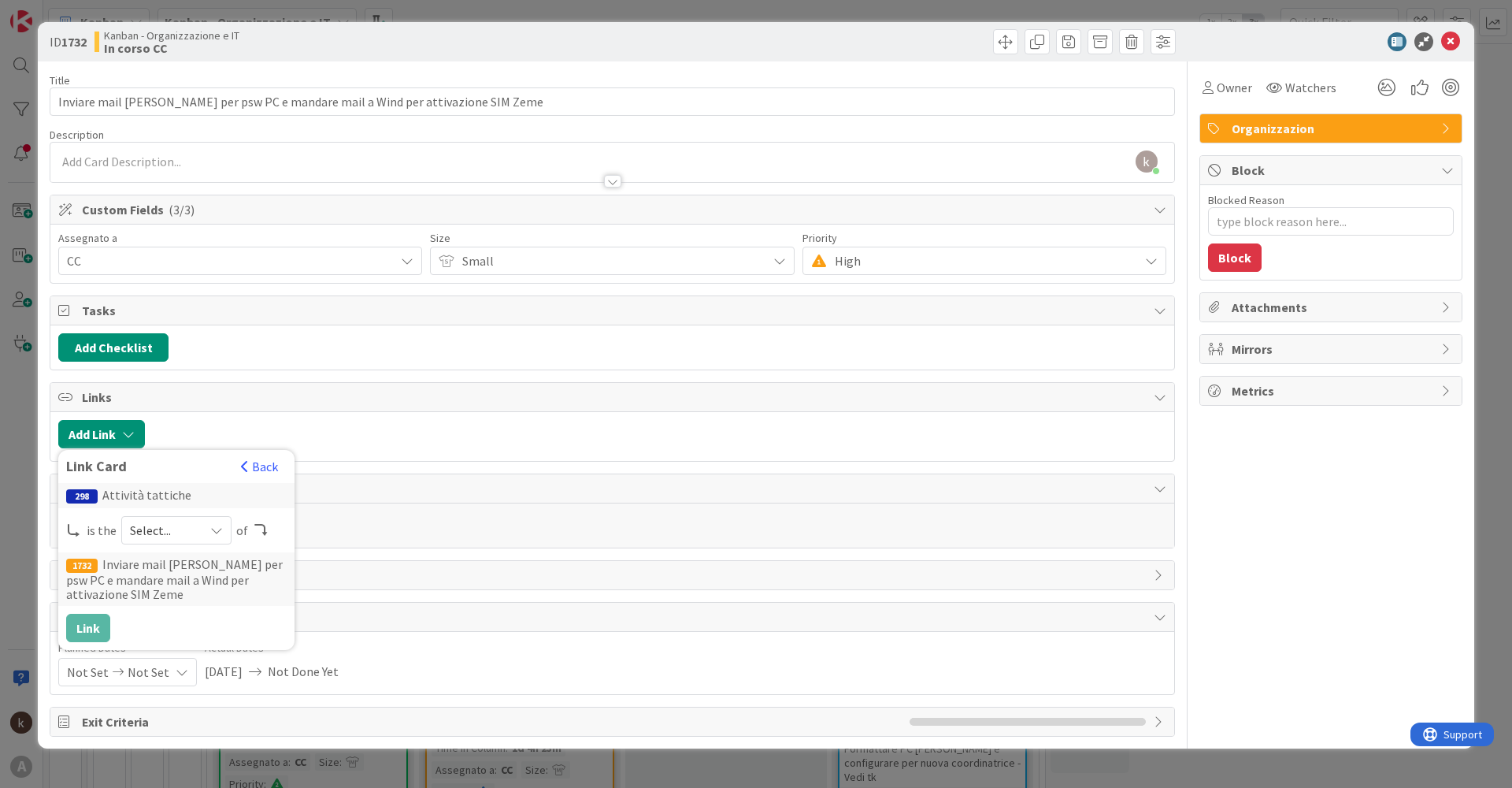
click at [151, 523] on span "Select..." at bounding box center [163, 530] width 67 height 22
click at [151, 565] on span at bounding box center [156, 567] width 12 height 12
click at [86, 623] on button "Link" at bounding box center [88, 628] width 44 height 28
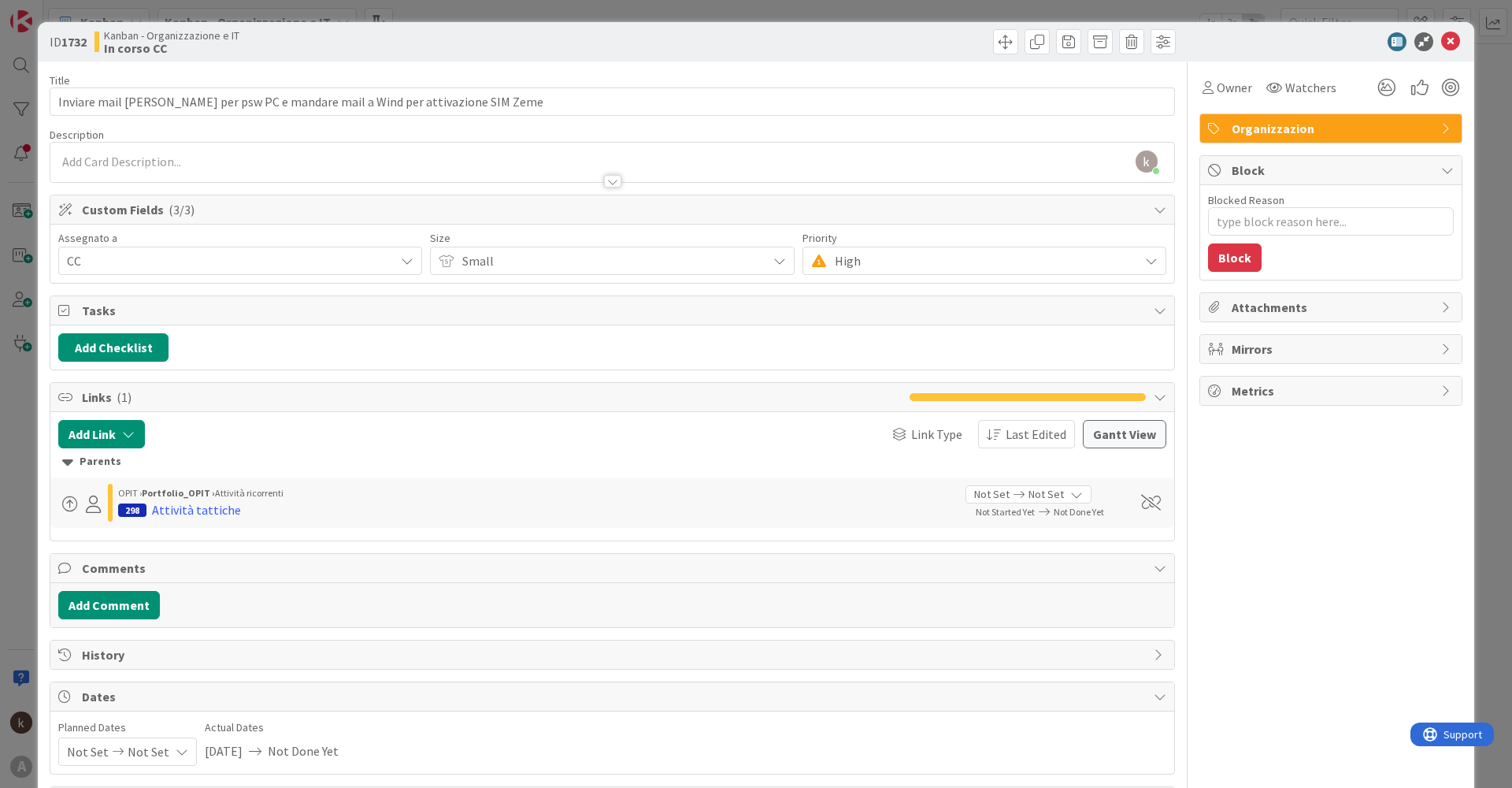
type textarea "x"
click at [1435, 31] on div "ID 1732 Kanban - Organizzazione e IT In corso CC" at bounding box center [755, 42] width 1436 height 39
click at [1441, 42] on icon at bounding box center [1450, 42] width 19 height 19
